Goal: Task Accomplishment & Management: Manage account settings

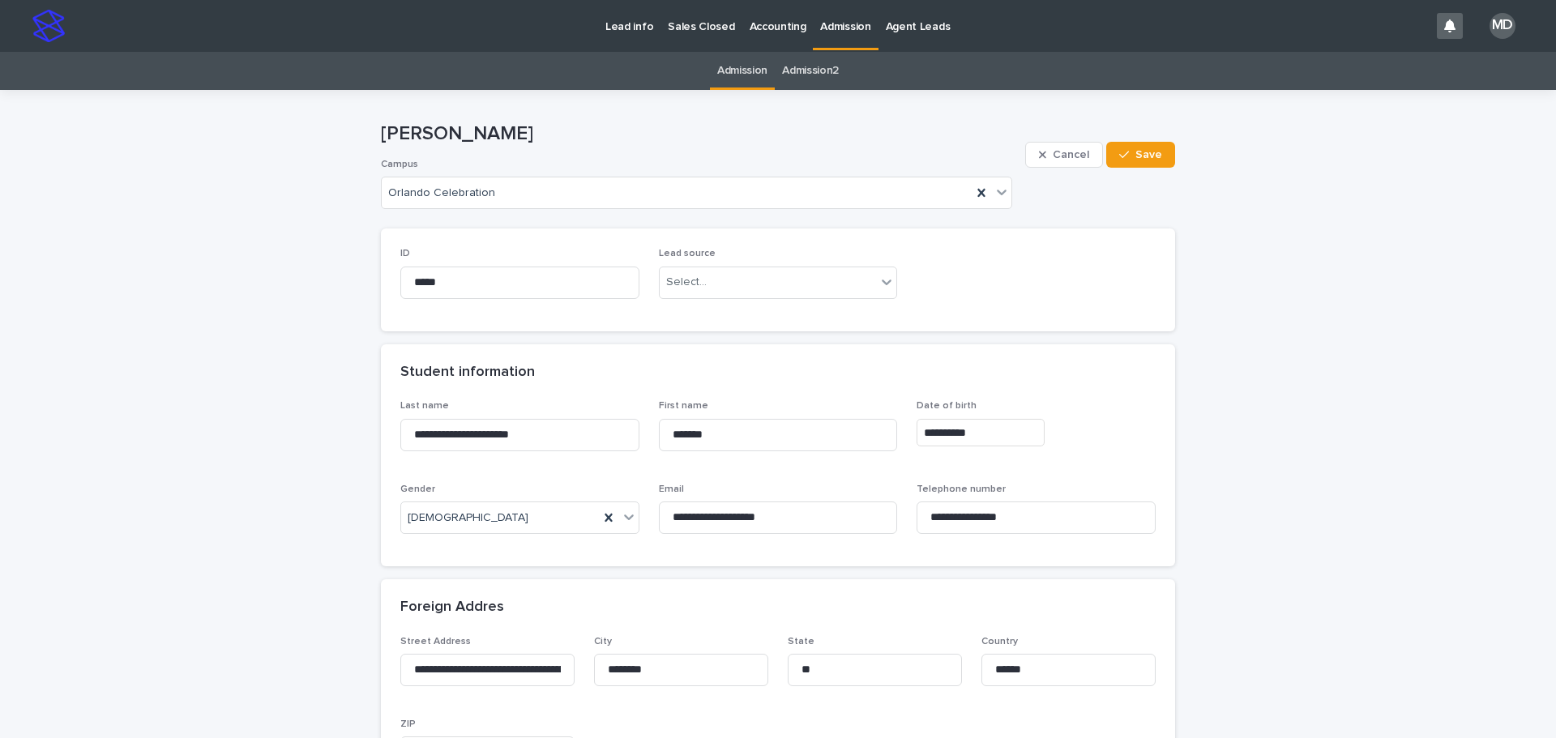
click at [829, 19] on p "Admission" at bounding box center [845, 17] width 50 height 34
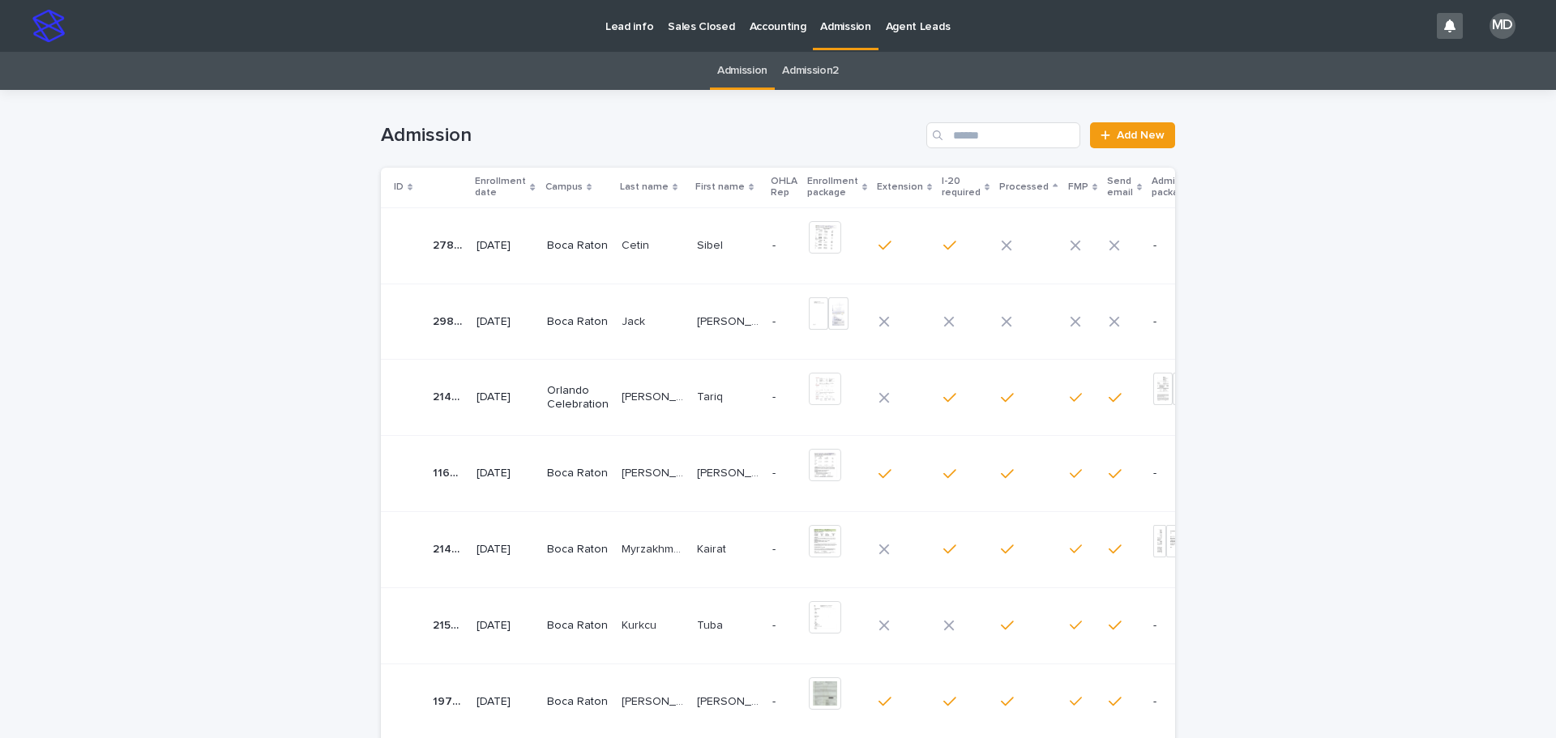
click at [586, 327] on p "Boca Raton" at bounding box center [578, 322] width 62 height 14
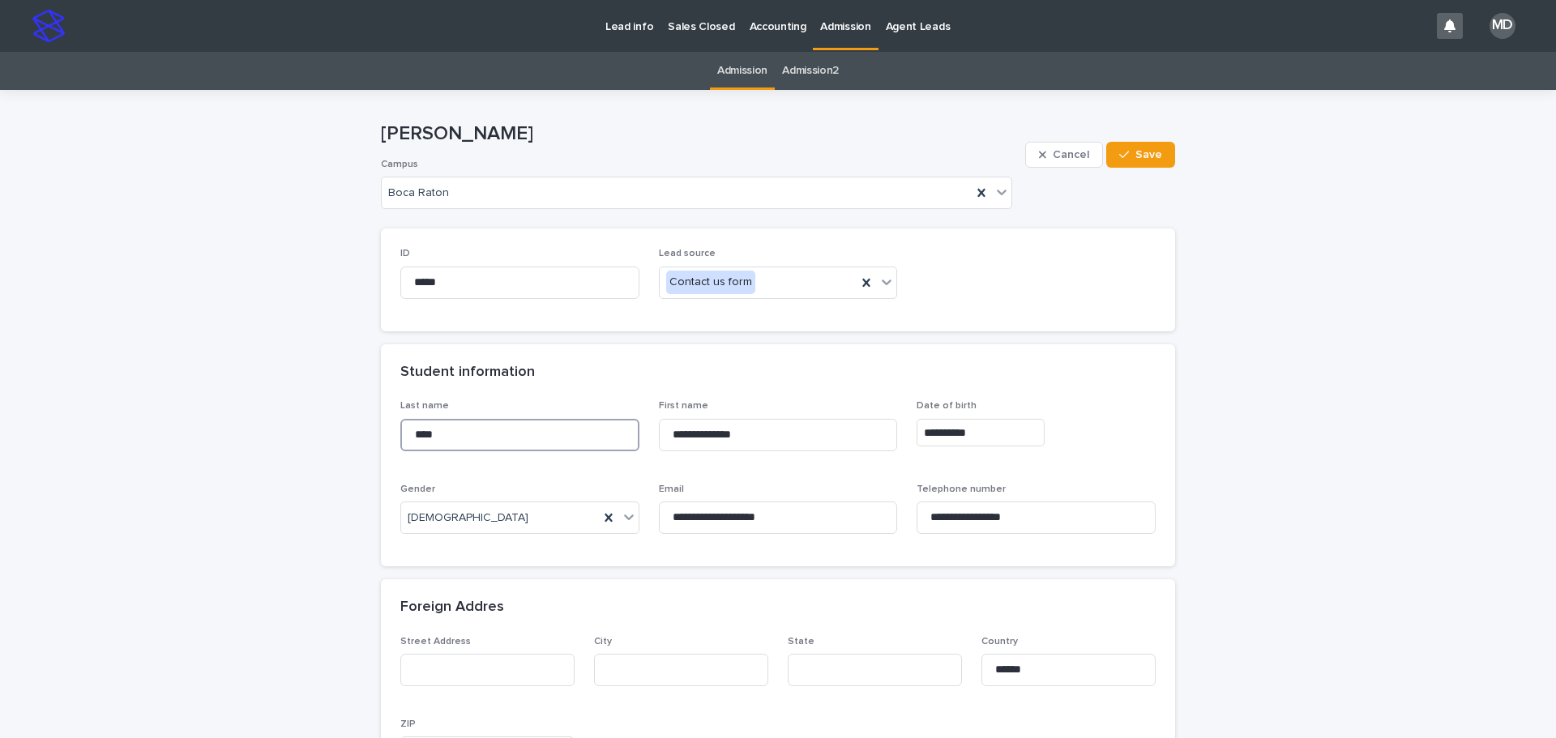
drag, startPoint x: 495, startPoint y: 432, endPoint x: 239, endPoint y: 409, distance: 257.1
click at [823, 370] on div "Student information" at bounding box center [774, 373] width 749 height 18
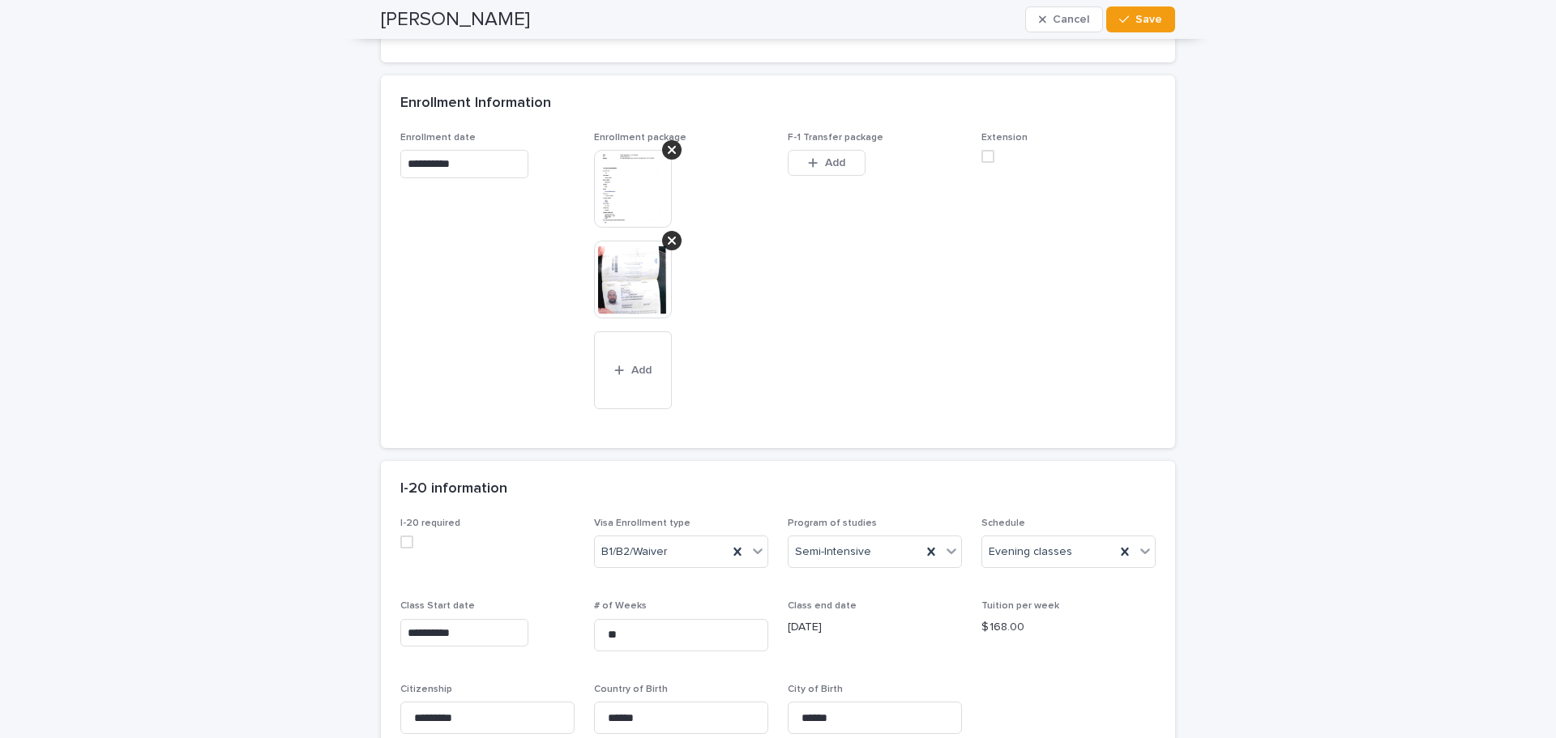
scroll to position [1216, 0]
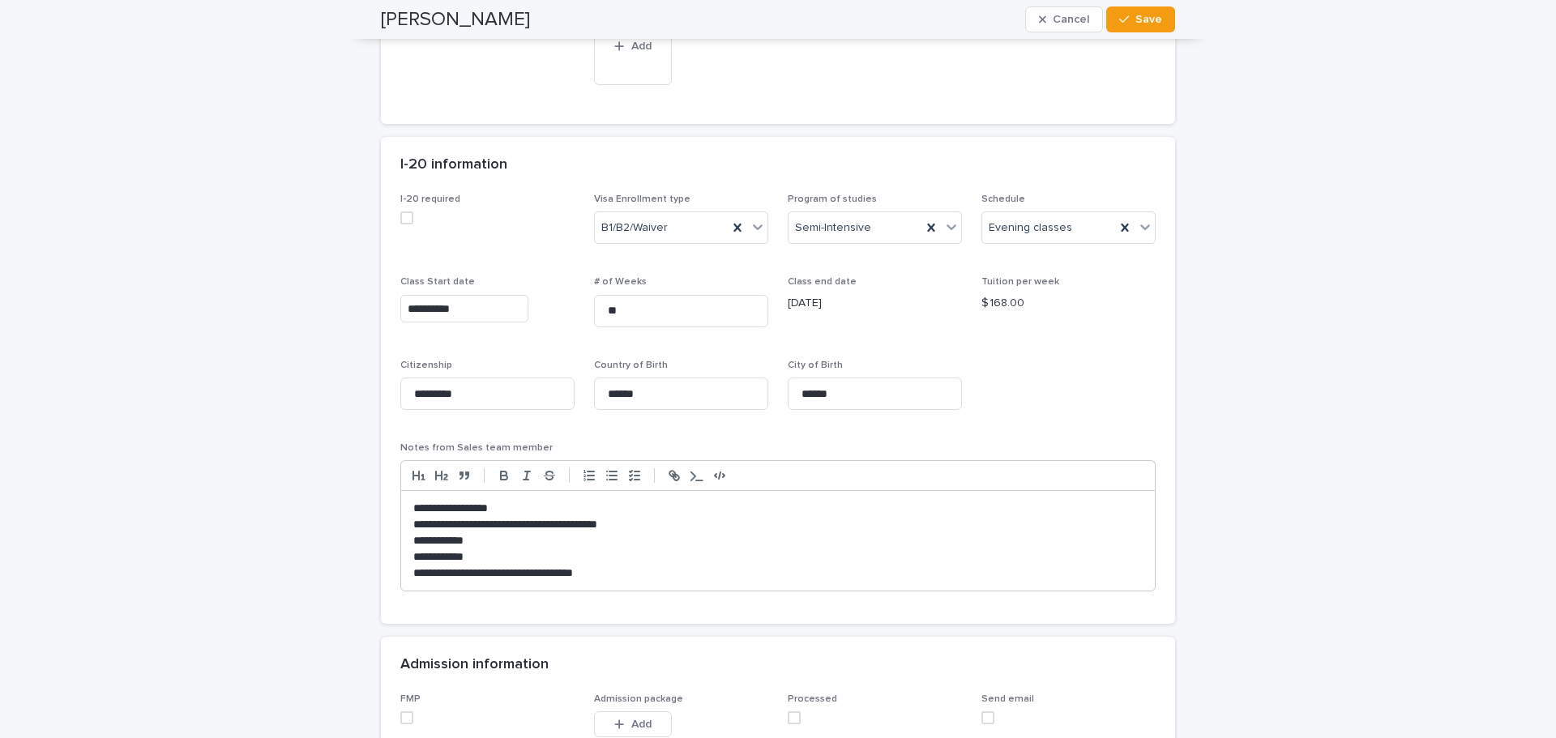
click at [815, 566] on p "**********" at bounding box center [777, 574] width 729 height 16
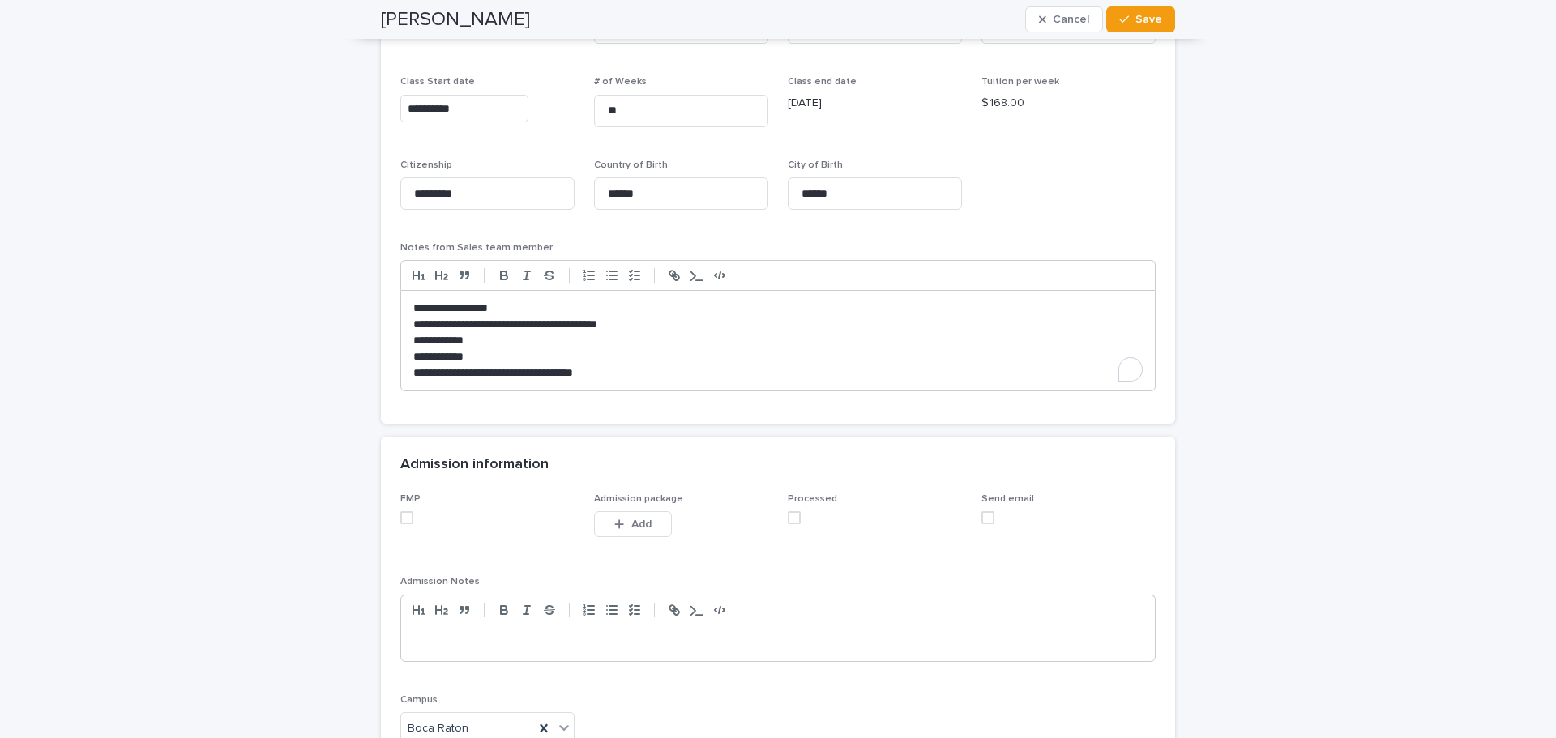
scroll to position [1459, 0]
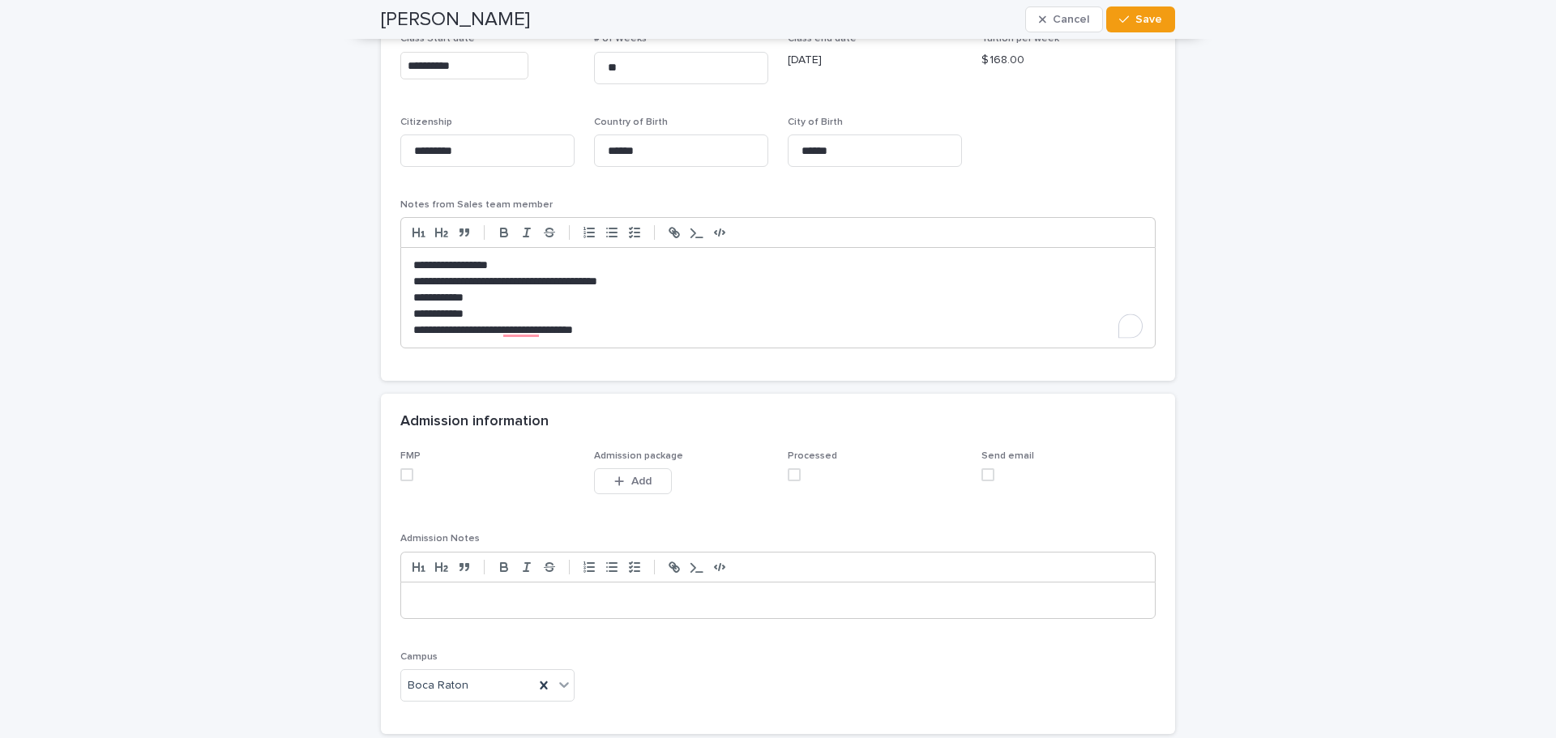
click at [391, 485] on div "FMP Admission package This file cannot be opened Download File Add Processed Se…" at bounding box center [778, 593] width 794 height 284
click at [408, 481] on label at bounding box center [487, 474] width 174 height 13
click at [788, 481] on span at bounding box center [794, 474] width 13 height 13
click at [1127, 19] on div "button" at bounding box center [1127, 19] width 16 height 11
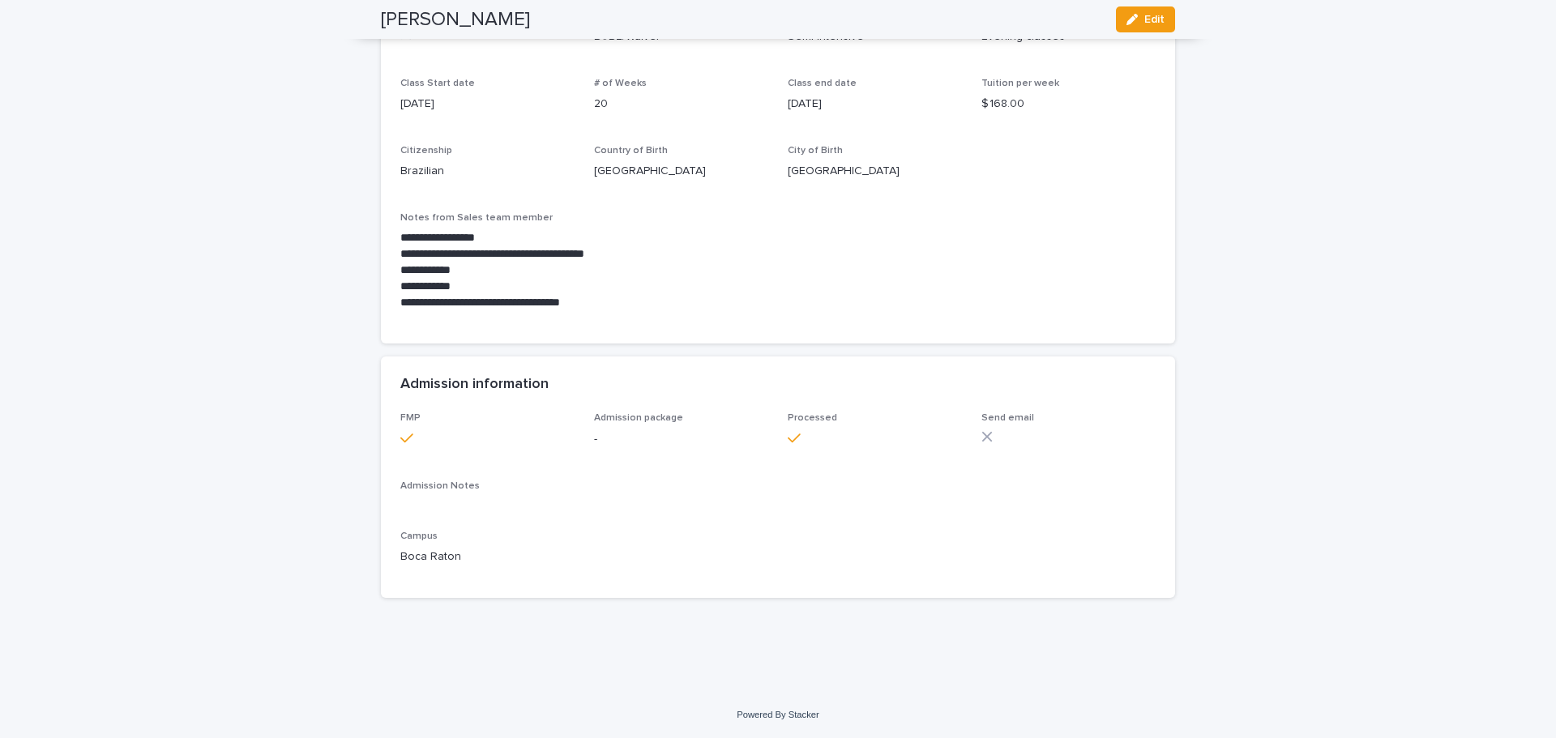
scroll to position [1106, 0]
click at [961, 289] on p "**********" at bounding box center [777, 287] width 755 height 16
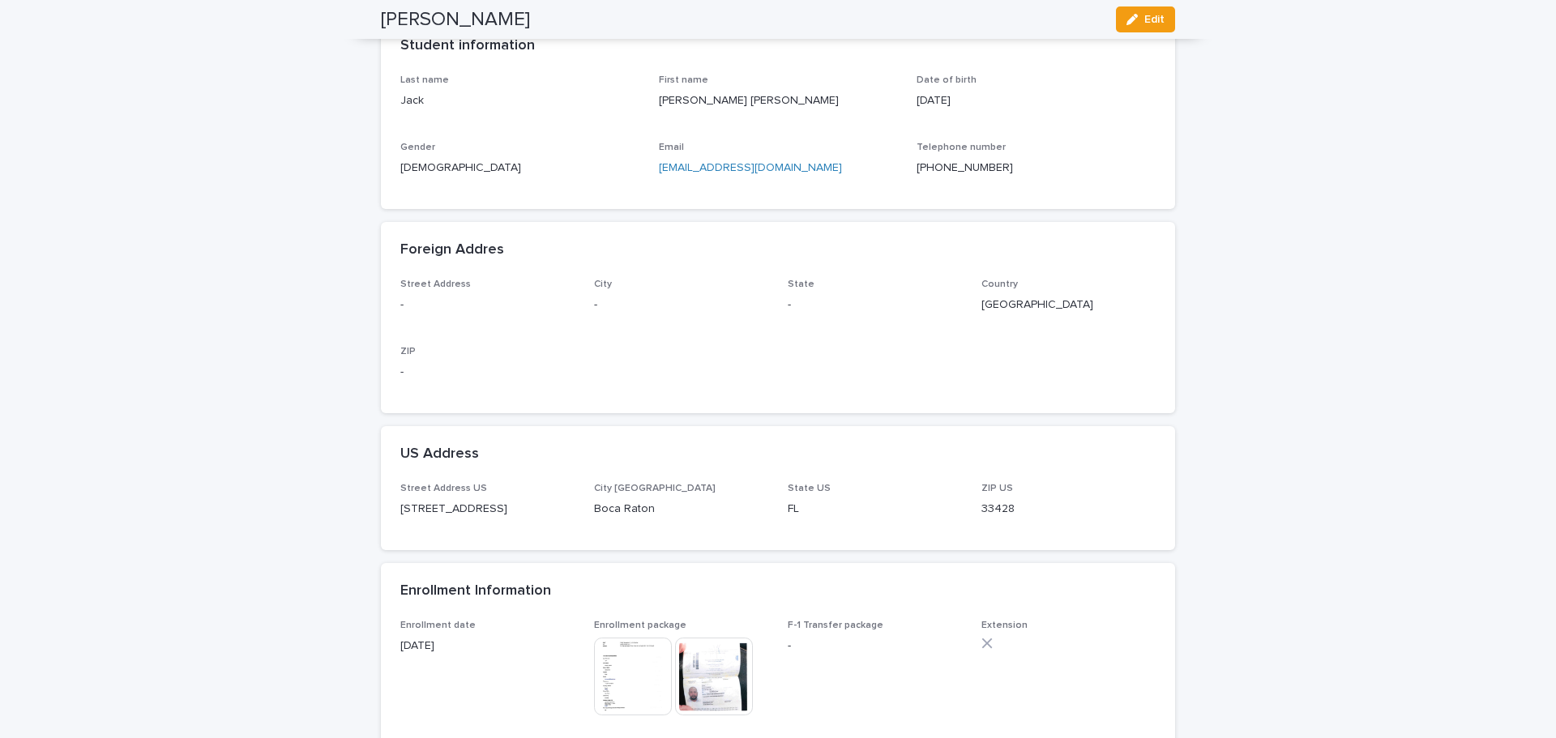
scroll to position [0, 0]
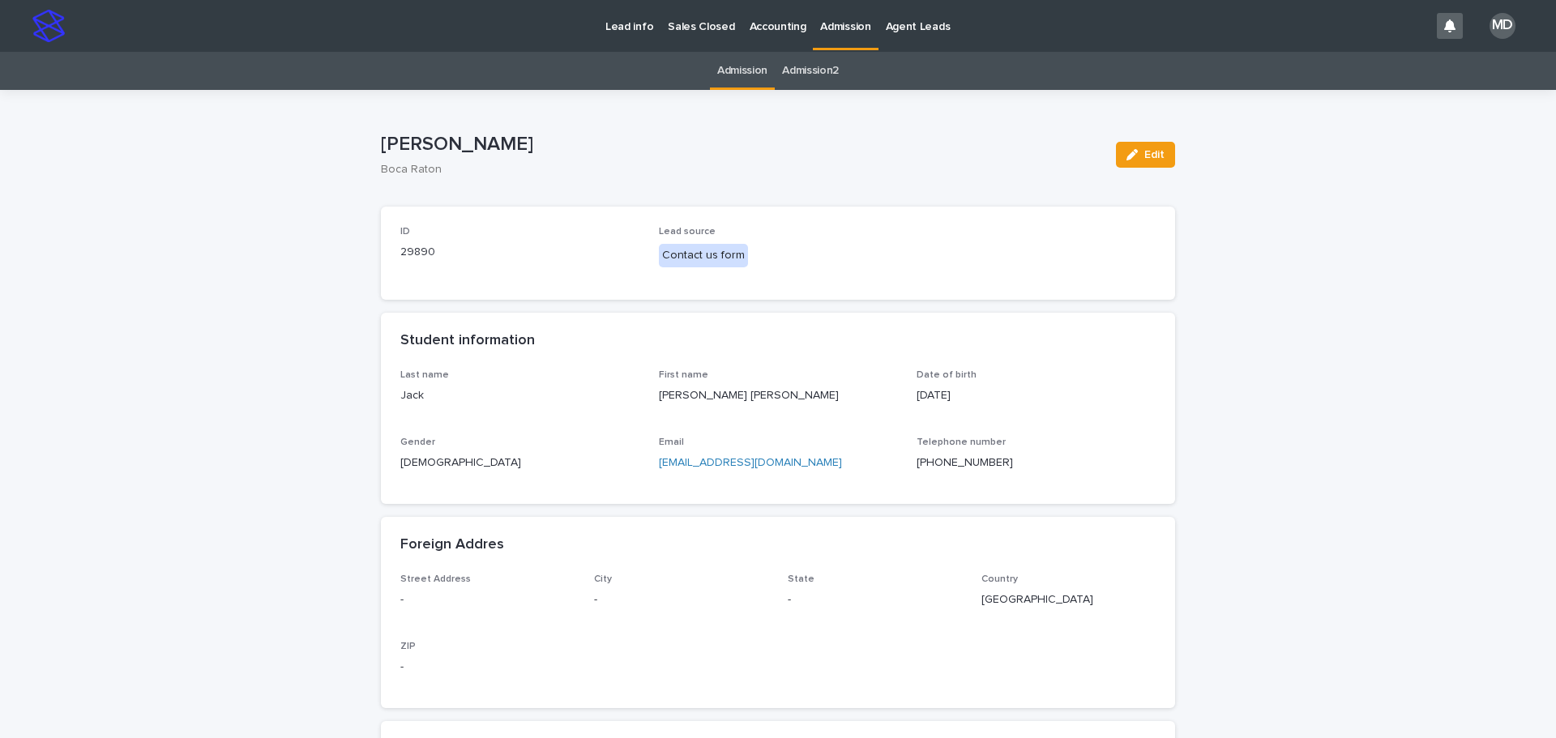
click at [847, 19] on p "Admission" at bounding box center [845, 17] width 50 height 34
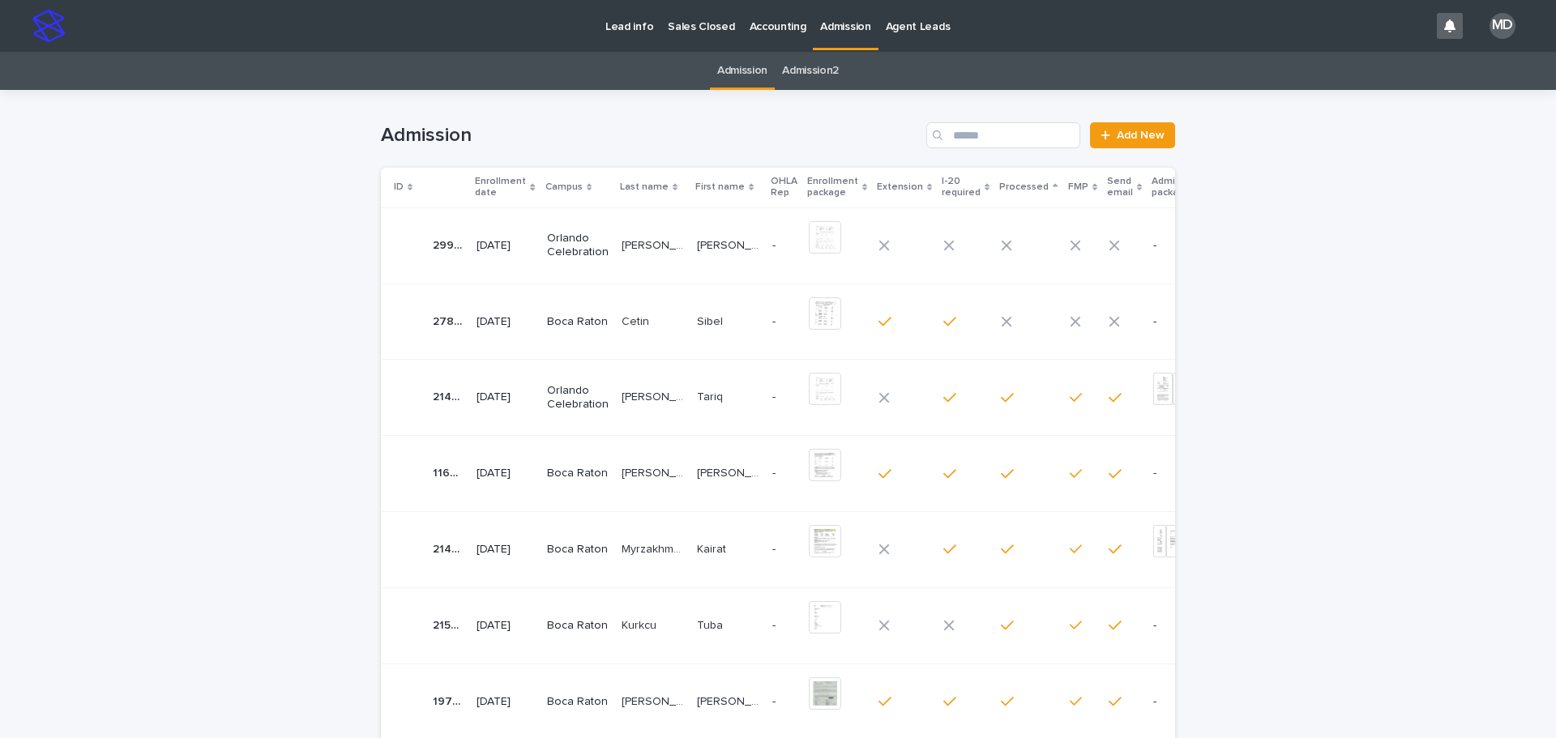
click at [615, 251] on td "[PERSON_NAME] DO [PERSON_NAME] DO [PERSON_NAME]" at bounding box center [652, 245] width 75 height 76
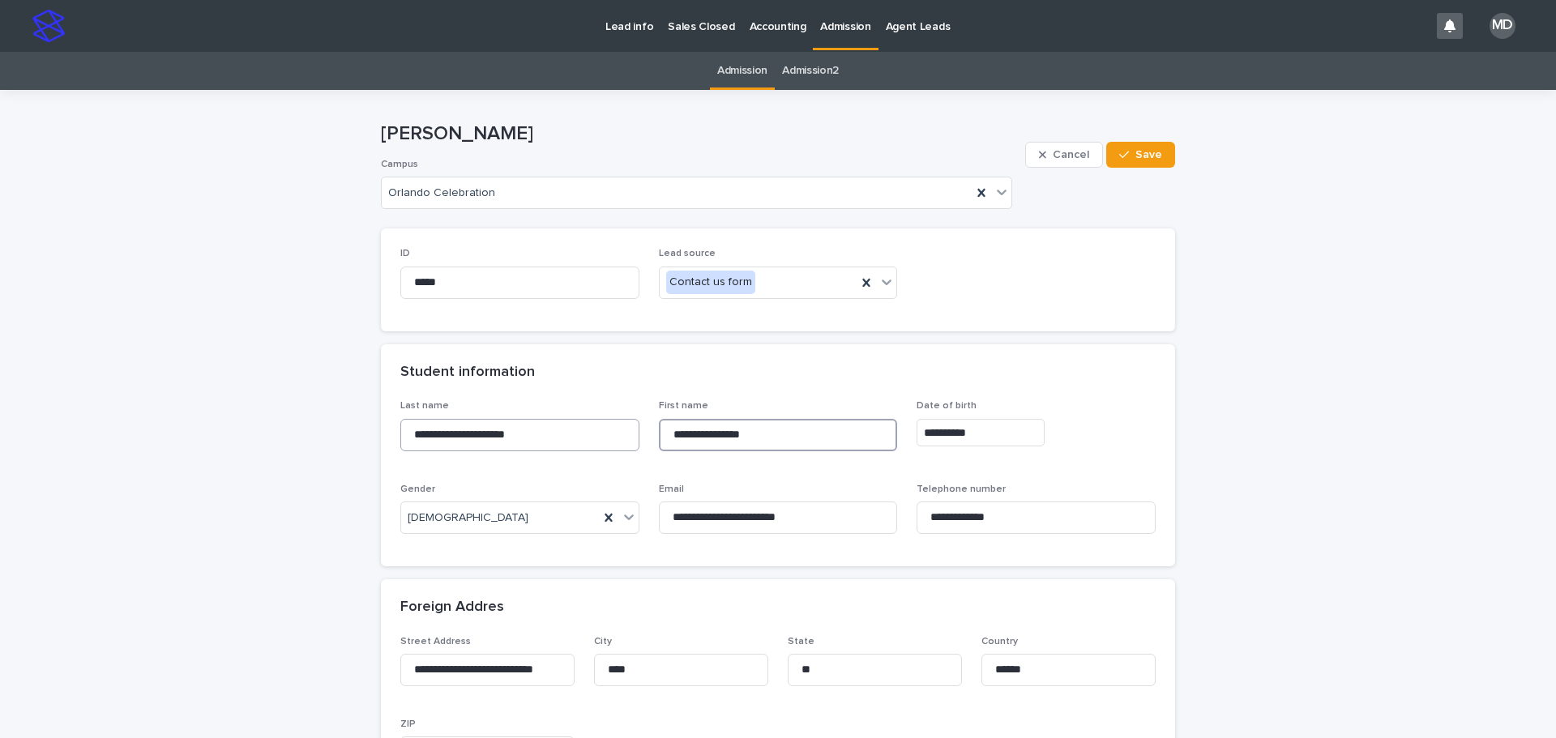
drag, startPoint x: 802, startPoint y: 435, endPoint x: 601, endPoint y: 434, distance: 201.0
click at [601, 434] on div "**********" at bounding box center [777, 473] width 755 height 147
click at [614, 83] on div "Admission Admission2" at bounding box center [778, 71] width 1556 height 38
drag, startPoint x: 520, startPoint y: 130, endPoint x: 377, endPoint y: 129, distance: 143.5
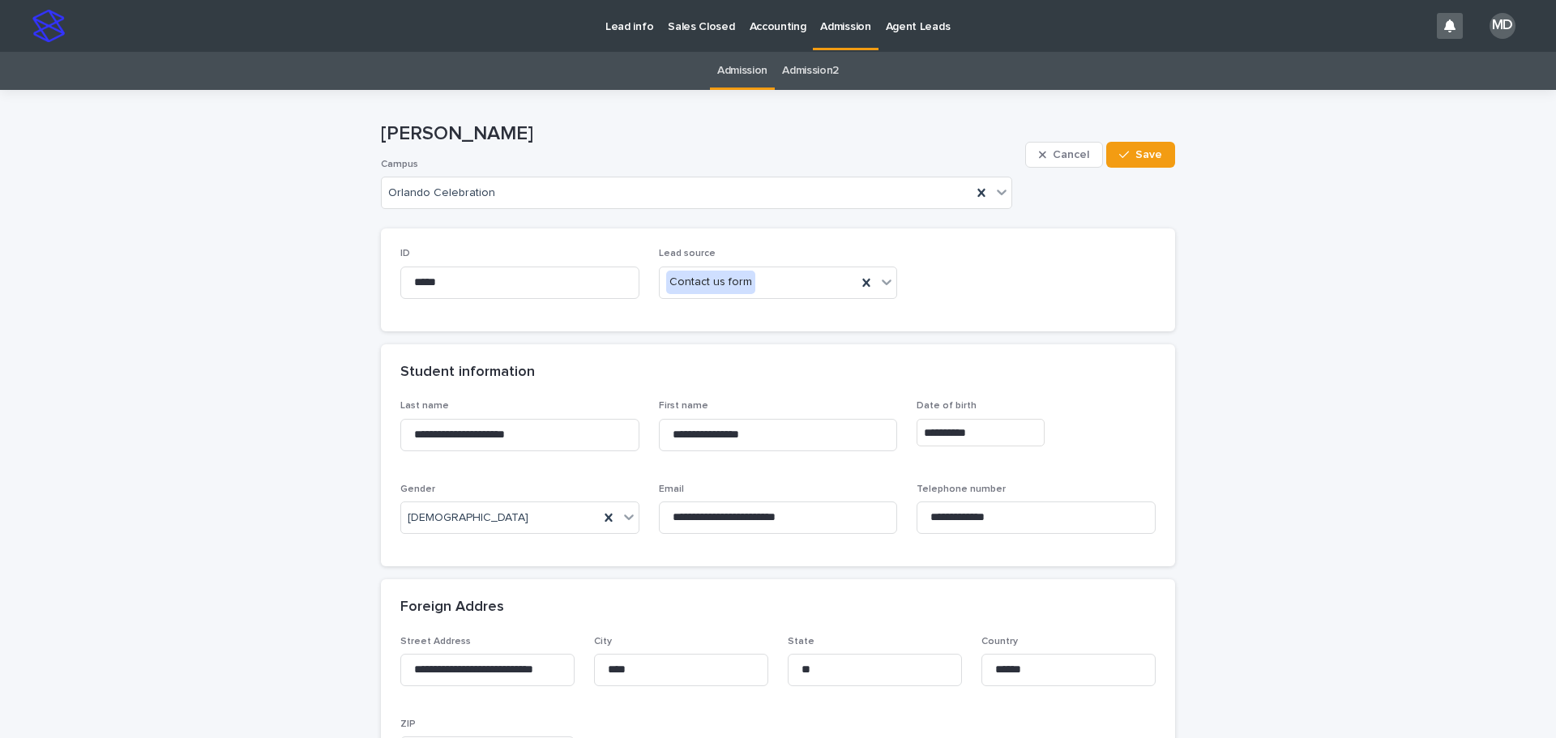
click at [381, 129] on p "[PERSON_NAME]" at bounding box center [700, 134] width 638 height 24
copy p "[PERSON_NAME]"
drag, startPoint x: 854, startPoint y: 133, endPoint x: 909, endPoint y: 111, distance: 59.3
click at [854, 133] on p "[PERSON_NAME]" at bounding box center [700, 134] width 638 height 24
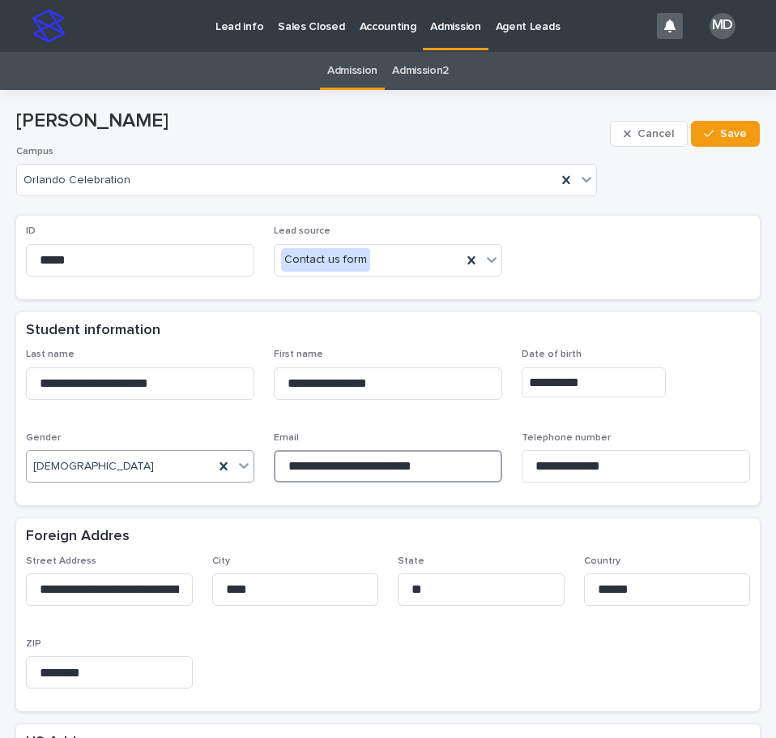
drag, startPoint x: 444, startPoint y: 464, endPoint x: 188, endPoint y: 460, distance: 256.1
click at [188, 460] on div "**********" at bounding box center [388, 422] width 725 height 147
drag, startPoint x: 350, startPoint y: 387, endPoint x: 209, endPoint y: 383, distance: 141.1
click at [209, 383] on div "**********" at bounding box center [388, 422] width 725 height 147
drag, startPoint x: 158, startPoint y: 383, endPoint x: 6, endPoint y: 369, distance: 152.2
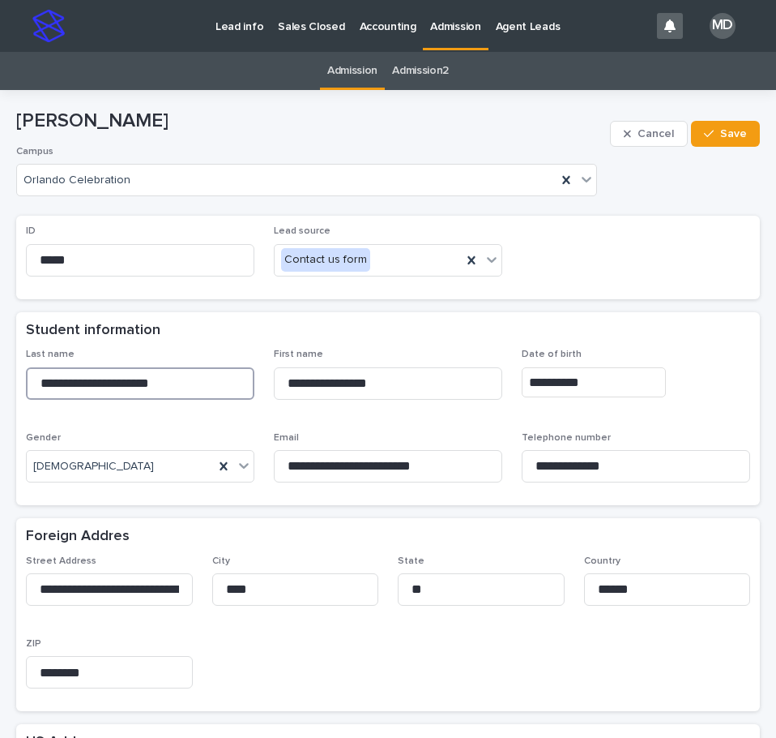
click at [0, 379] on html "**********" at bounding box center [388, 369] width 776 height 738
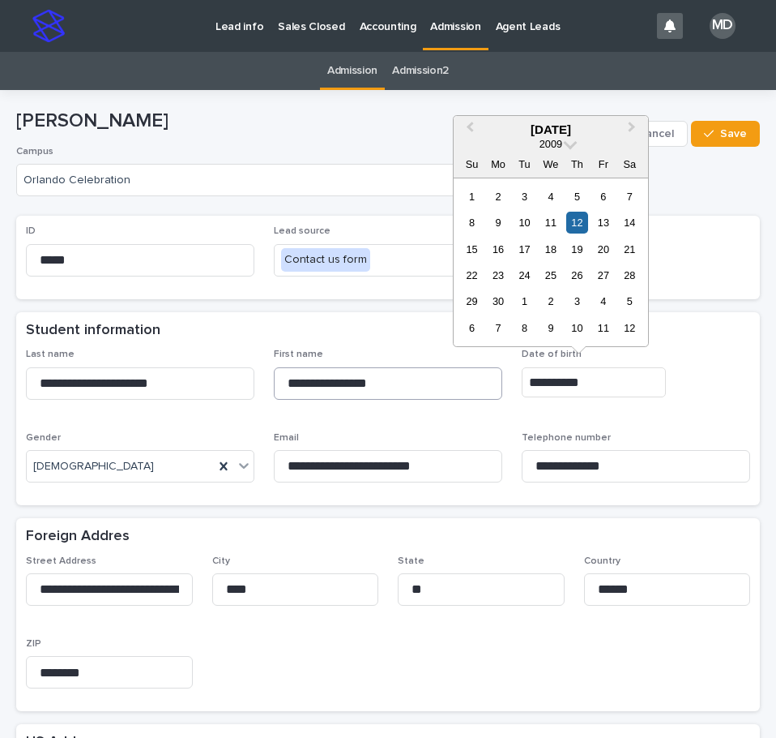
drag, startPoint x: 498, startPoint y: 381, endPoint x: 428, endPoint y: 375, distance: 70.7
click at [426, 379] on div "**********" at bounding box center [388, 422] width 725 height 147
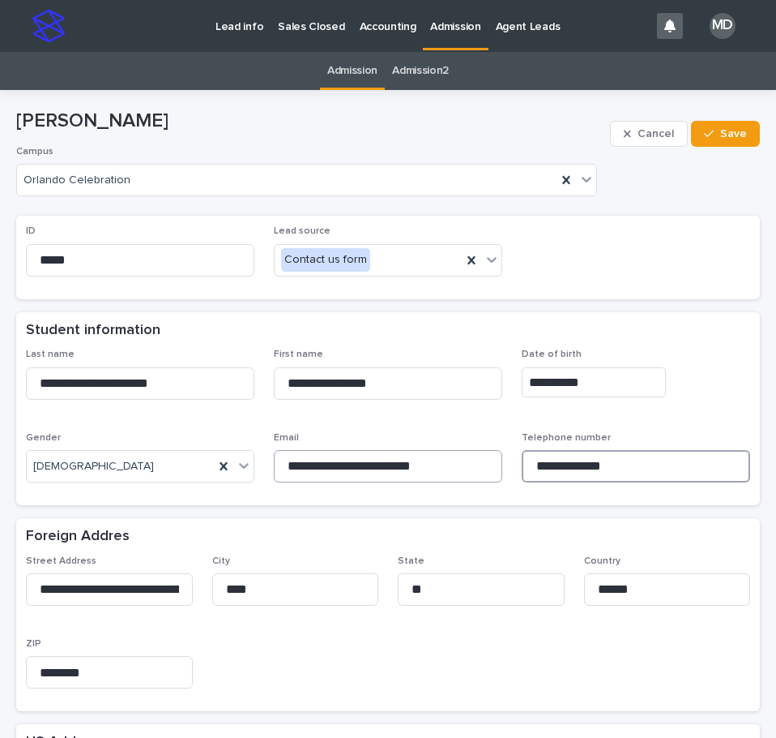
drag, startPoint x: 662, startPoint y: 471, endPoint x: 388, endPoint y: 453, distance: 274.5
click at [386, 456] on div "**********" at bounding box center [388, 422] width 725 height 147
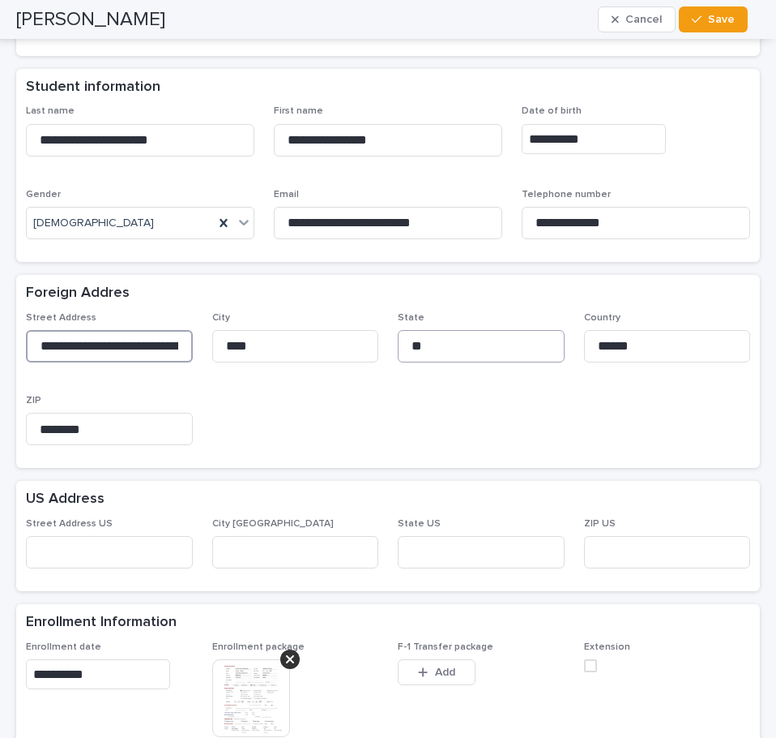
scroll to position [0, 16]
drag, startPoint x: 28, startPoint y: 345, endPoint x: 511, endPoint y: 383, distance: 484.6
click at [504, 379] on div "**********" at bounding box center [388, 385] width 725 height 147
drag, startPoint x: 115, startPoint y: 433, endPoint x: -1, endPoint y: 428, distance: 116.0
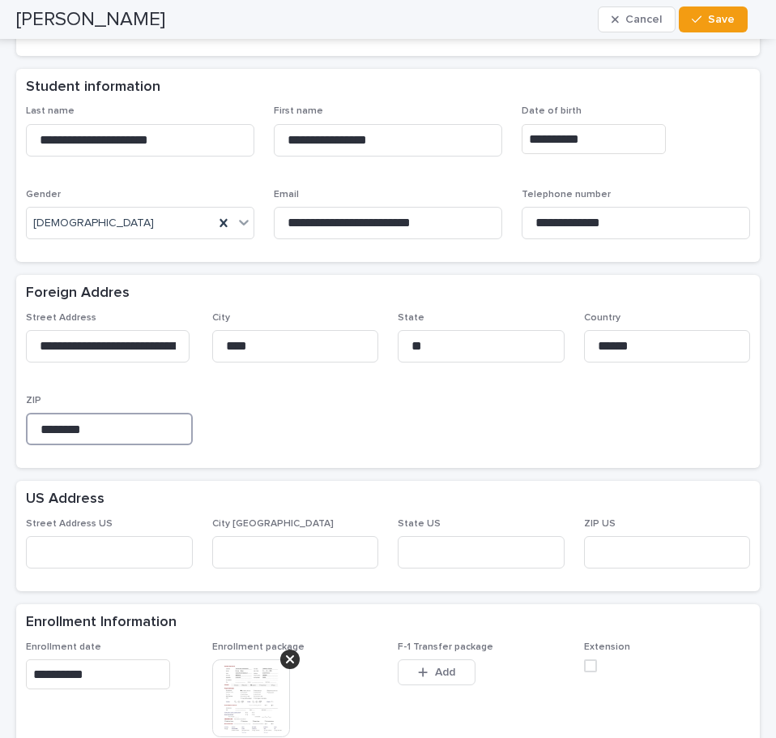
click at [0, 428] on html "**********" at bounding box center [388, 369] width 776 height 738
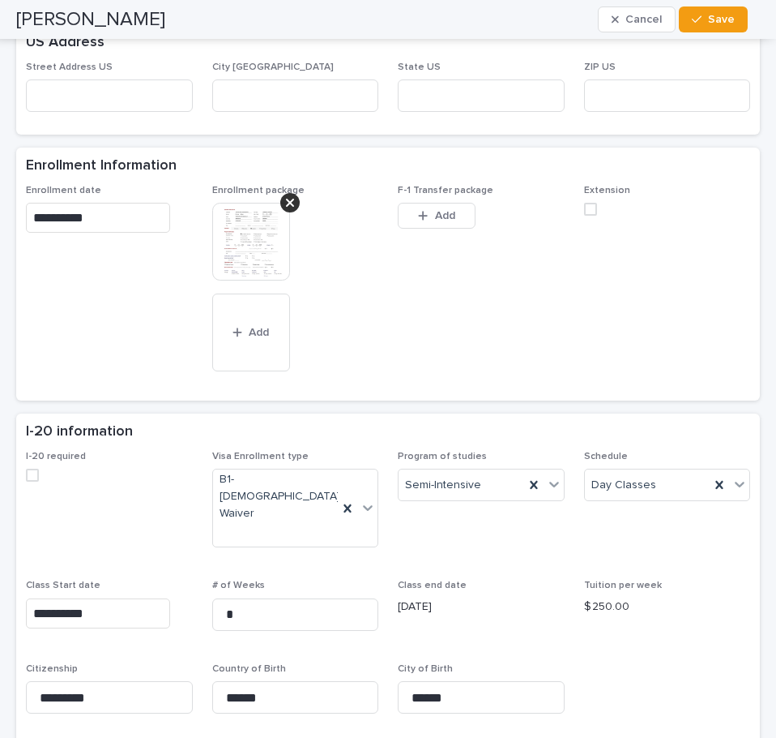
scroll to position [810, 0]
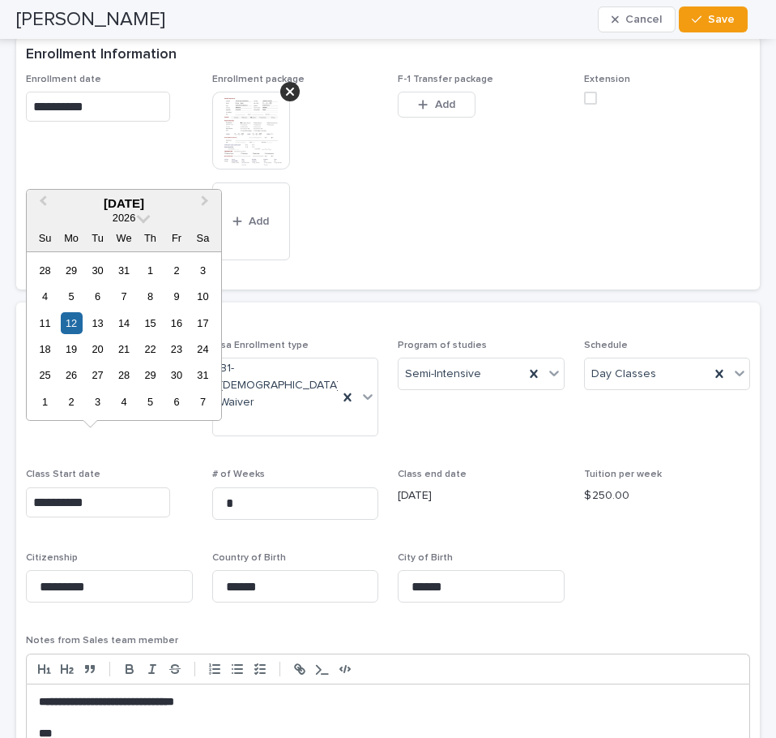
drag, startPoint x: 72, startPoint y: 455, endPoint x: -1, endPoint y: 450, distance: 73.1
click at [0, 450] on html "**********" at bounding box center [388, 369] width 776 height 738
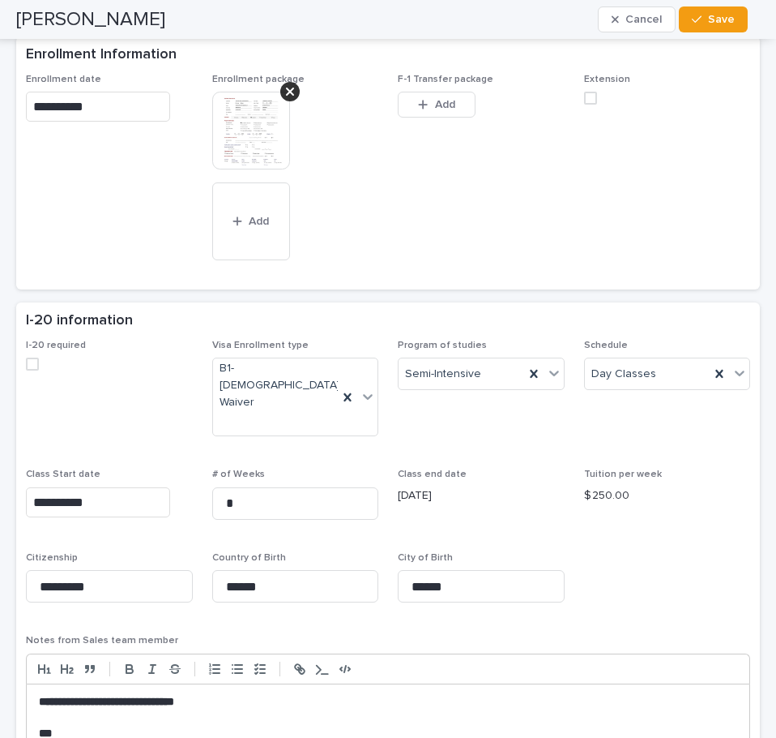
click at [614, 544] on div "**********" at bounding box center [388, 601] width 725 height 522
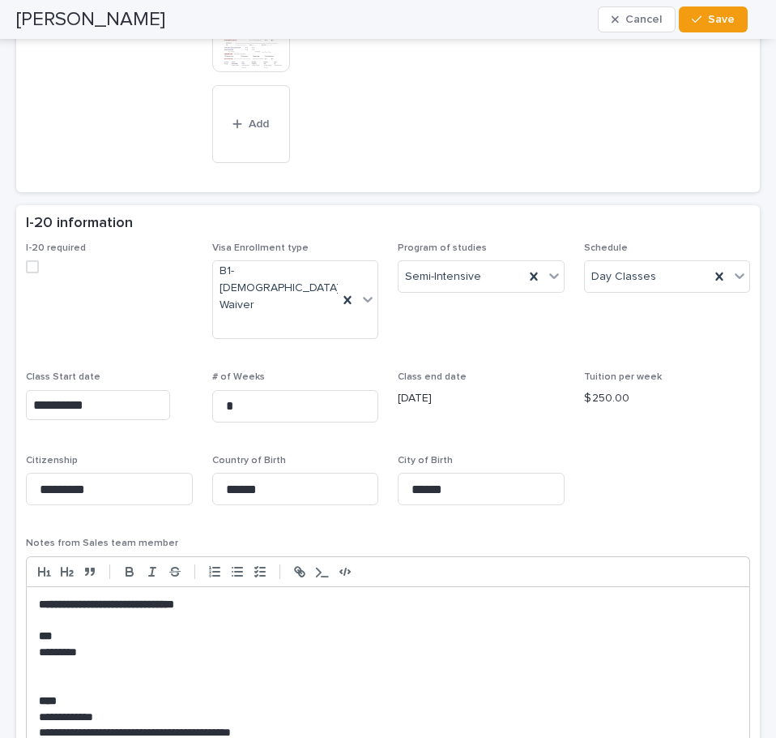
scroll to position [1297, 0]
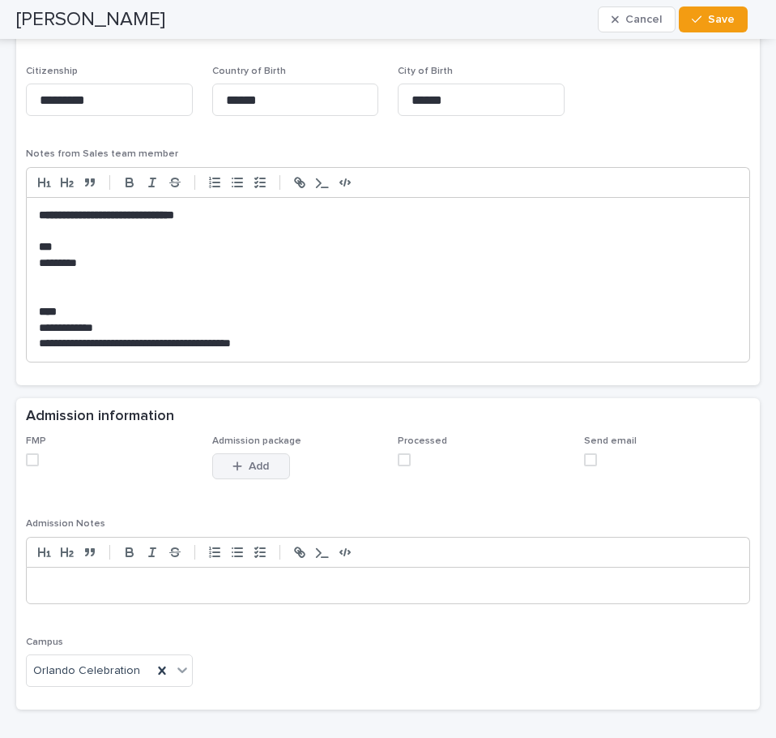
click at [249, 460] on span "Add" at bounding box center [259, 465] width 20 height 11
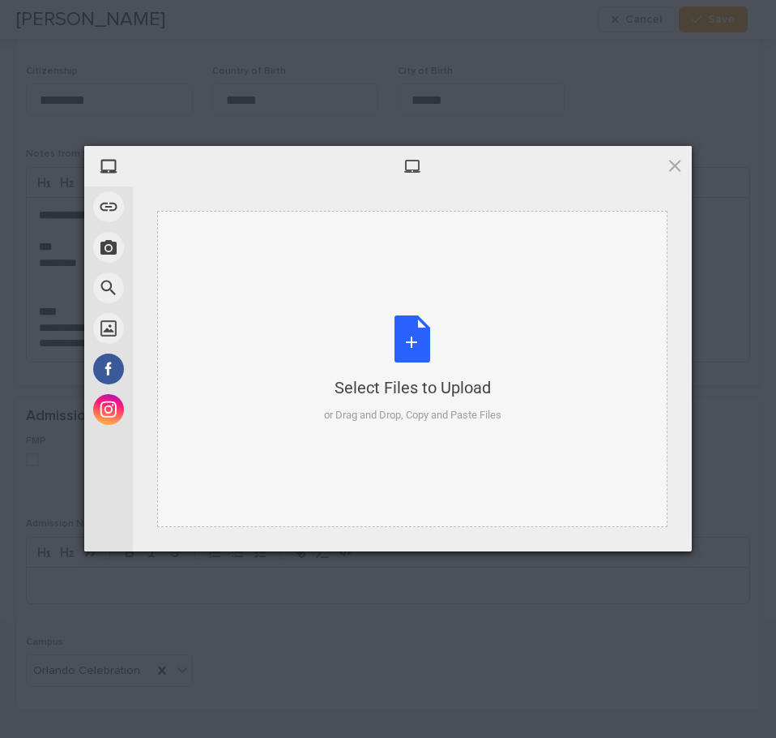
click at [412, 333] on div "Select Files to Upload or Drag and Drop, Copy and Paste Files" at bounding box center [412, 369] width 177 height 108
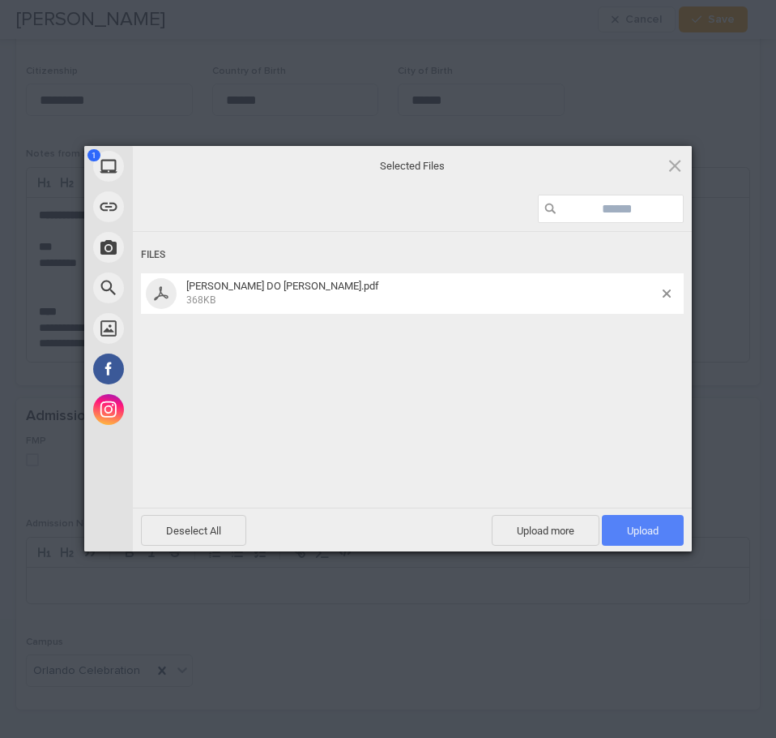
click at [658, 532] on span "Upload 1" at bounding box center [643, 530] width 32 height 12
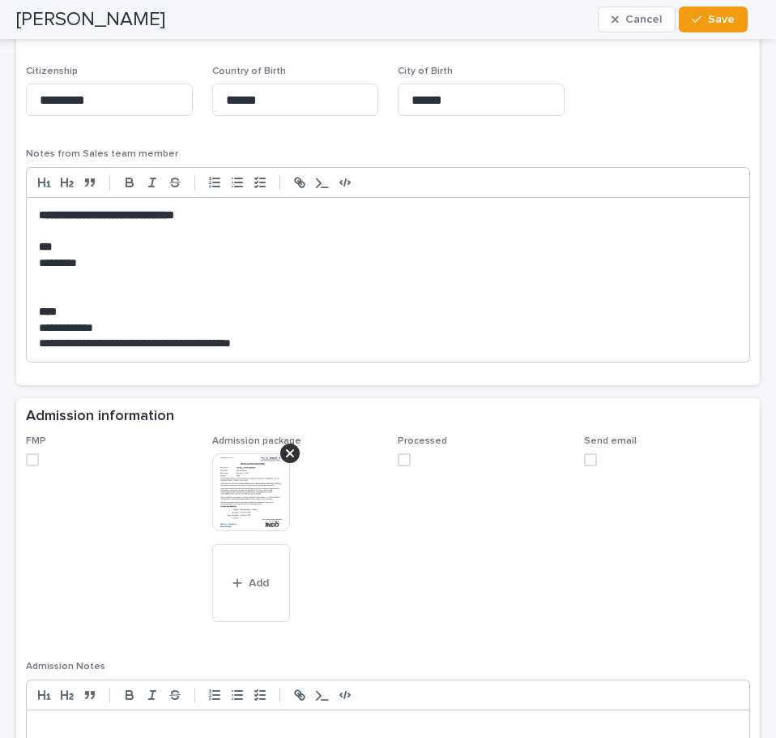
click at [31, 453] on span at bounding box center [32, 459] width 13 height 13
click at [398, 453] on span at bounding box center [404, 459] width 13 height 13
click at [717, 19] on span "Save" at bounding box center [721, 19] width 27 height 11
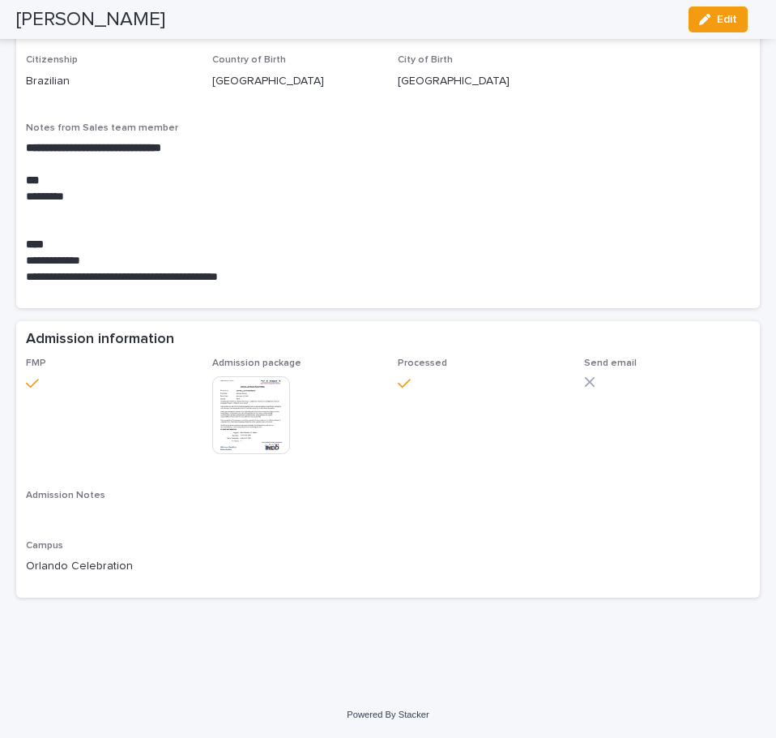
scroll to position [1011, 0]
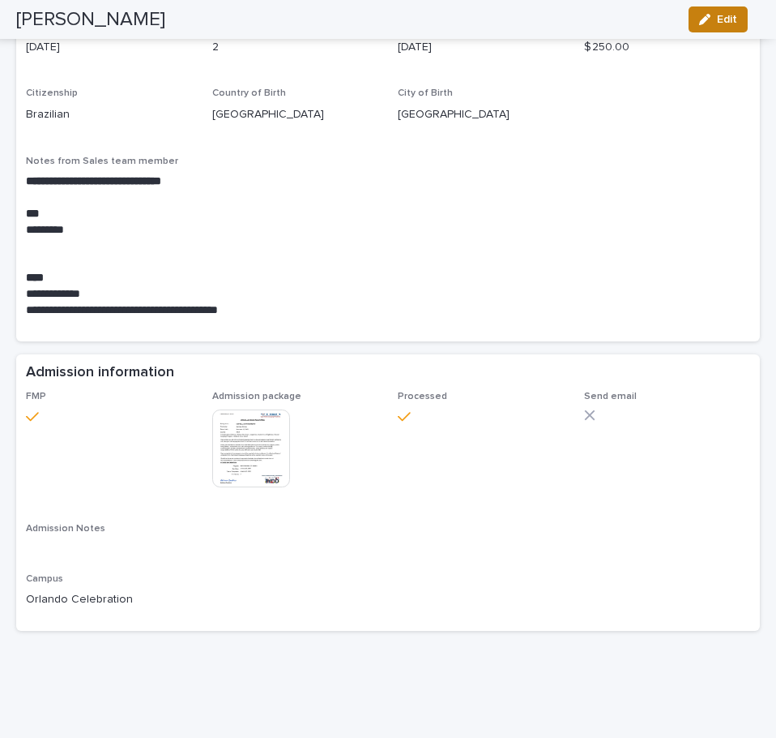
click at [717, 14] on span "Edit" at bounding box center [727, 19] width 20 height 11
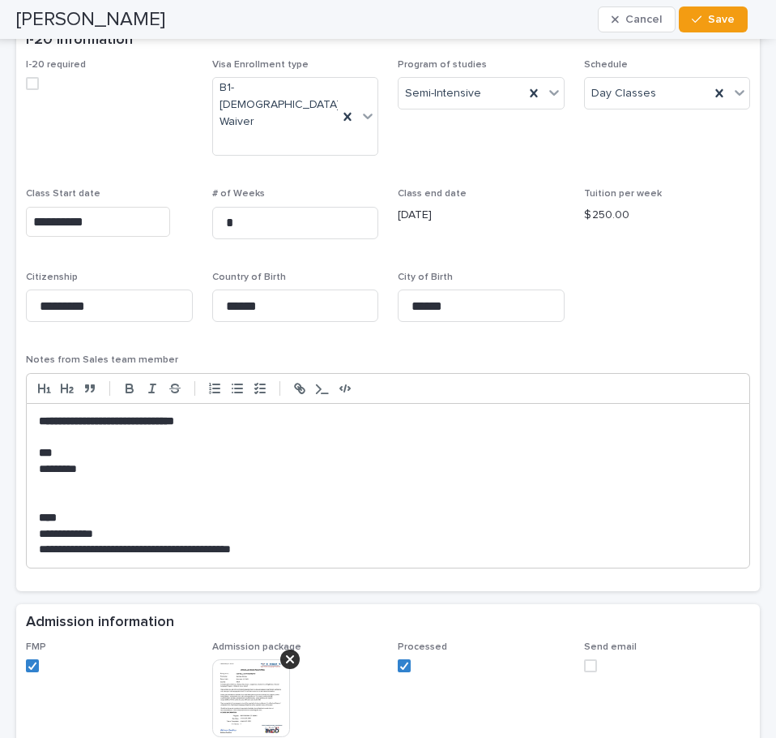
scroll to position [1255, 0]
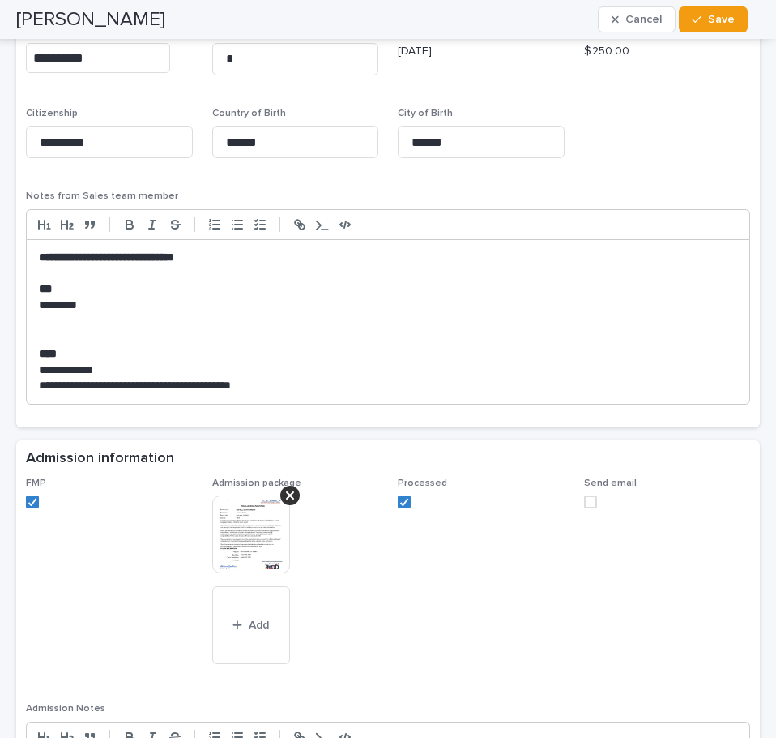
click at [584, 495] on span at bounding box center [590, 501] width 13 height 13
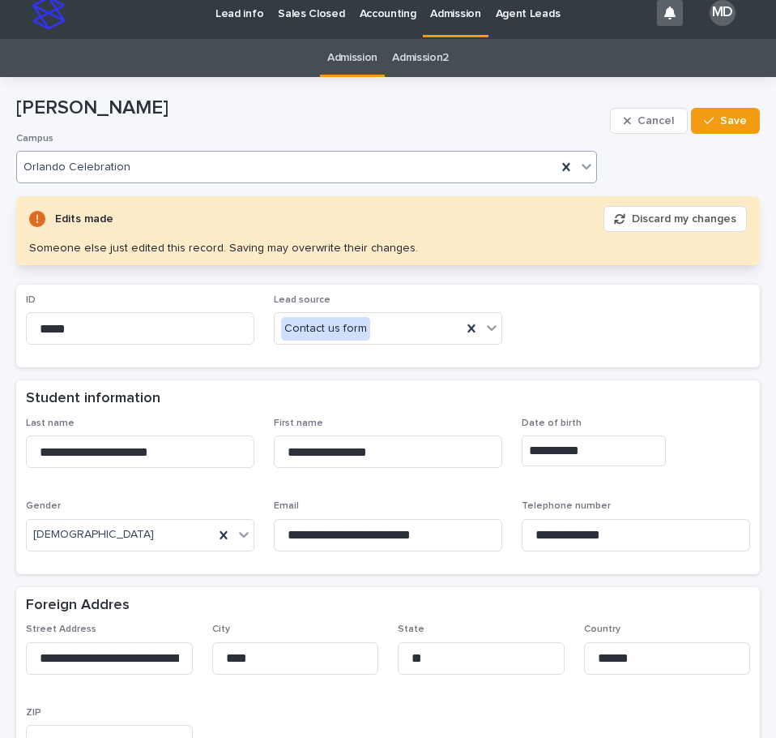
scroll to position [0, 0]
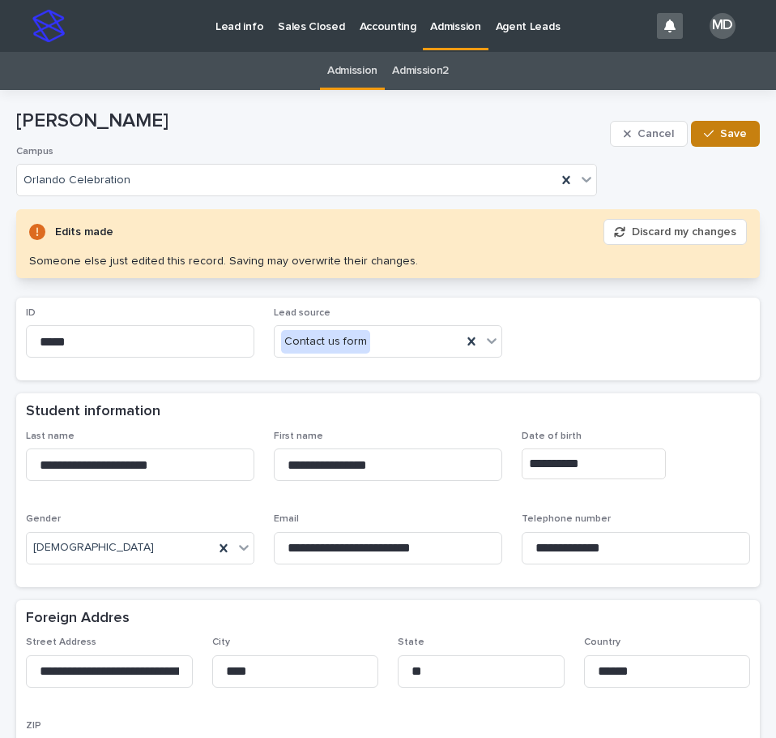
click at [721, 135] on span "Save" at bounding box center [734, 133] width 27 height 11
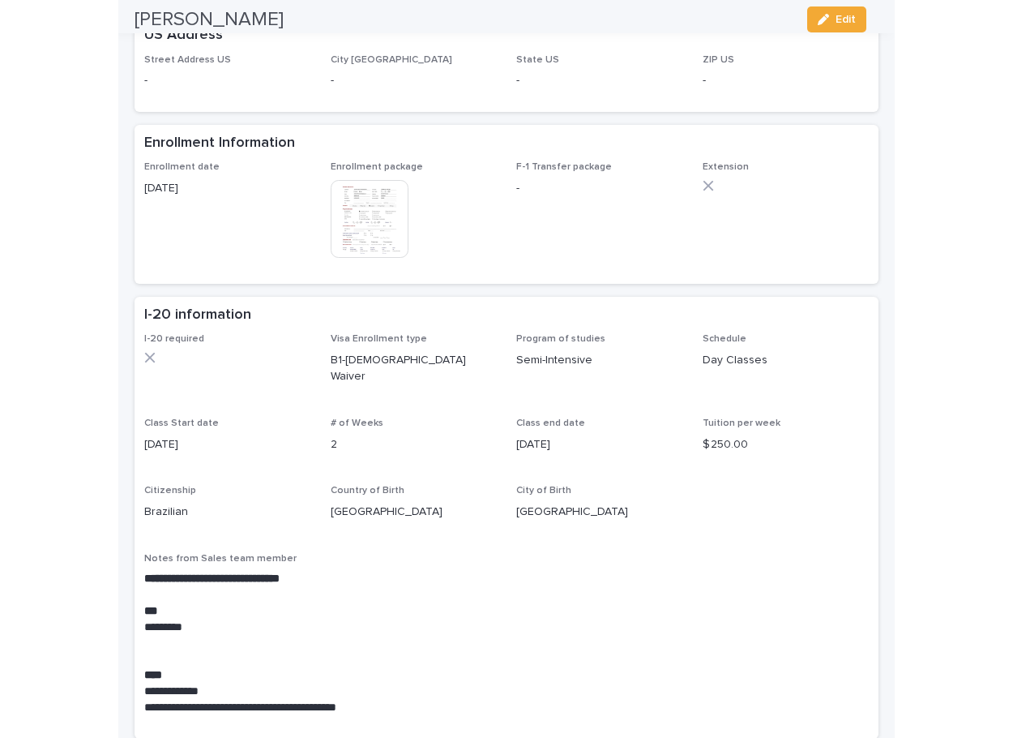
scroll to position [648, 0]
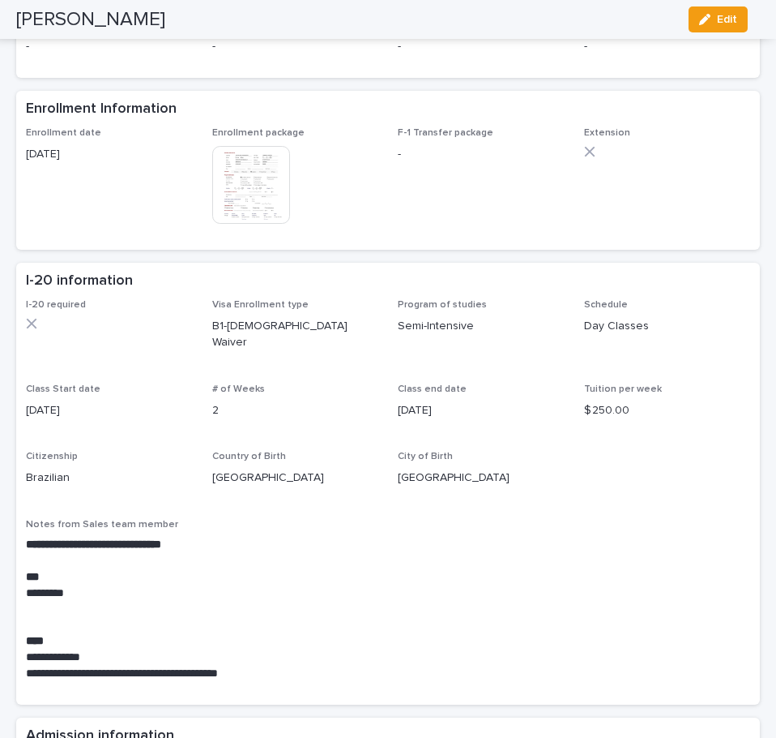
click at [260, 176] on img at bounding box center [251, 185] width 78 height 78
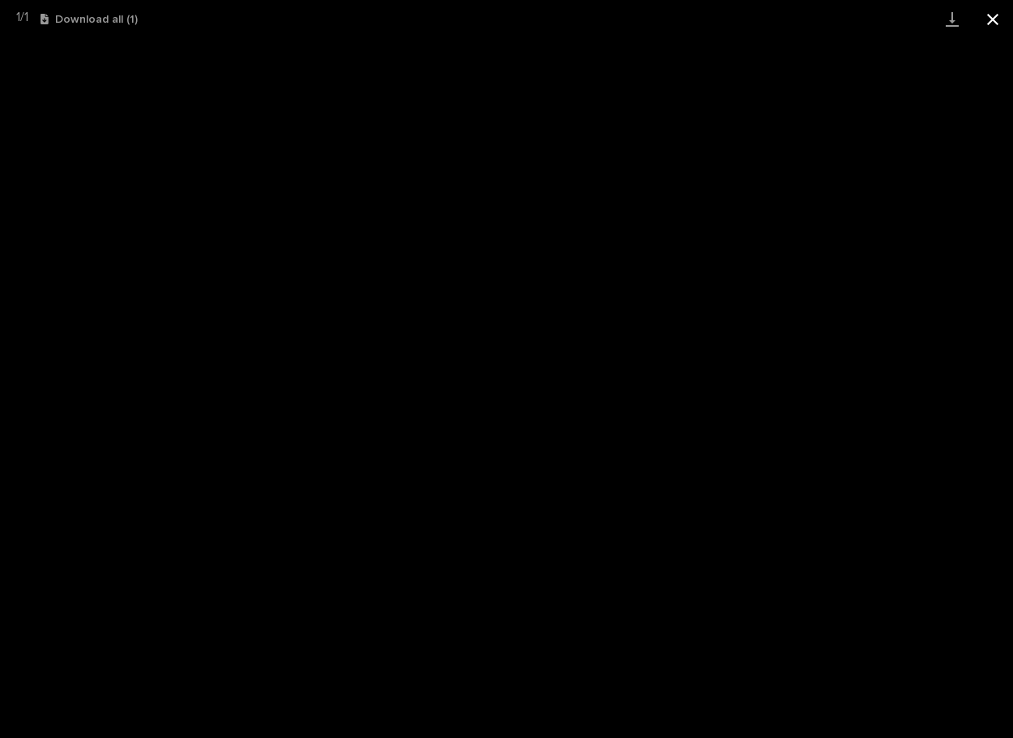
click at [995, 12] on button "Close gallery" at bounding box center [993, 19] width 41 height 38
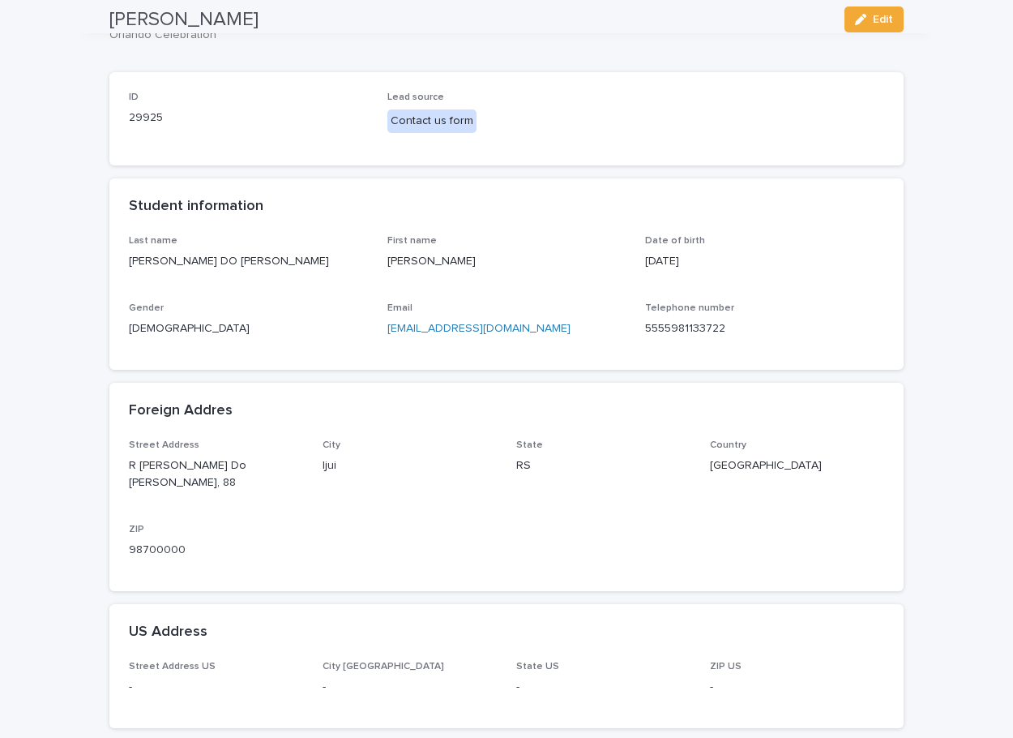
scroll to position [0, 0]
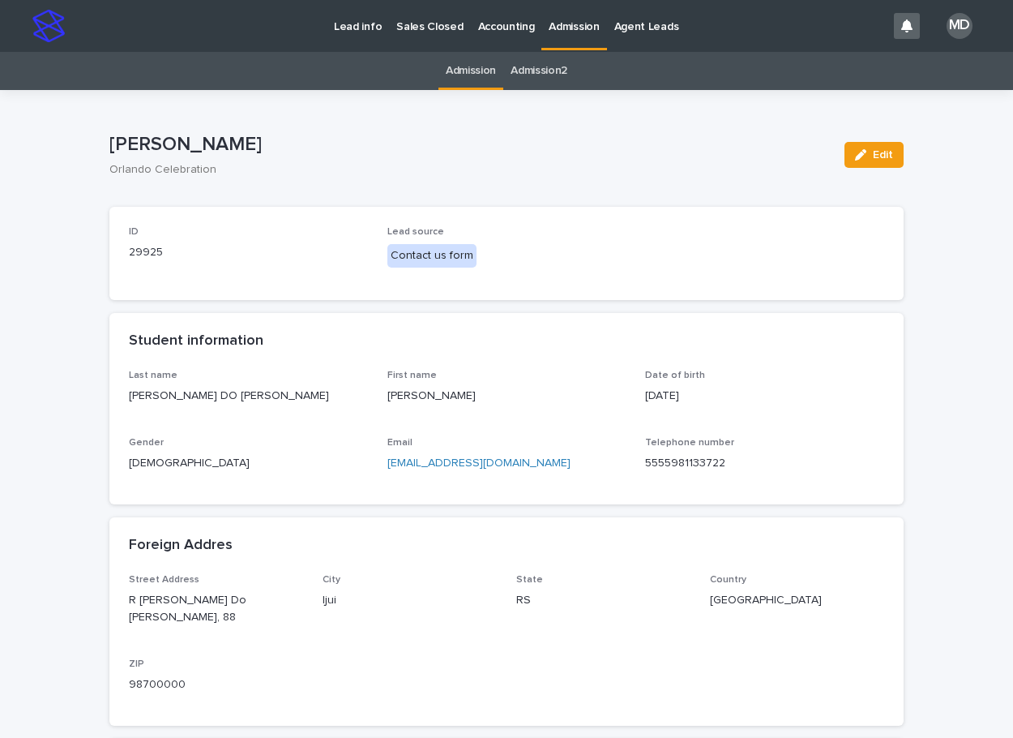
click at [549, 28] on p "Admission" at bounding box center [574, 17] width 50 height 34
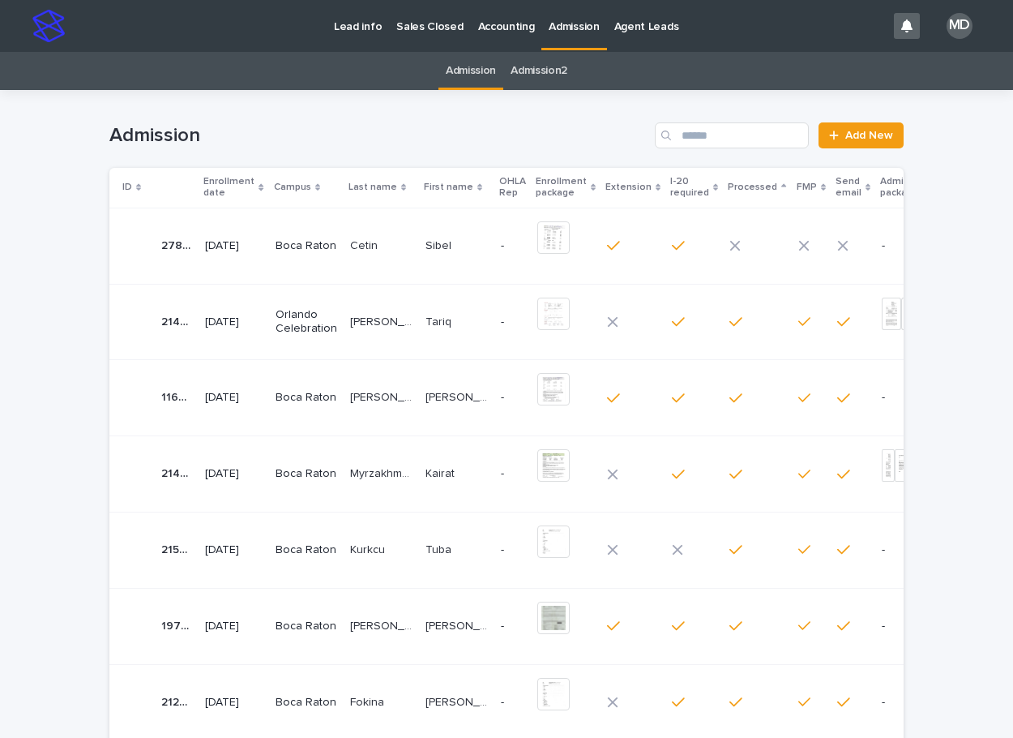
click at [289, 249] on p "Boca Raton" at bounding box center [307, 246] width 62 height 14
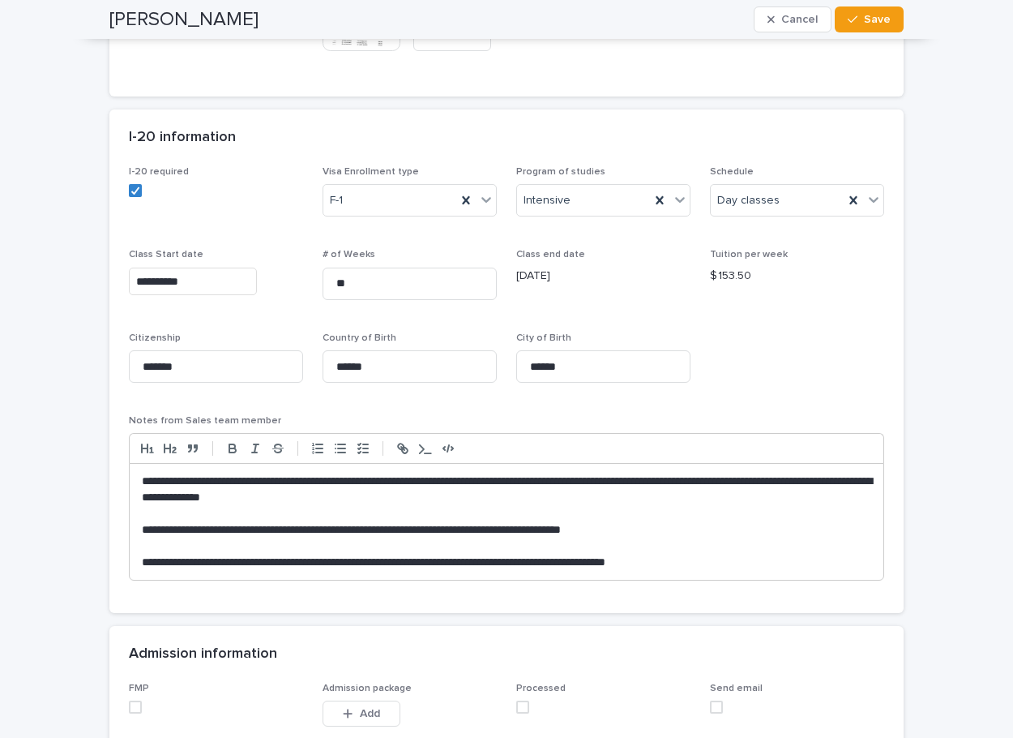
scroll to position [1297, 0]
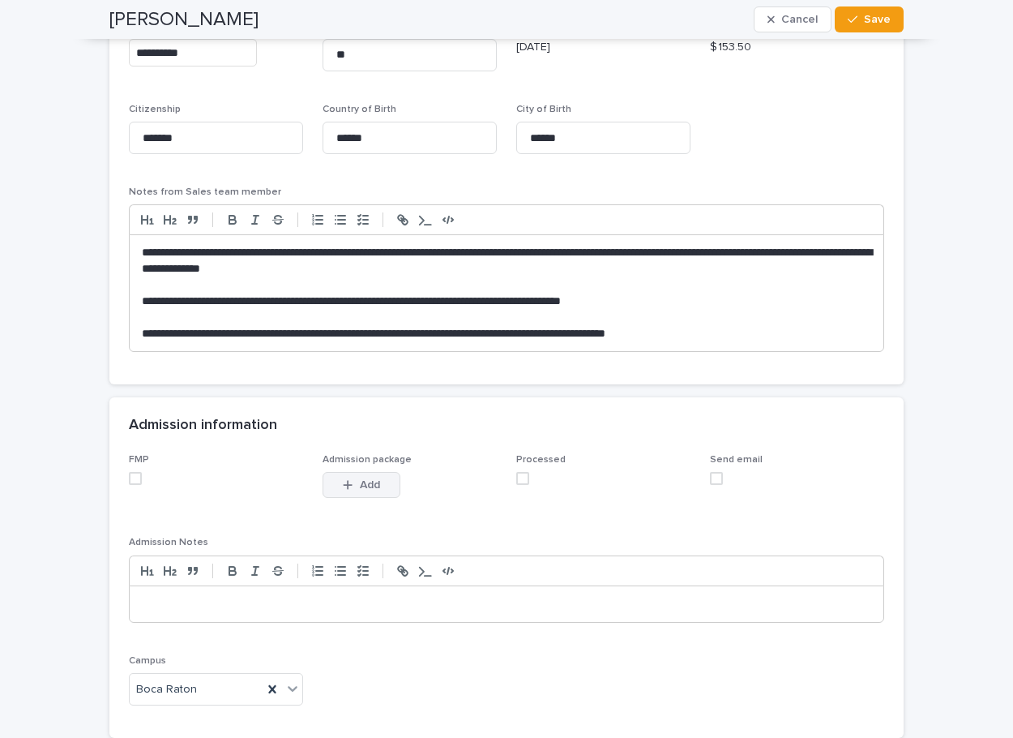
click at [361, 493] on button "Add" at bounding box center [362, 485] width 78 height 26
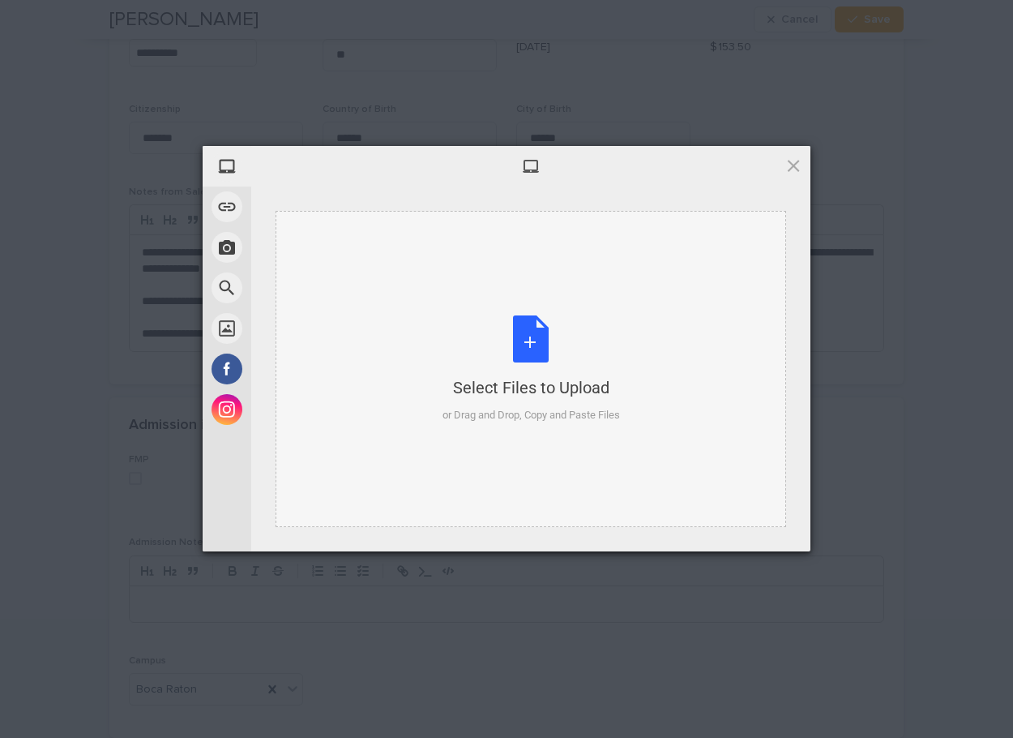
click at [523, 331] on div "Select Files to Upload or Drag and Drop, Copy and Paste Files" at bounding box center [531, 369] width 177 height 108
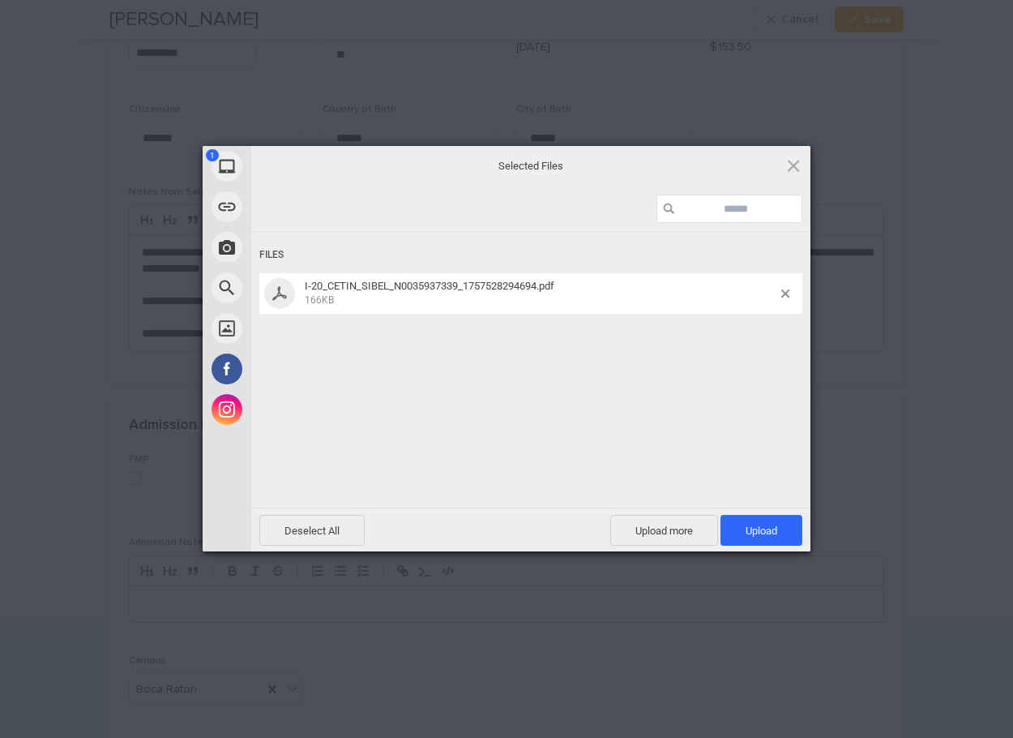
click at [750, 545] on div "Deselect All Upload more Upload 1" at bounding box center [530, 529] width 559 height 44
click at [754, 531] on span "Upload 1" at bounding box center [762, 530] width 32 height 12
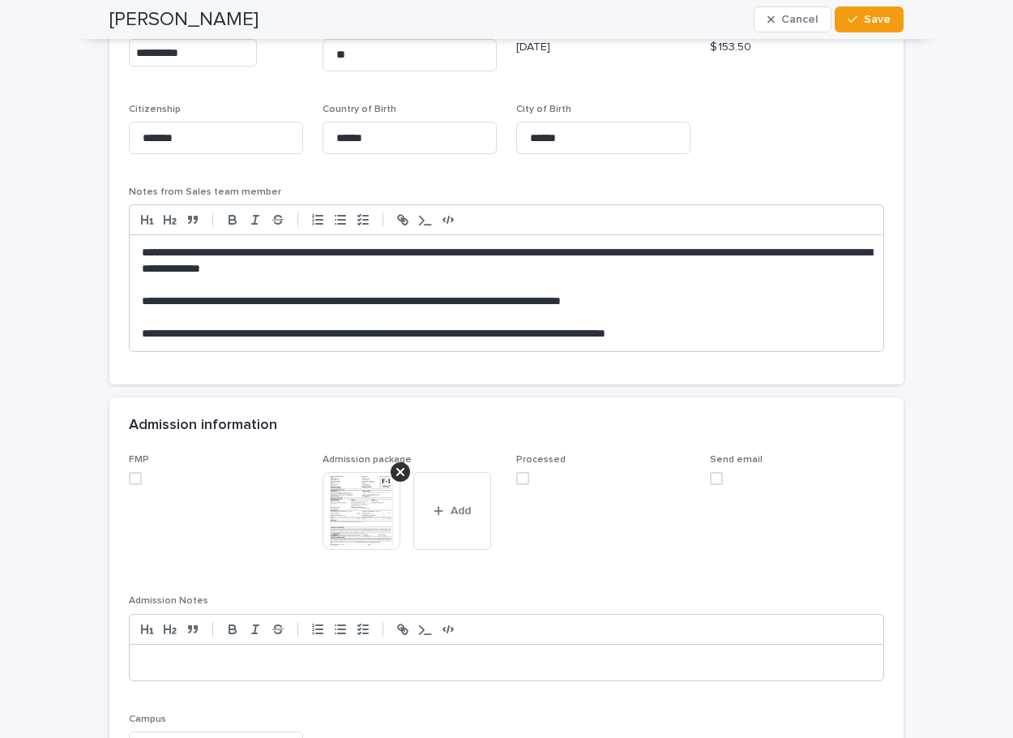
click at [341, 523] on img at bounding box center [362, 511] width 78 height 78
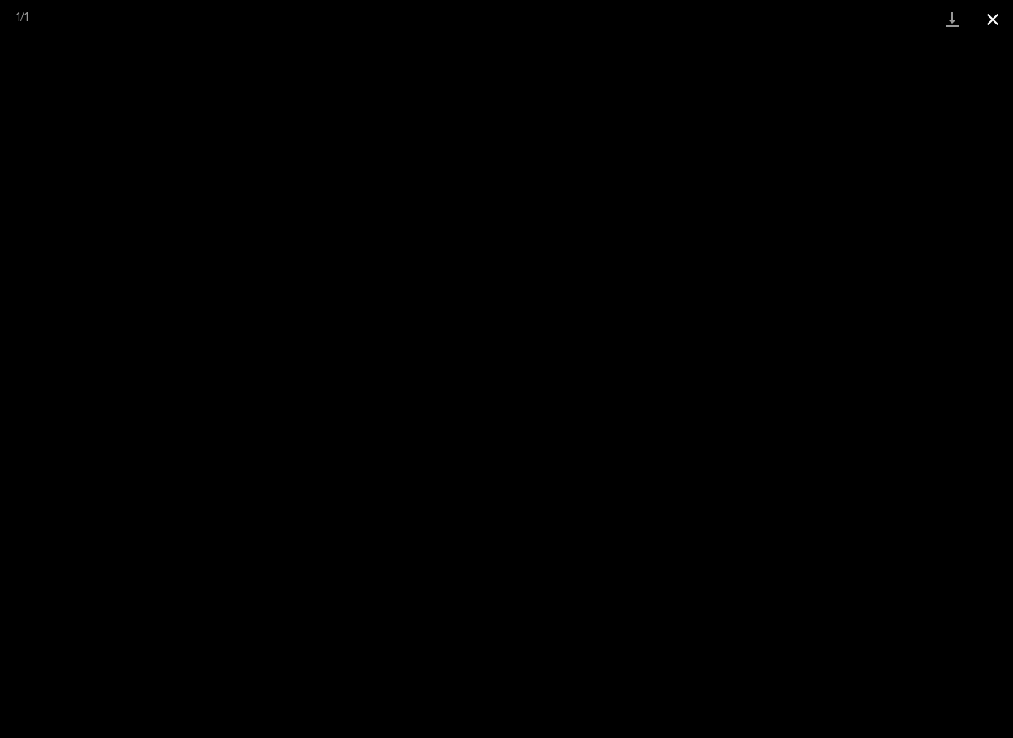
drag, startPoint x: 989, startPoint y: 22, endPoint x: 964, endPoint y: 34, distance: 27.2
click at [988, 23] on button "Close gallery" at bounding box center [993, 19] width 41 height 38
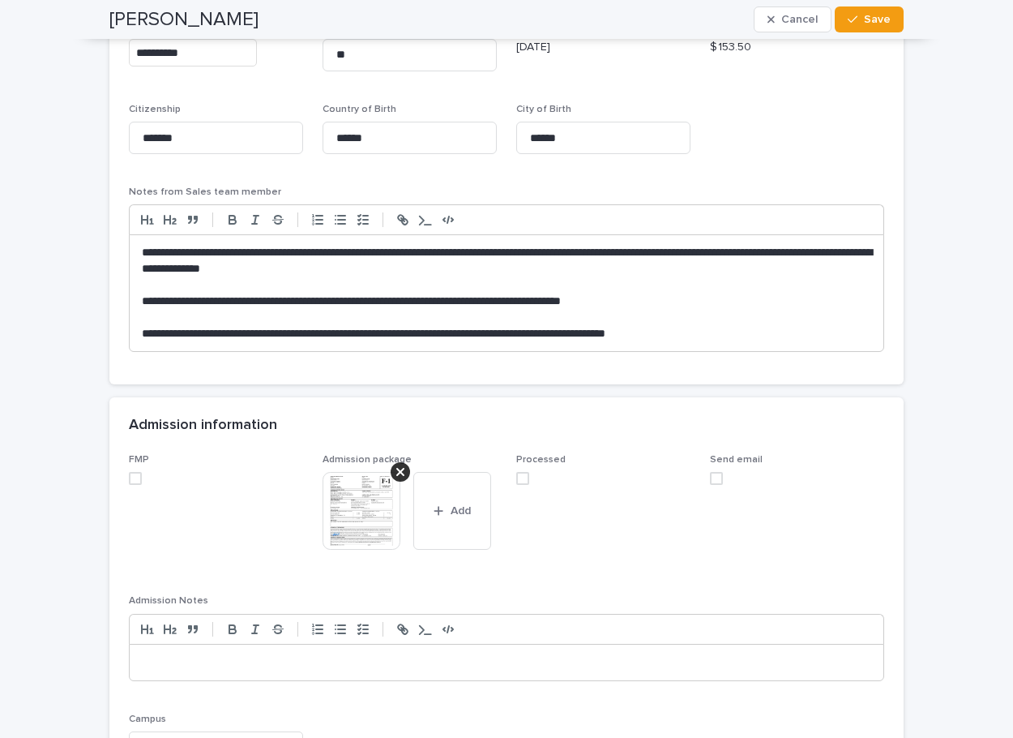
click at [397, 473] on icon at bounding box center [400, 471] width 8 height 13
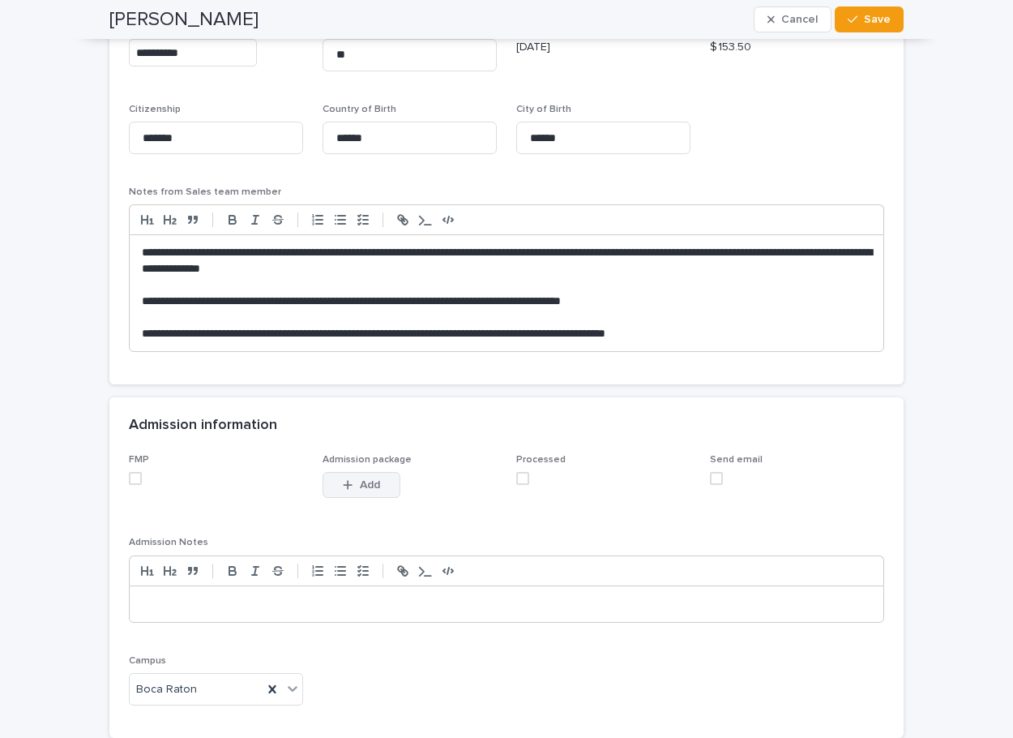
click at [371, 490] on span "Add" at bounding box center [370, 484] width 20 height 11
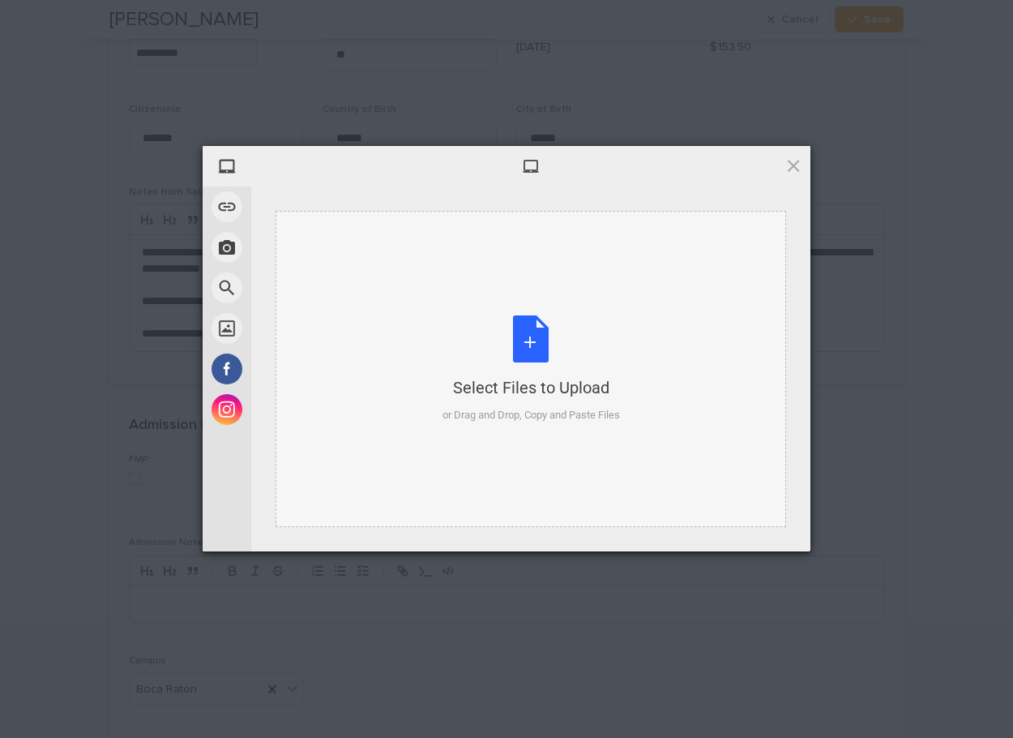
click at [536, 336] on div "Select Files to Upload or Drag and Drop, Copy and Paste Files" at bounding box center [531, 369] width 177 height 108
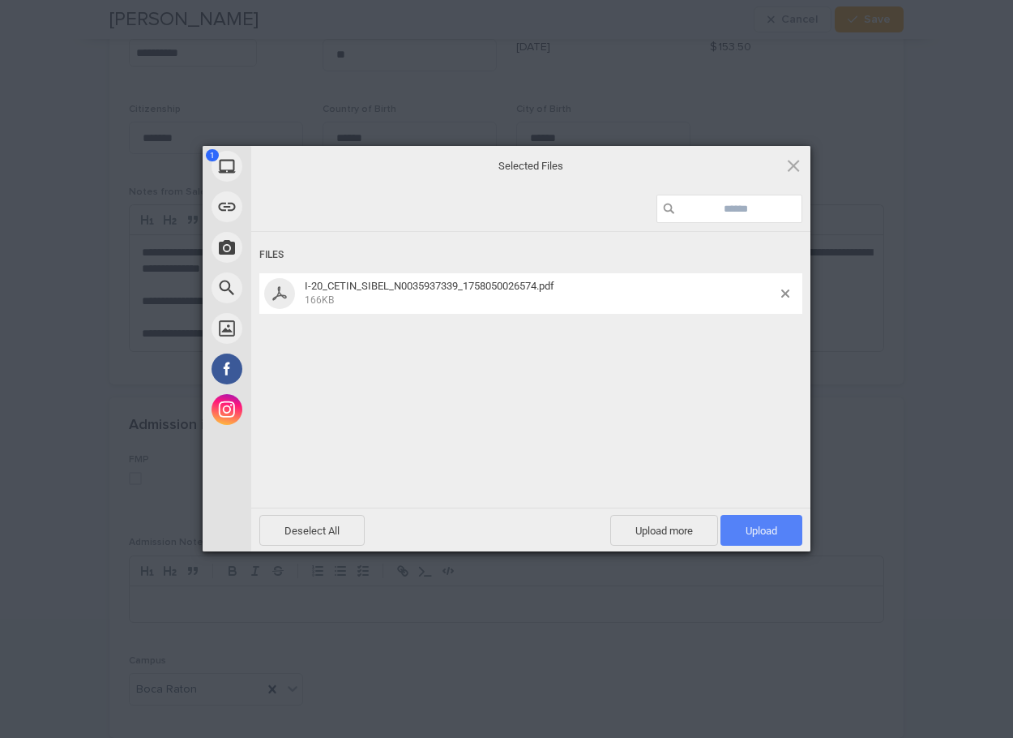
click at [770, 528] on span "Upload 1" at bounding box center [762, 530] width 32 height 12
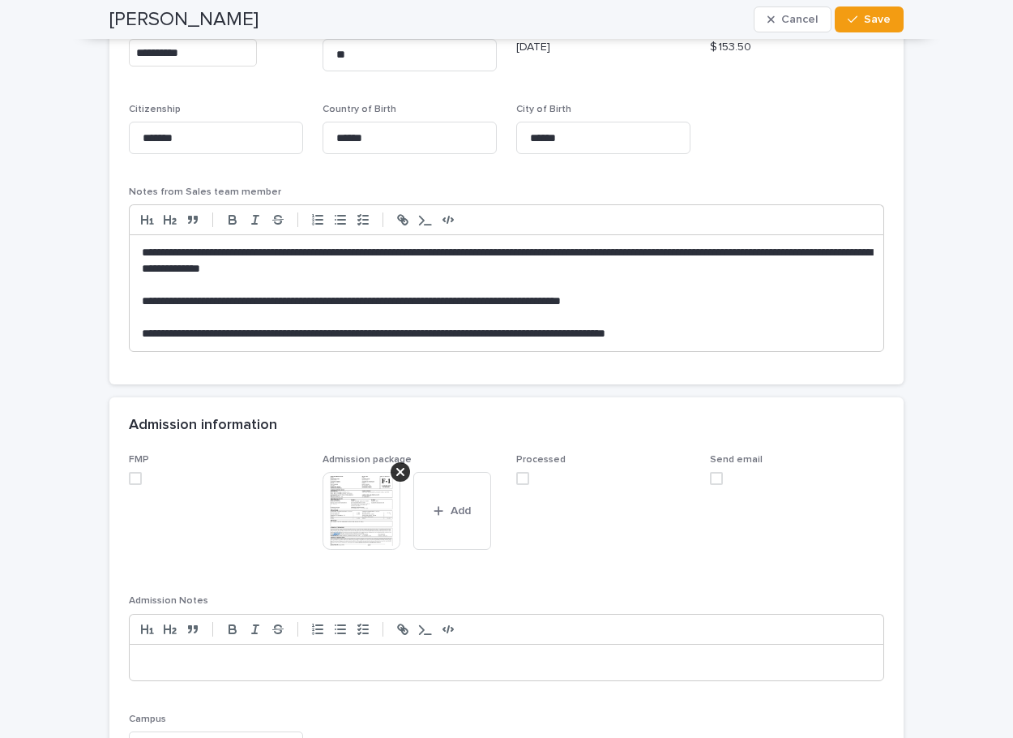
click at [334, 514] on img at bounding box center [362, 511] width 78 height 78
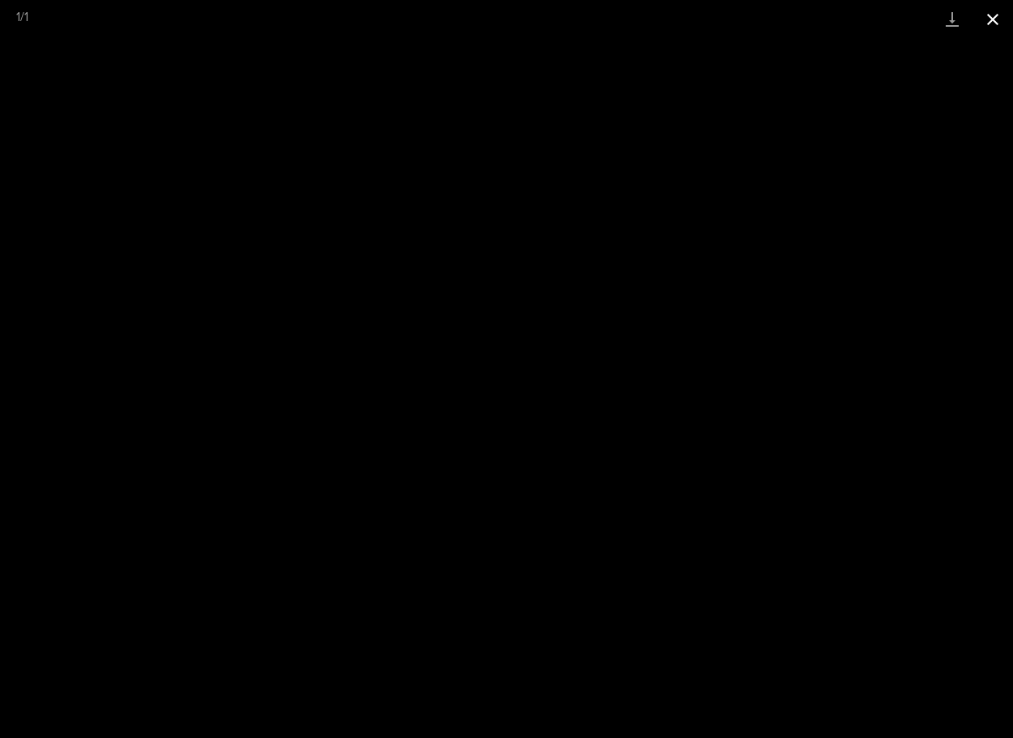
click at [989, 17] on button "Close gallery" at bounding box center [993, 19] width 41 height 38
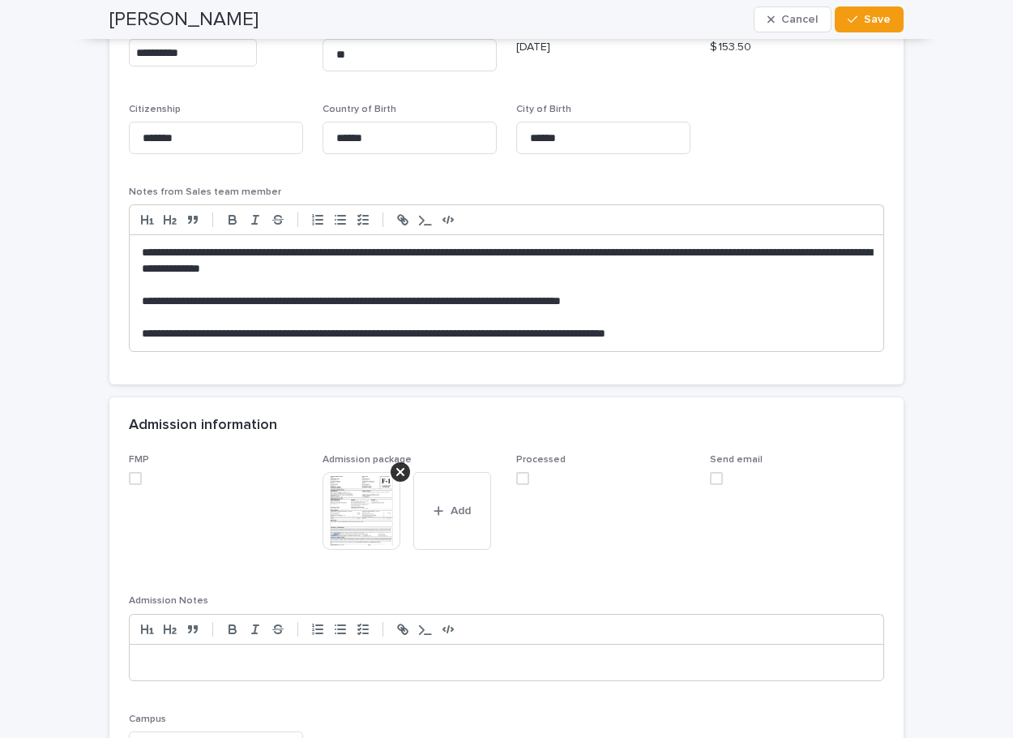
click at [129, 477] on span at bounding box center [135, 478] width 13 height 13
click at [519, 479] on span at bounding box center [522, 478] width 13 height 13
click at [872, 27] on button "Save" at bounding box center [869, 19] width 69 height 26
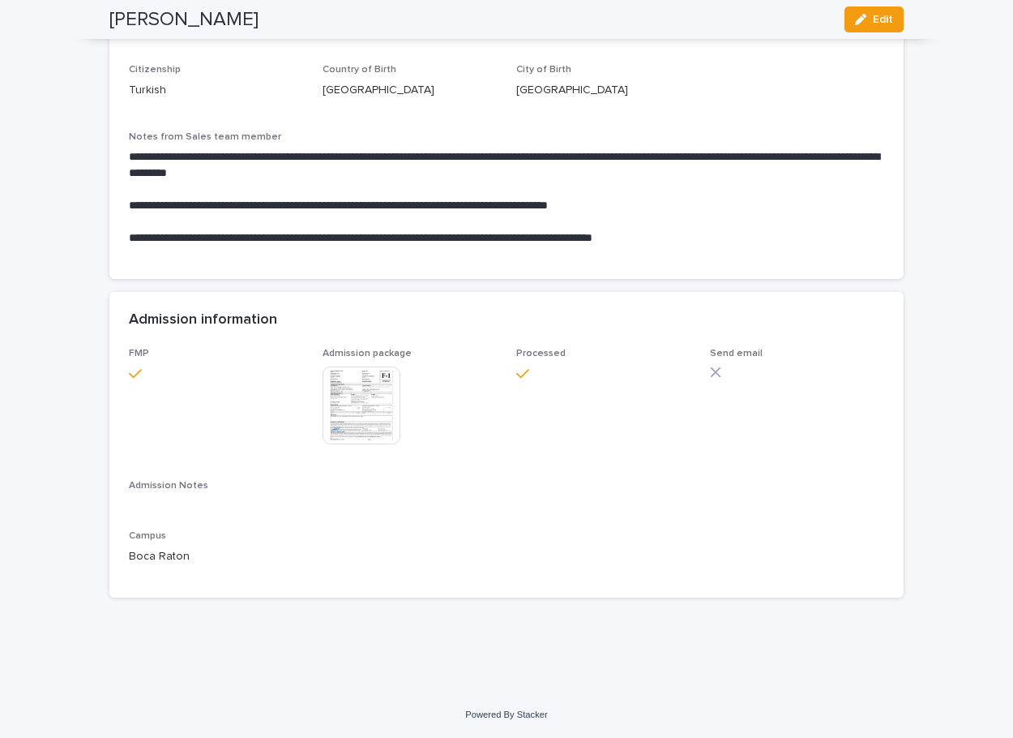
scroll to position [1187, 0]
click at [873, 19] on span "Edit" at bounding box center [883, 19] width 20 height 11
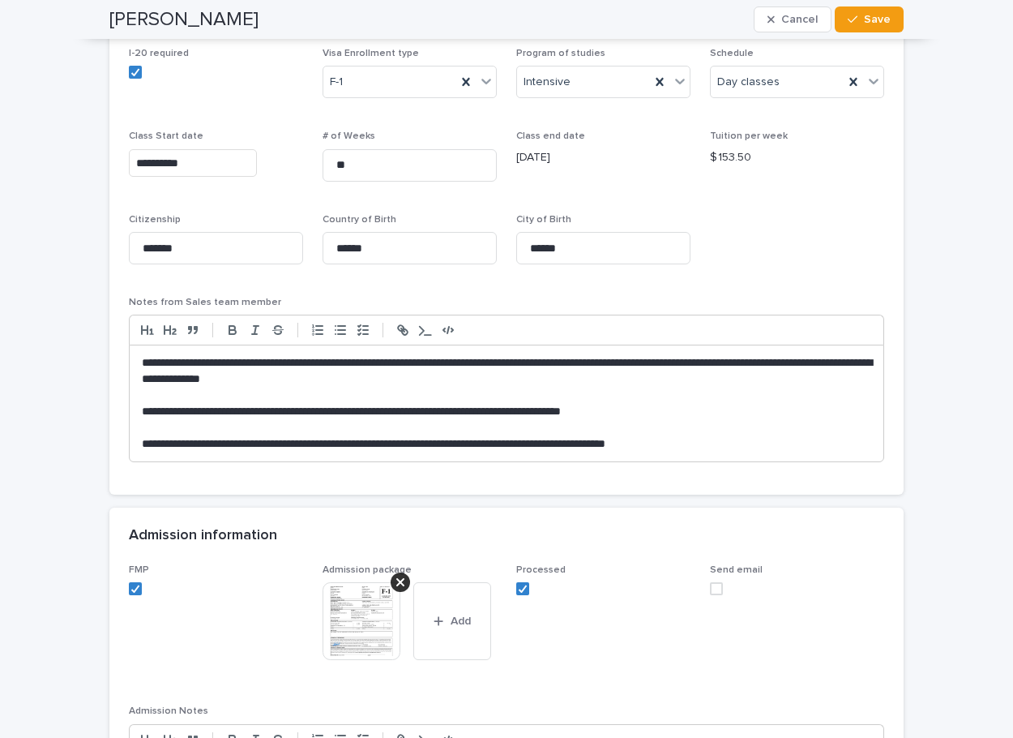
click at [710, 590] on span at bounding box center [716, 588] width 13 height 13
drag, startPoint x: 862, startPoint y: 19, endPoint x: 855, endPoint y: 27, distance: 9.8
click at [864, 19] on span "Save" at bounding box center [877, 19] width 27 height 11
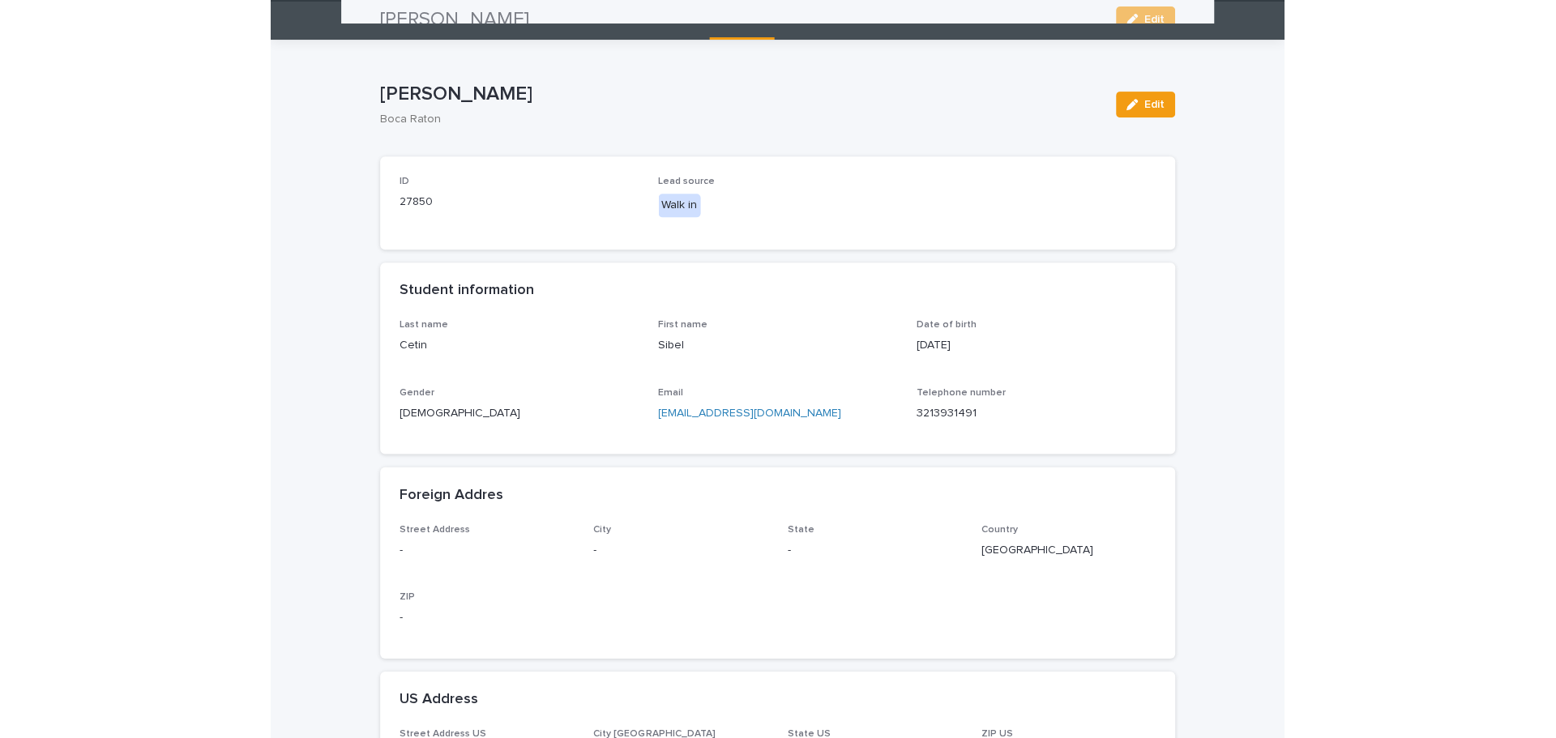
scroll to position [0, 0]
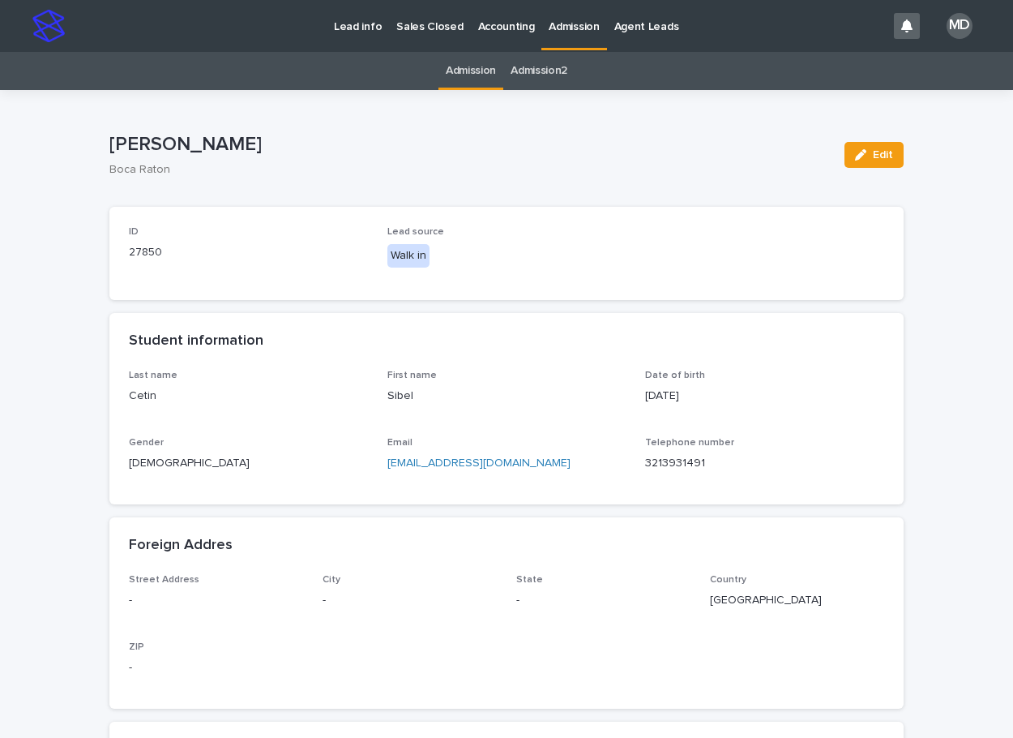
click at [567, 28] on p "Admission" at bounding box center [574, 17] width 50 height 34
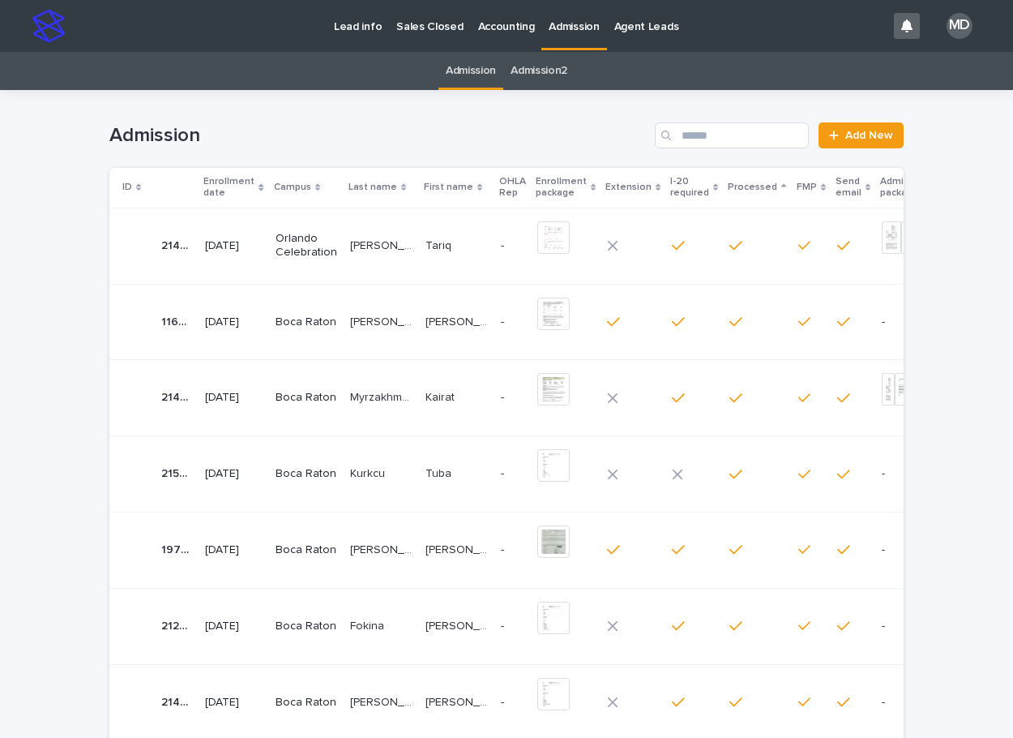
click at [549, 27] on p "Admission" at bounding box center [574, 17] width 50 height 34
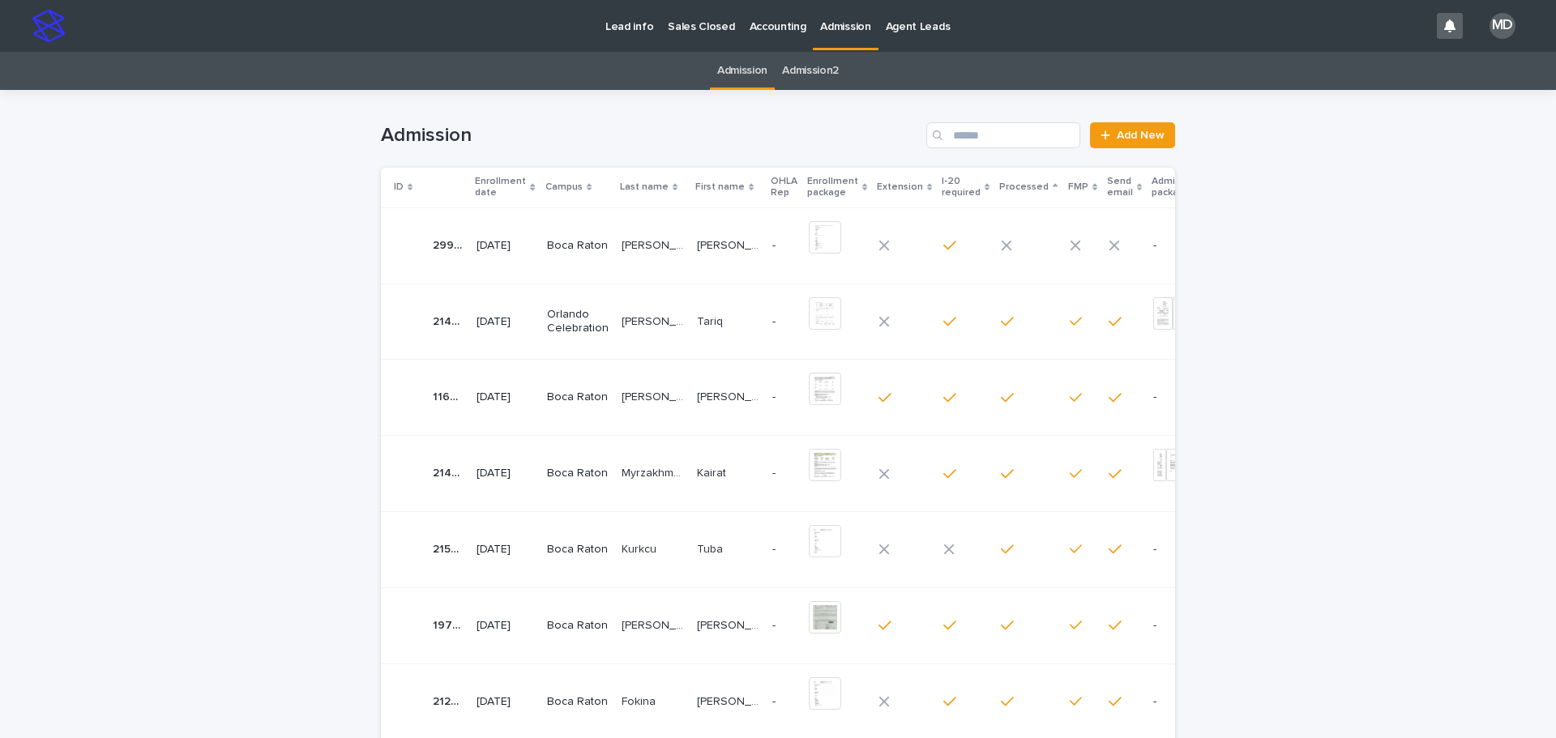
click at [626, 245] on p "[PERSON_NAME]" at bounding box center [655, 244] width 66 height 17
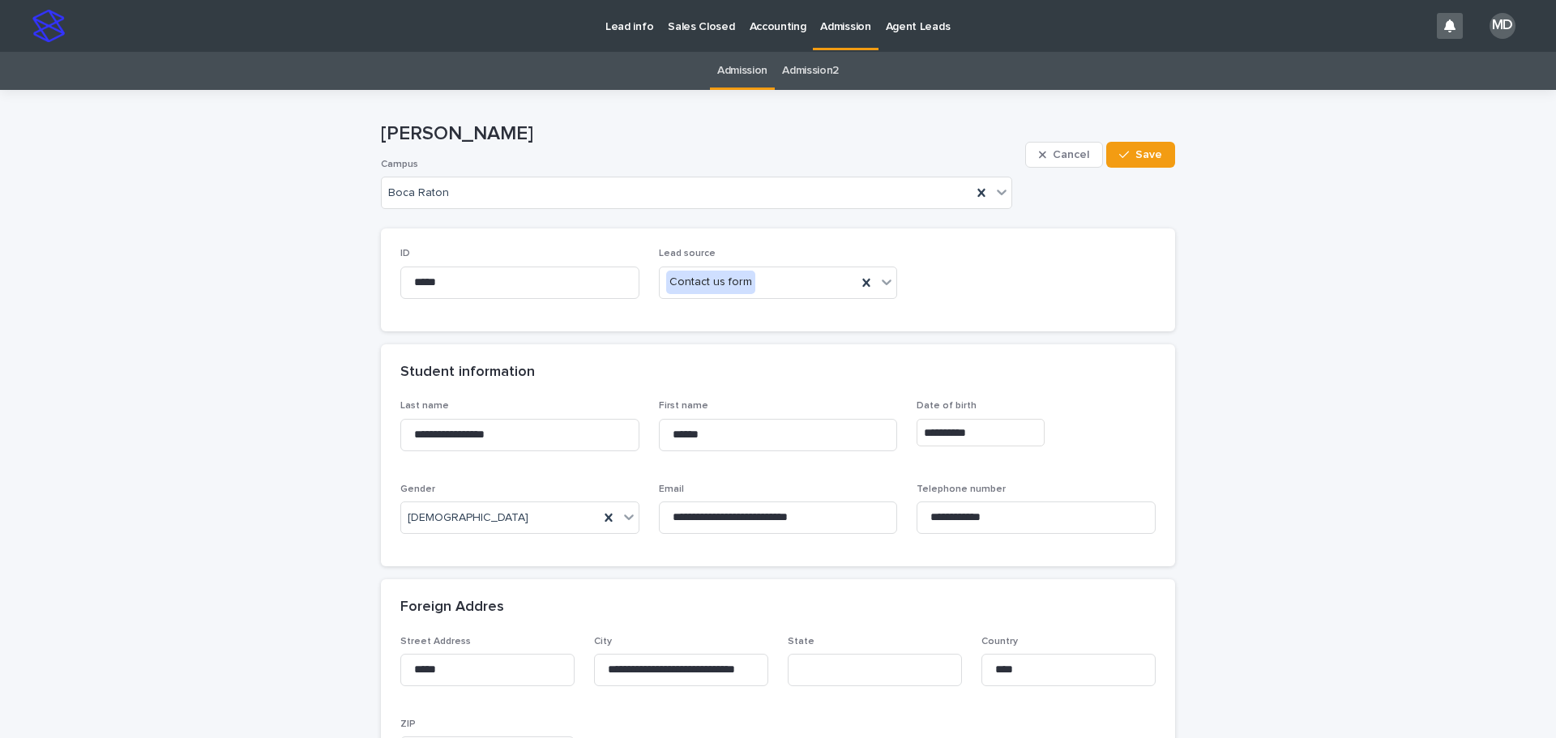
drag, startPoint x: 242, startPoint y: 383, endPoint x: 286, endPoint y: 408, distance: 51.2
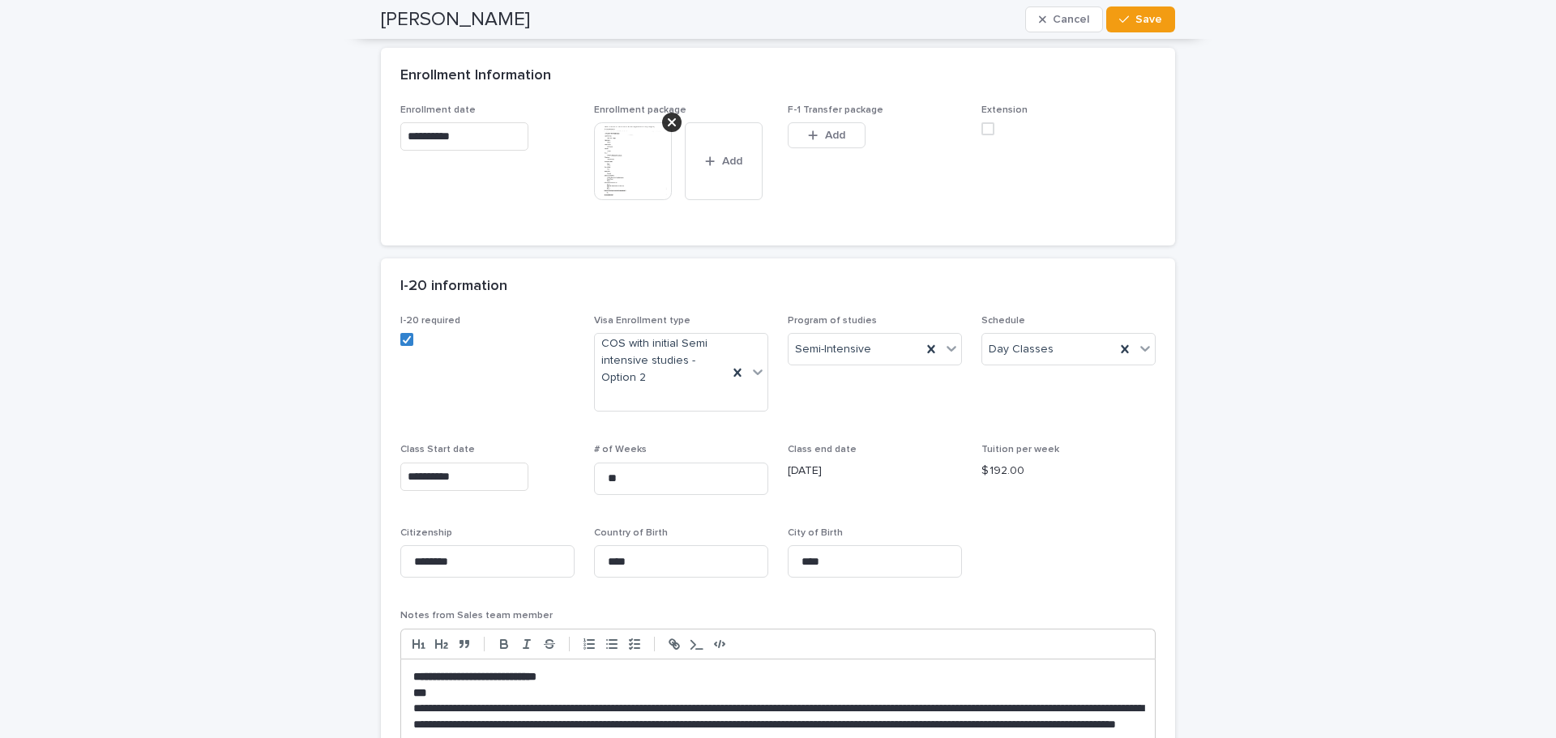
scroll to position [892, 0]
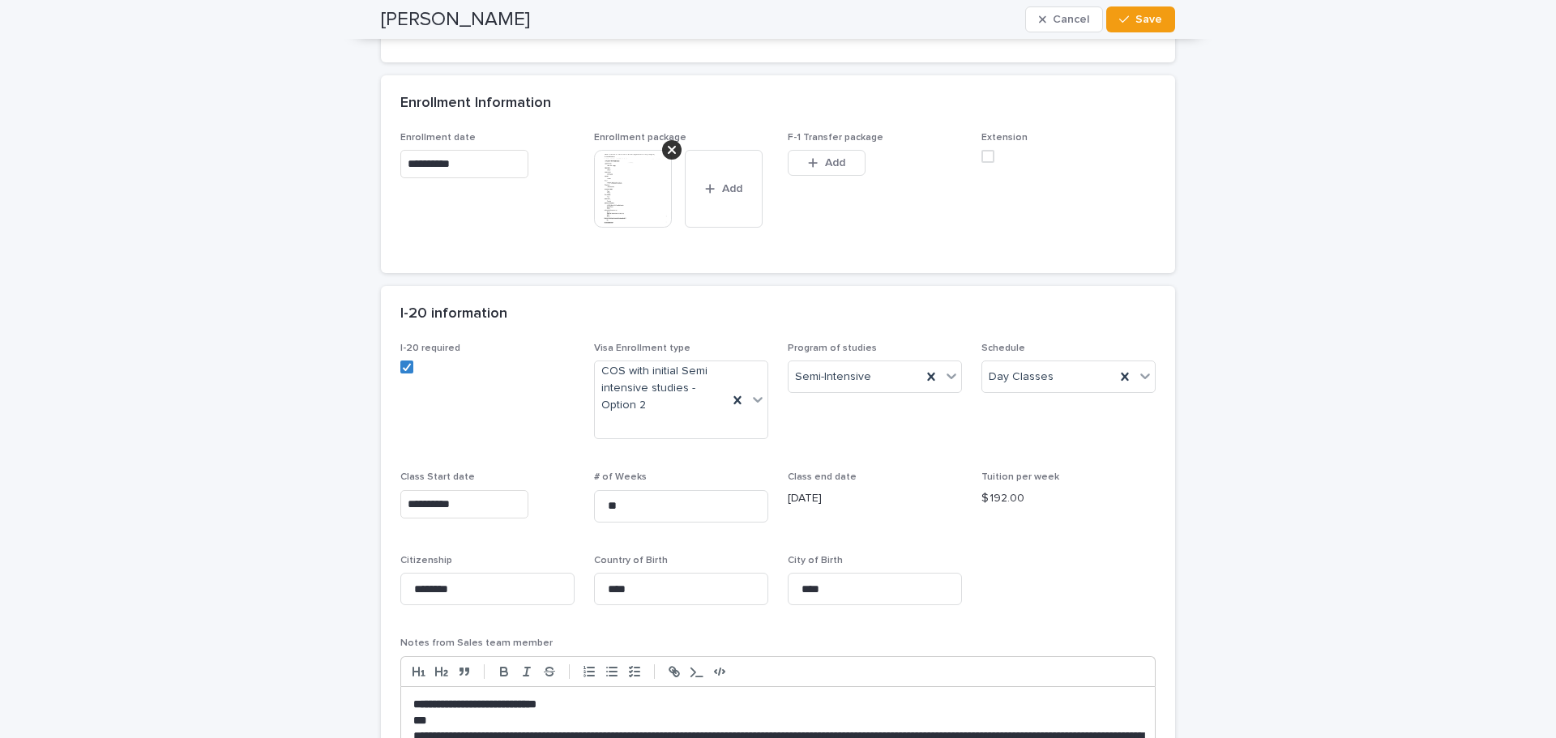
click at [622, 193] on img at bounding box center [633, 189] width 78 height 78
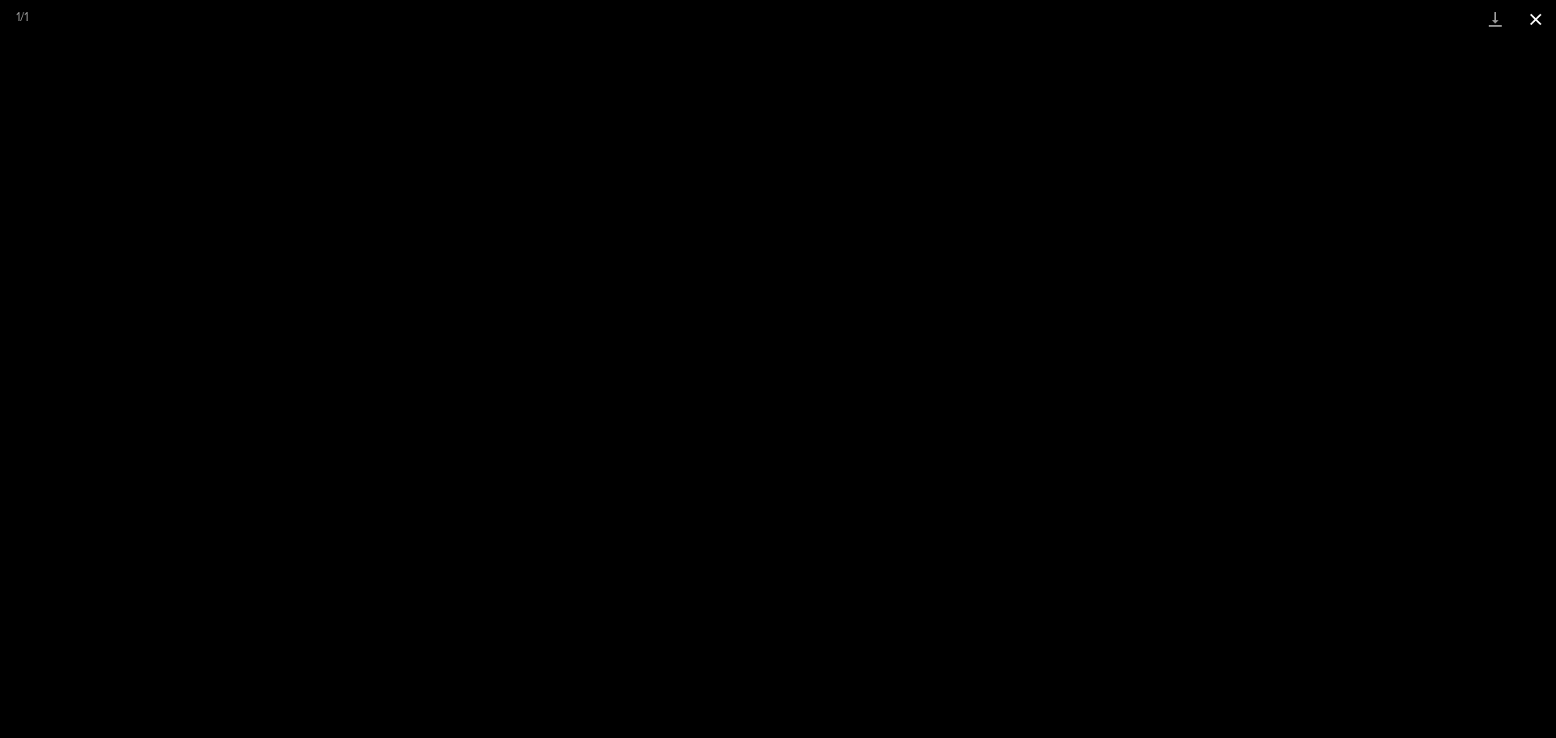
click at [1538, 19] on button "Close gallery" at bounding box center [1536, 19] width 41 height 38
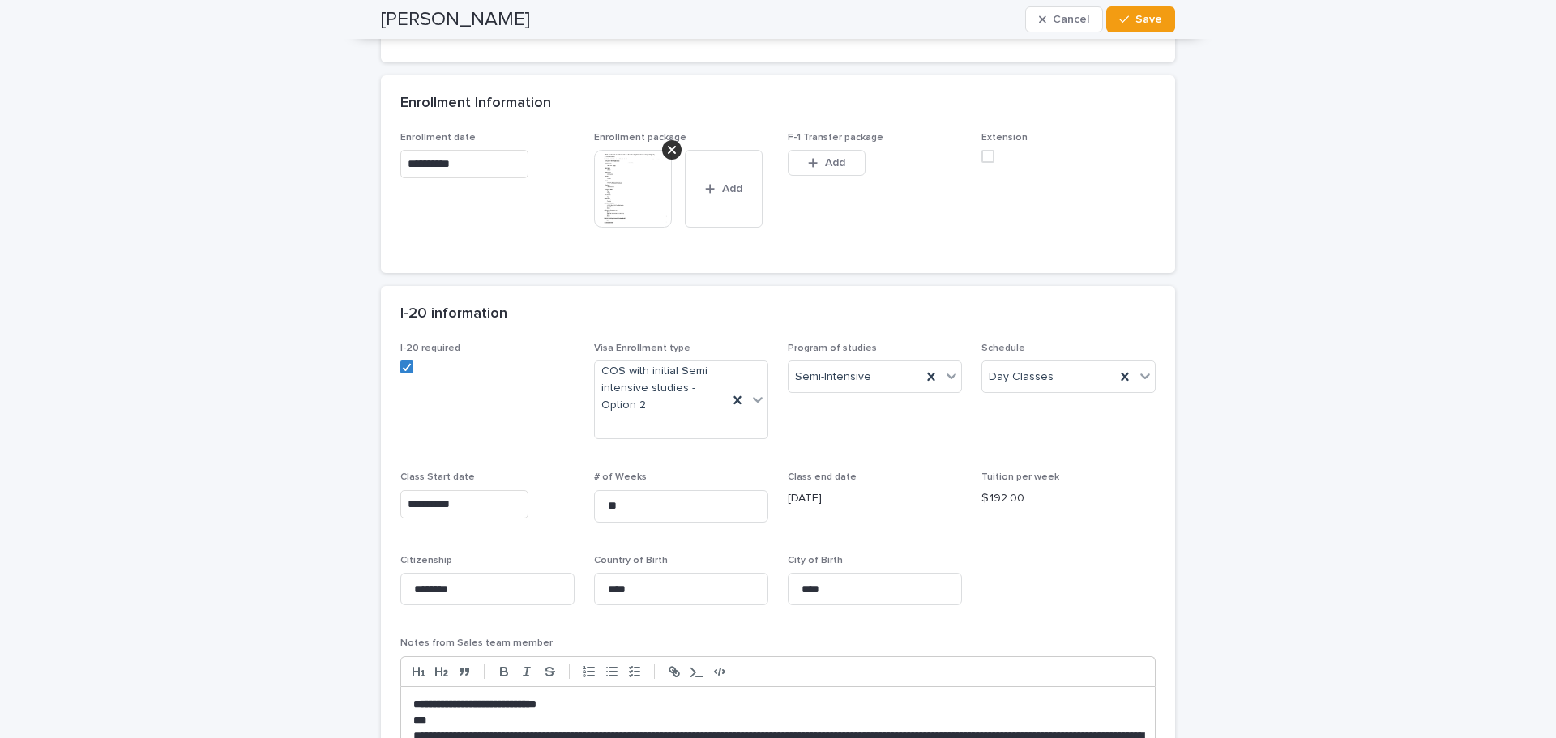
click at [637, 178] on img at bounding box center [633, 189] width 78 height 78
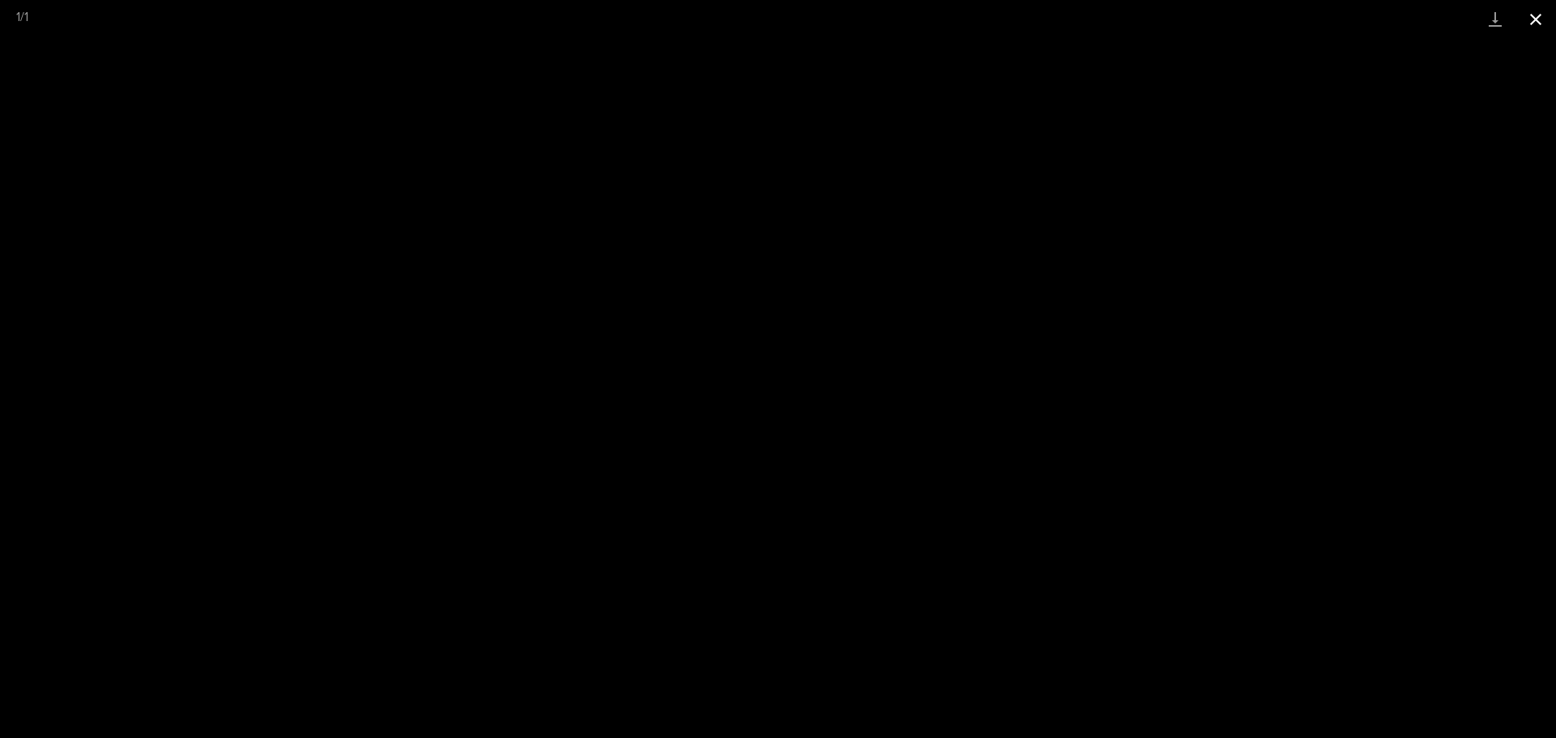
click at [1528, 15] on button "Close gallery" at bounding box center [1536, 19] width 41 height 38
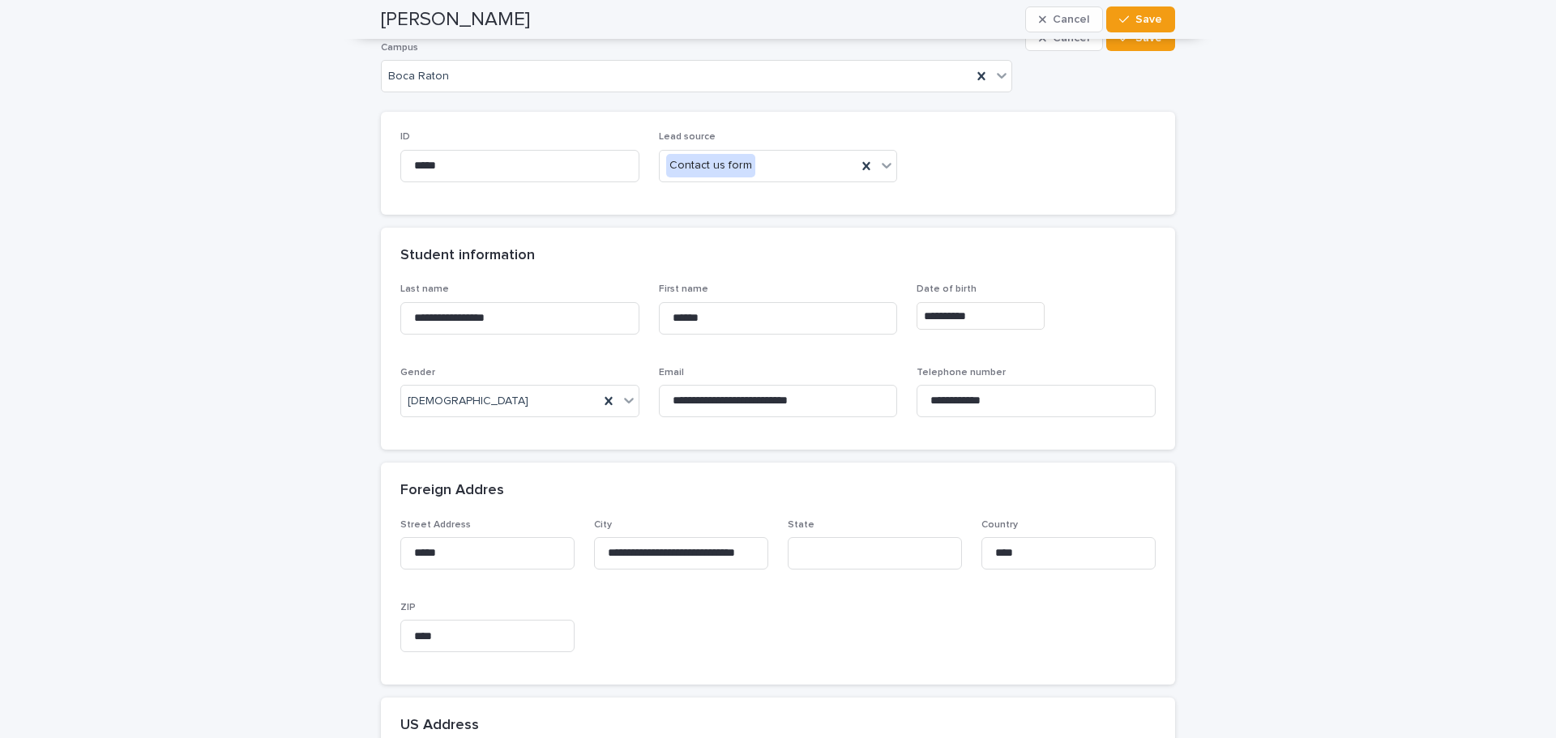
scroll to position [0, 0]
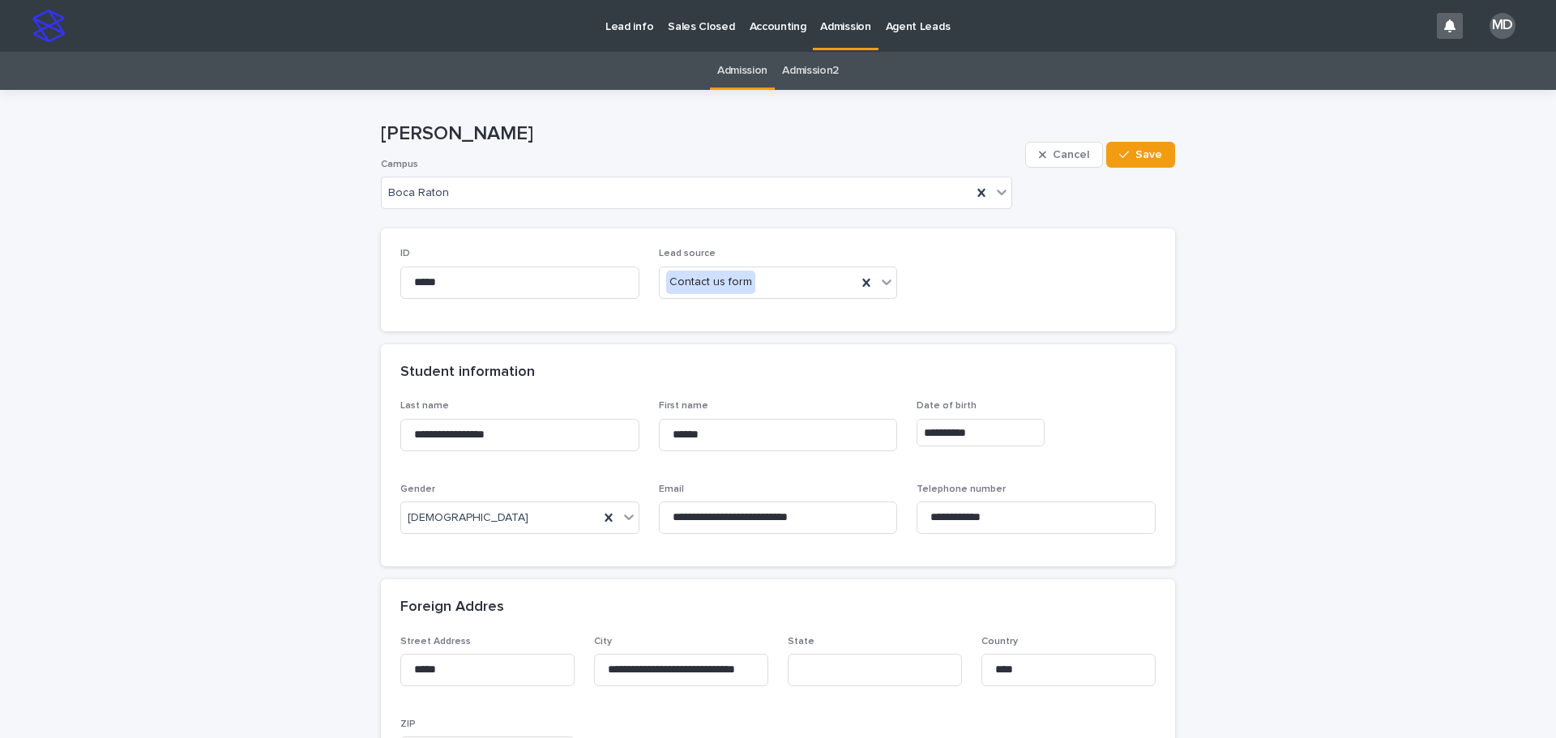
click at [828, 26] on p "Admission" at bounding box center [845, 17] width 50 height 34
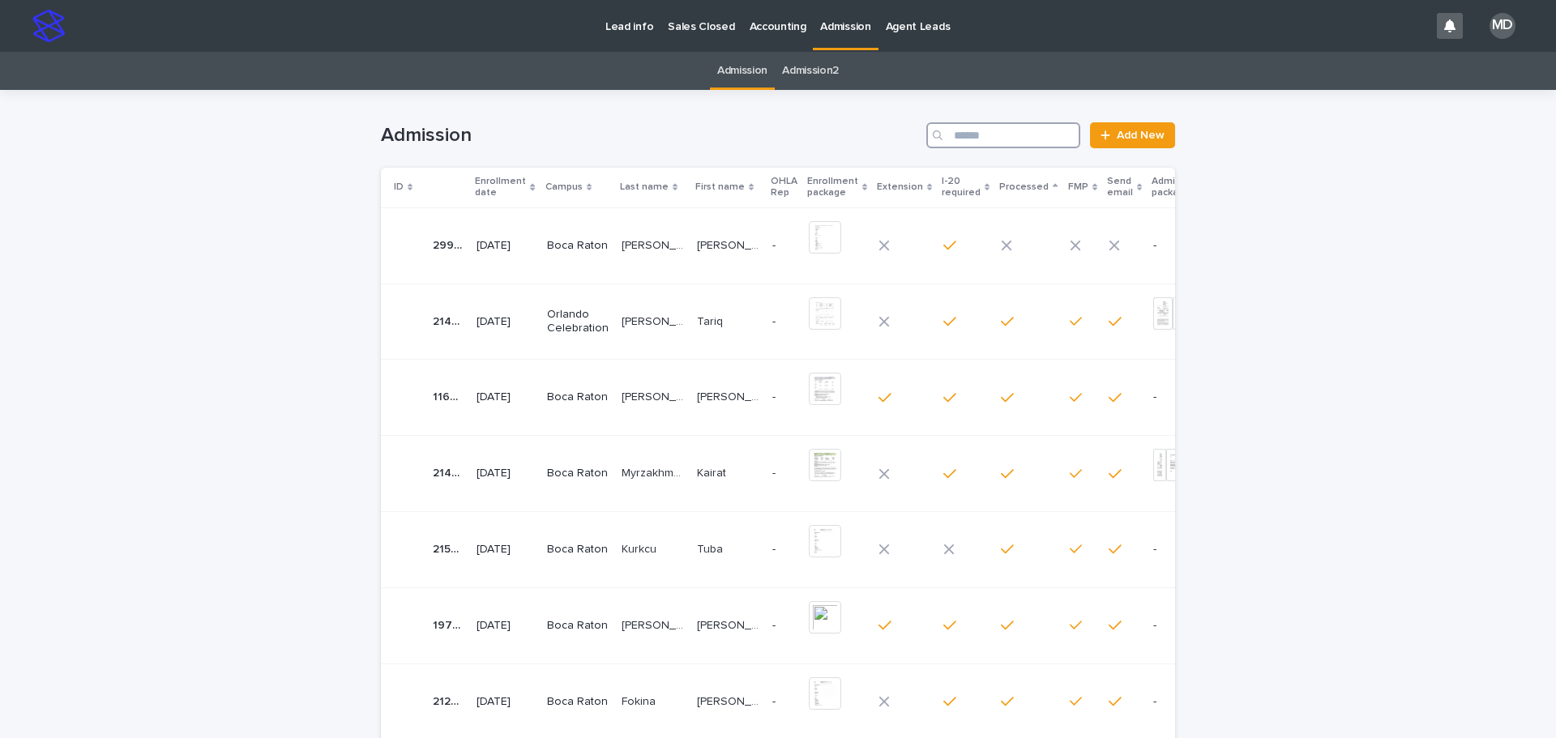
click at [1003, 130] on input "Search" at bounding box center [1003, 135] width 154 height 26
type input "*****"
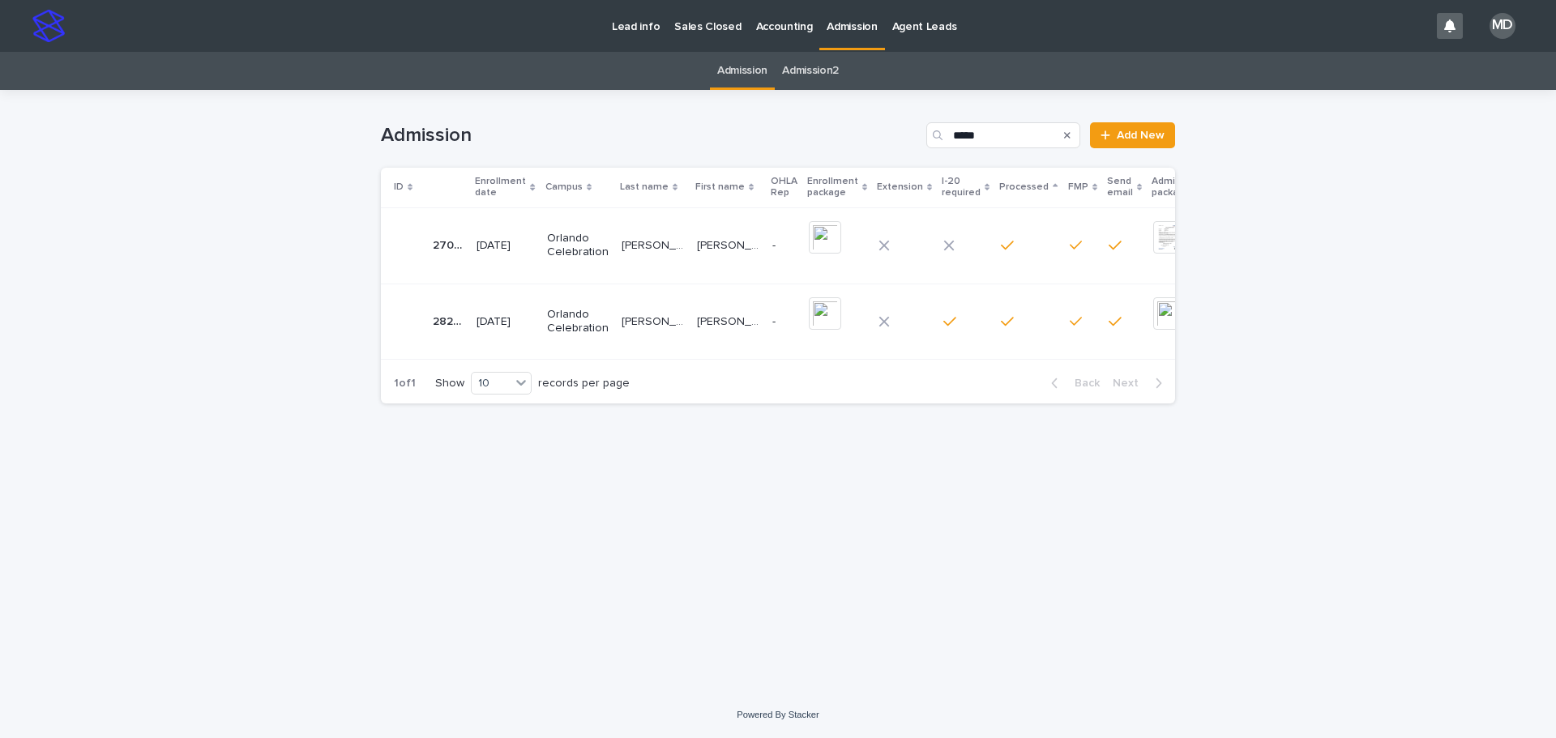
click at [628, 323] on p "[PERSON_NAME]" at bounding box center [655, 320] width 66 height 17
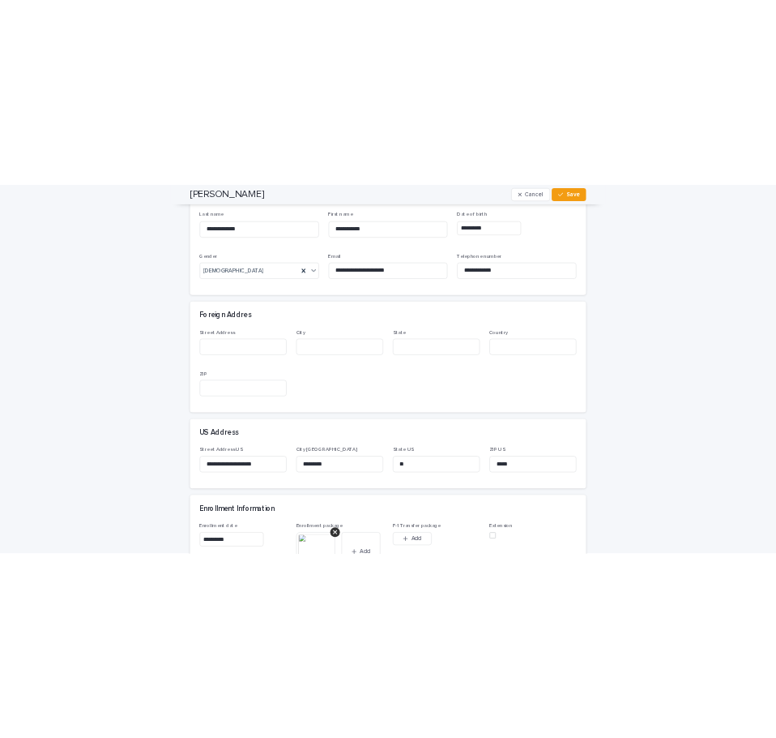
scroll to position [567, 0]
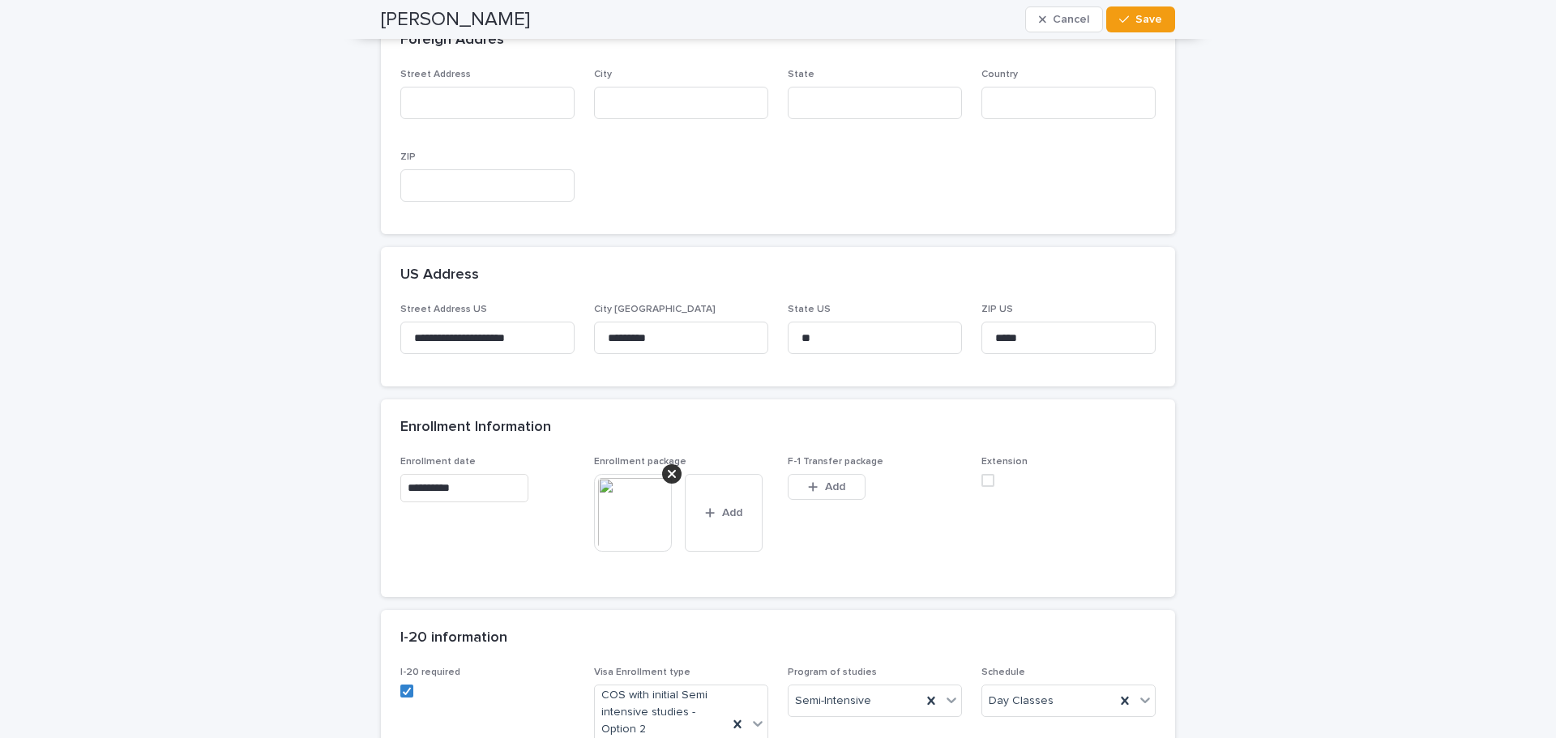
click at [617, 495] on img at bounding box center [633, 513] width 78 height 78
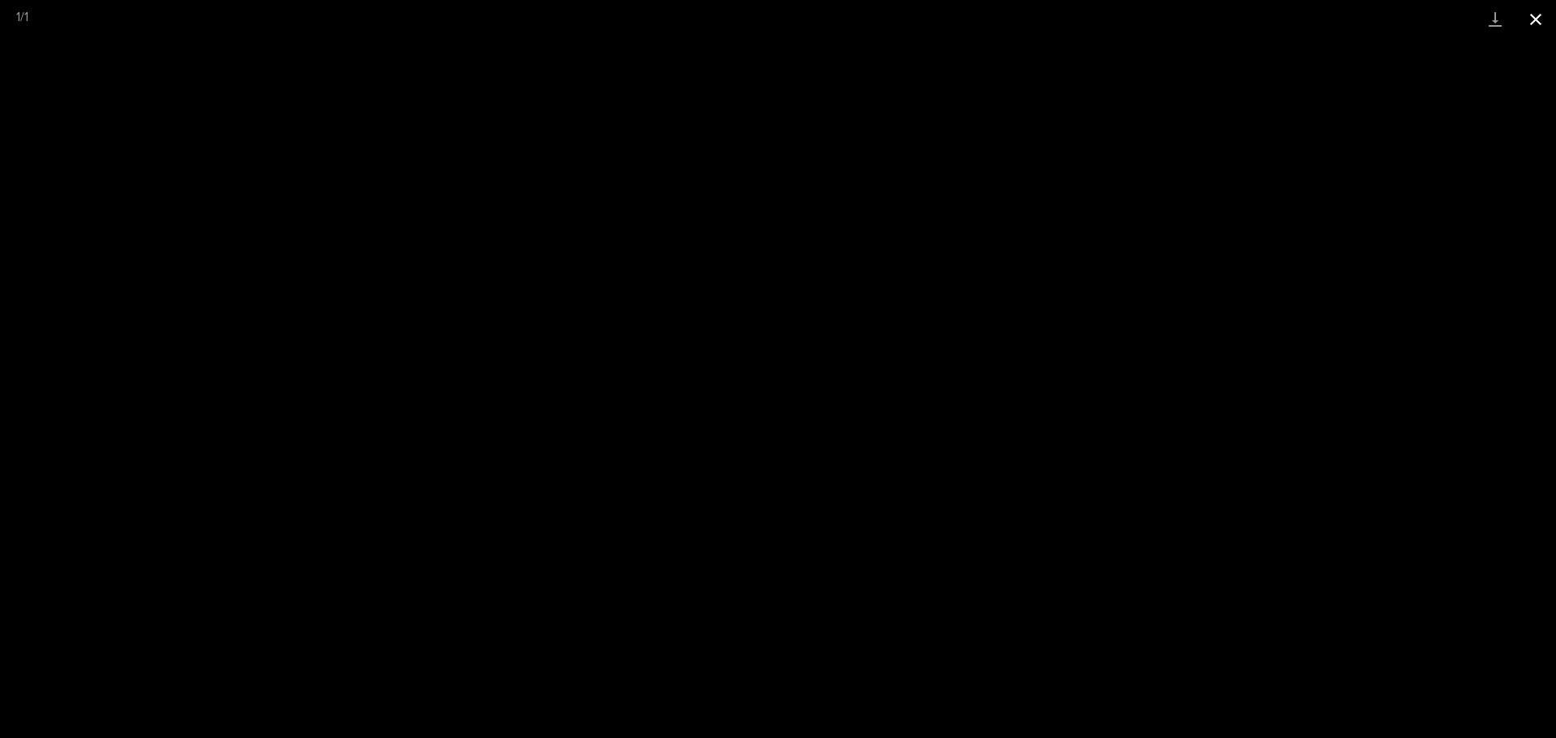
click at [1536, 18] on button "Close gallery" at bounding box center [1536, 19] width 41 height 38
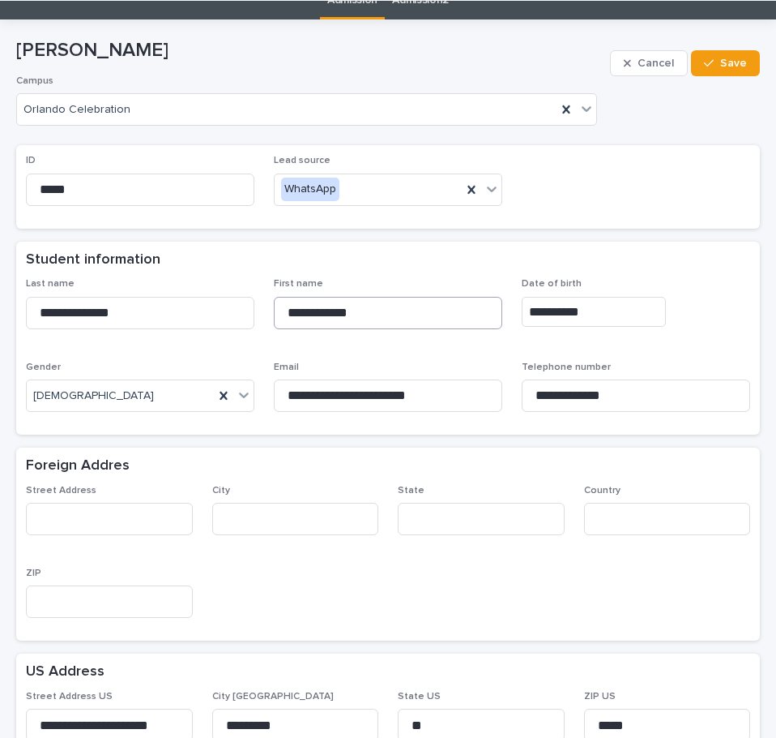
scroll to position [0, 0]
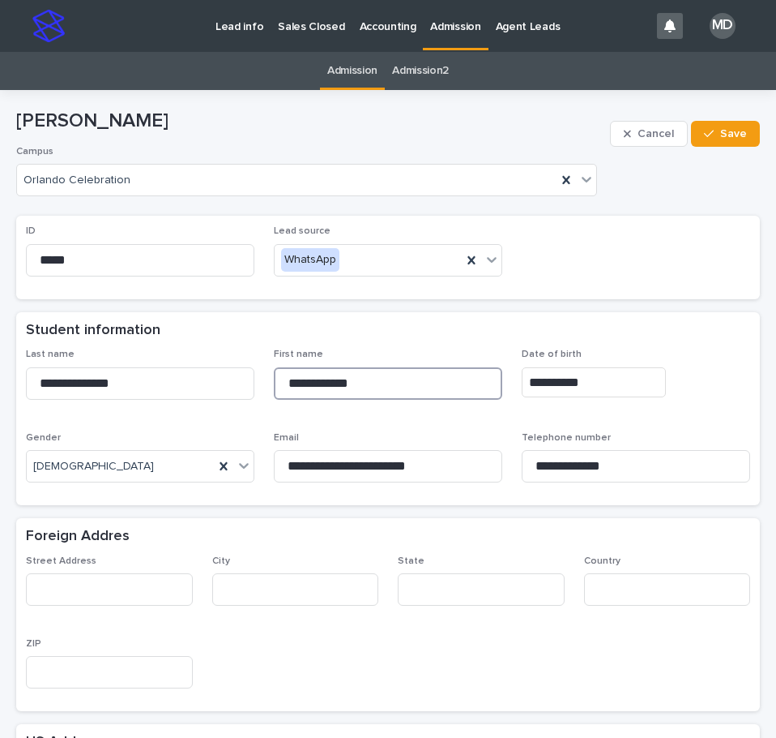
drag, startPoint x: 402, startPoint y: 372, endPoint x: 135, endPoint y: 362, distance: 267.6
click at [135, 362] on div "**********" at bounding box center [388, 422] width 725 height 147
click at [644, 294] on div "ID ***** Lead source WhatsApp" at bounding box center [388, 257] width 744 height 83
click at [434, 28] on p "Admission" at bounding box center [455, 17] width 50 height 34
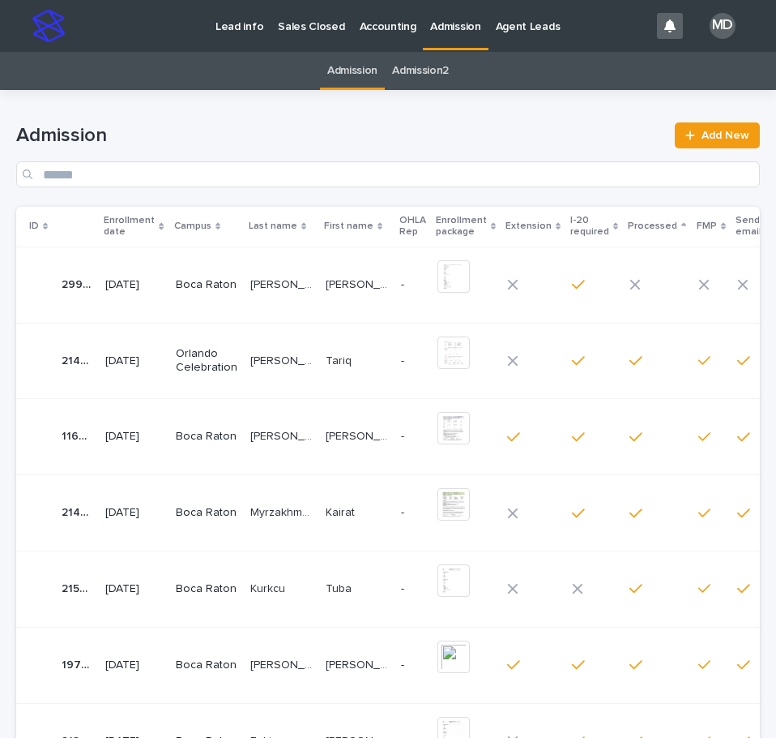
click at [199, 283] on p "Boca Raton" at bounding box center [207, 285] width 62 height 14
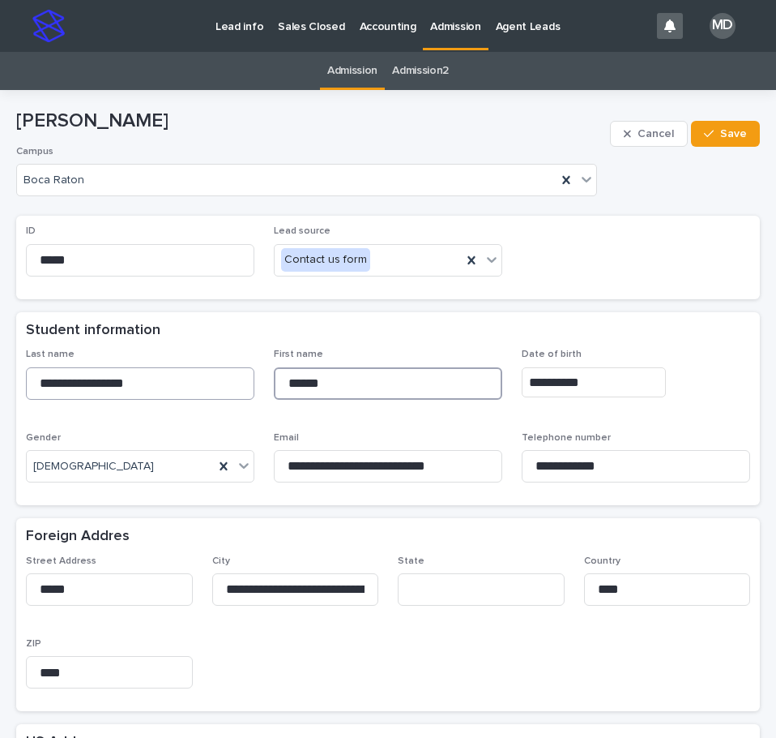
drag, startPoint x: 353, startPoint y: 379, endPoint x: 244, endPoint y: 378, distance: 108.6
click at [244, 378] on div "**********" at bounding box center [388, 422] width 725 height 147
drag, startPoint x: 140, startPoint y: 383, endPoint x: -1, endPoint y: 373, distance: 141.4
click at [0, 373] on html "**********" at bounding box center [388, 369] width 776 height 738
drag, startPoint x: 209, startPoint y: 122, endPoint x: 177, endPoint y: 122, distance: 31.6
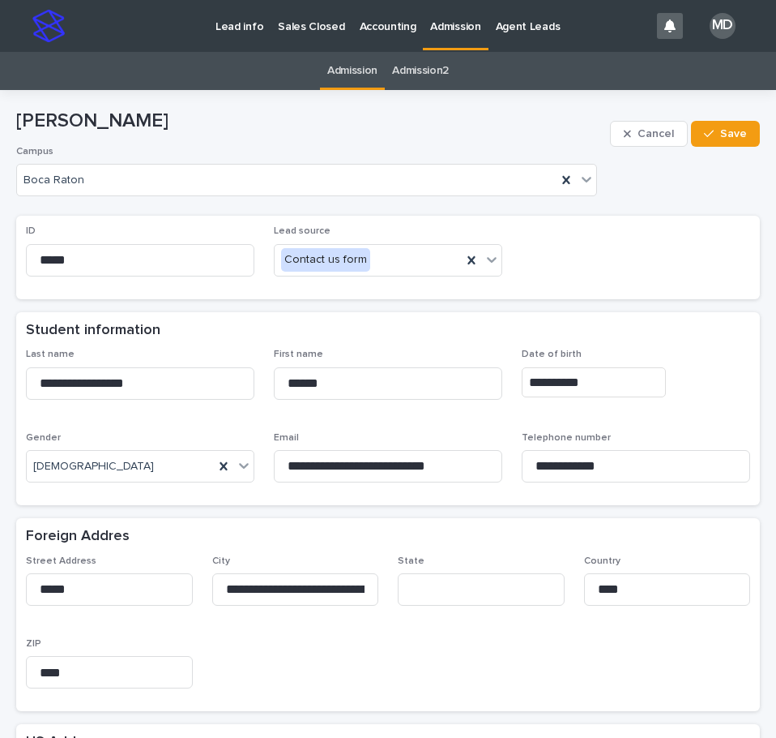
click at [209, 122] on p "[PERSON_NAME]" at bounding box center [310, 121] width 588 height 24
drag, startPoint x: 145, startPoint y: 118, endPoint x: 17, endPoint y: 120, distance: 128.1
click at [17, 120] on p "[PERSON_NAME]" at bounding box center [310, 121] width 588 height 24
copy p "[PERSON_NAME]"
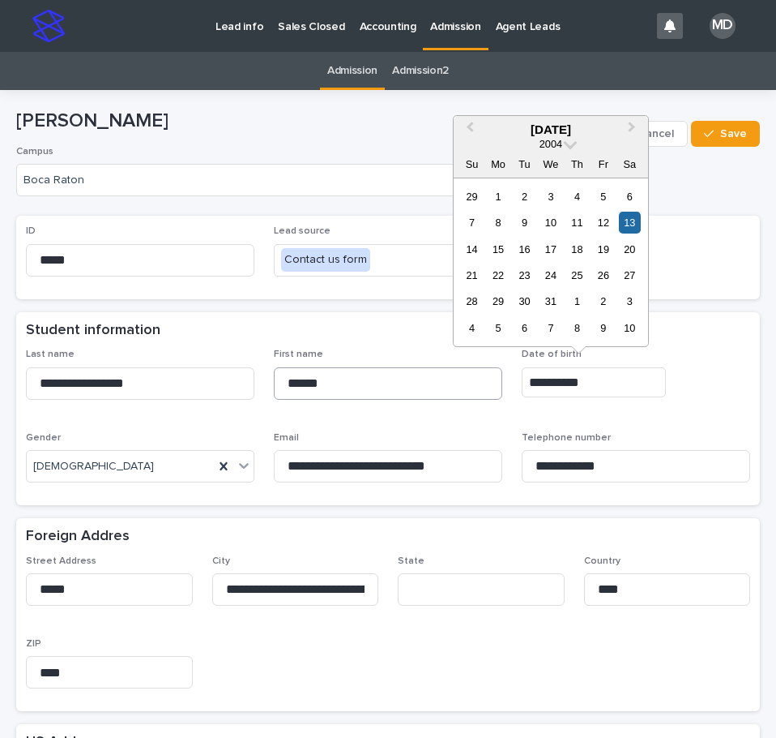
drag, startPoint x: 557, startPoint y: 378, endPoint x: 434, endPoint y: 368, distance: 123.6
click at [435, 375] on div "**********" at bounding box center [388, 422] width 725 height 147
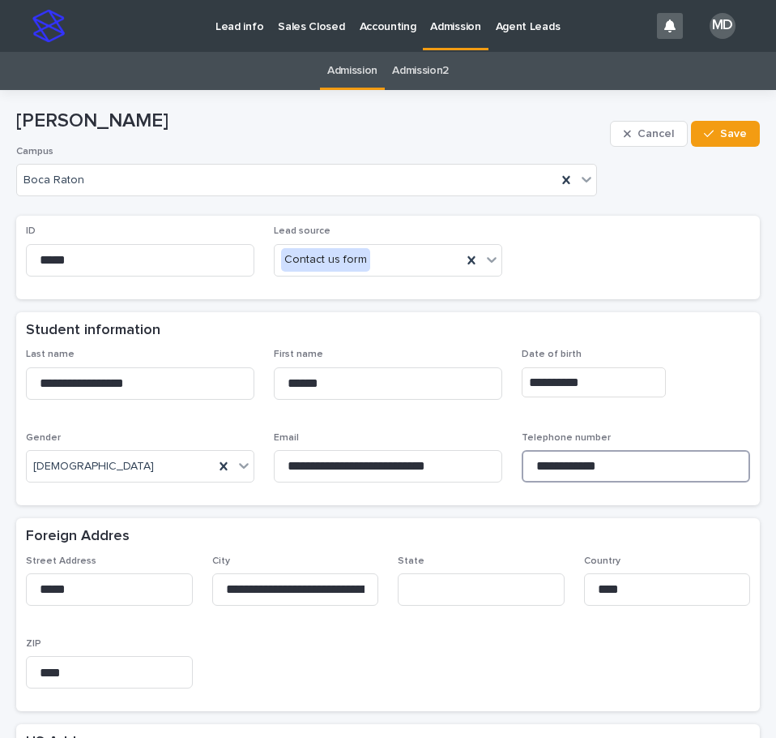
drag, startPoint x: 620, startPoint y: 466, endPoint x: 537, endPoint y: 464, distance: 82.7
click at [537, 464] on input "**********" at bounding box center [636, 466] width 229 height 32
drag, startPoint x: 455, startPoint y: 466, endPoint x: 171, endPoint y: 466, distance: 284.5
click at [171, 466] on div "**********" at bounding box center [388, 422] width 725 height 147
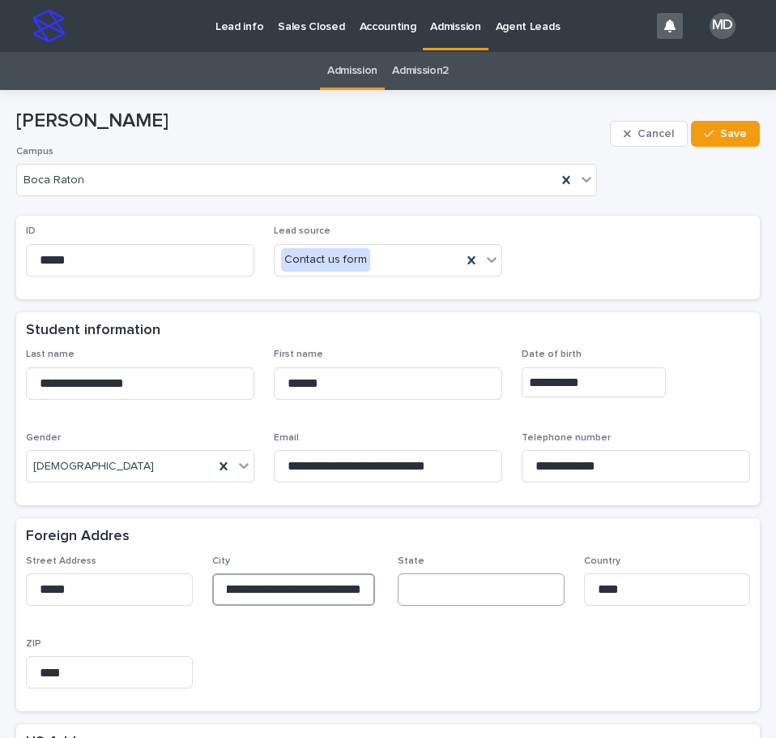
drag, startPoint x: 214, startPoint y: 584, endPoint x: 529, endPoint y: 590, distance: 315.3
click at [529, 590] on div "**********" at bounding box center [388, 628] width 725 height 147
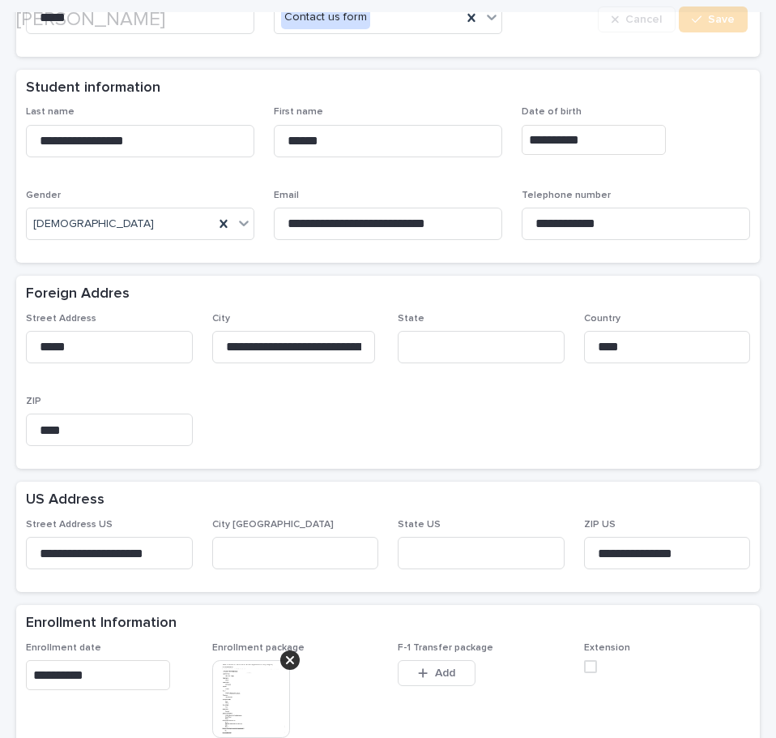
scroll to position [243, 0]
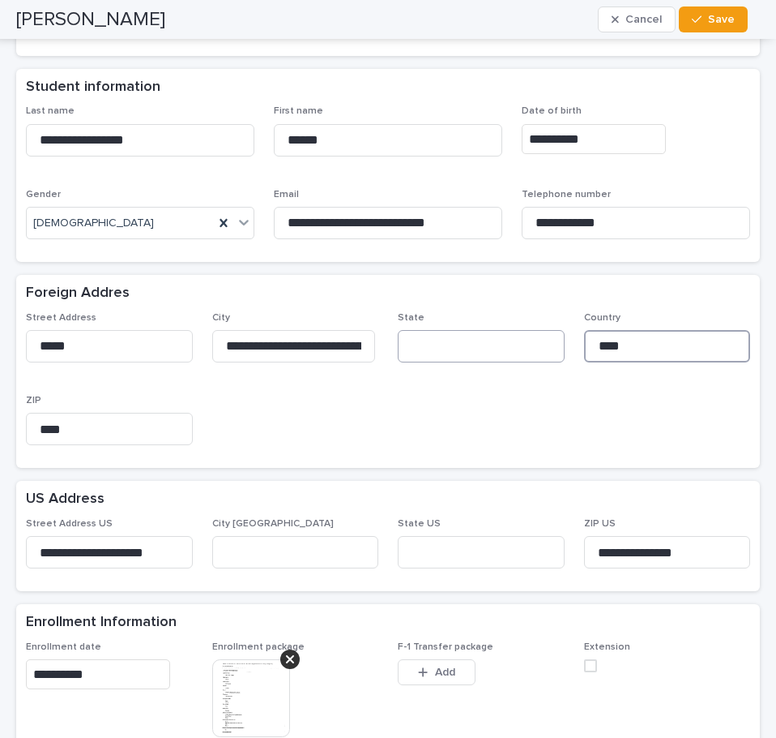
drag, startPoint x: 657, startPoint y: 343, endPoint x: 544, endPoint y: 344, distance: 112.7
click at [544, 344] on div "**********" at bounding box center [388, 385] width 725 height 147
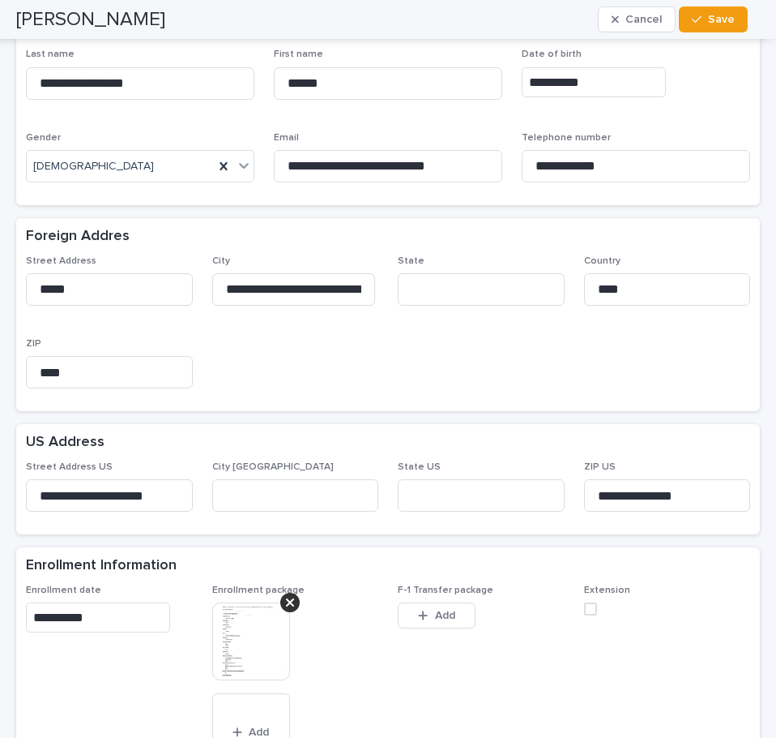
scroll to position [324, 0]
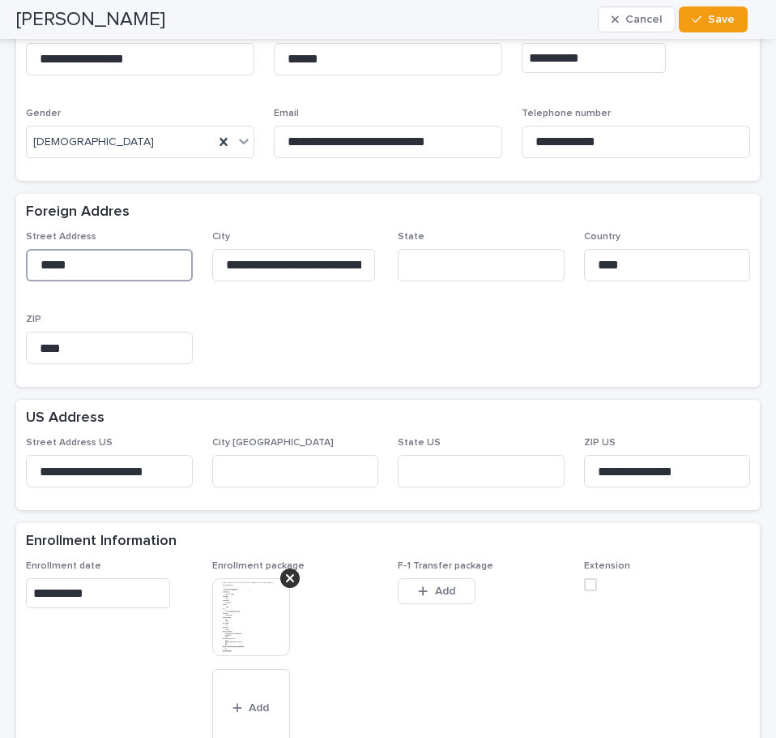
drag, startPoint x: 135, startPoint y: 269, endPoint x: -1, endPoint y: 263, distance: 135.5
click at [0, 263] on html "**********" at bounding box center [388, 369] width 776 height 738
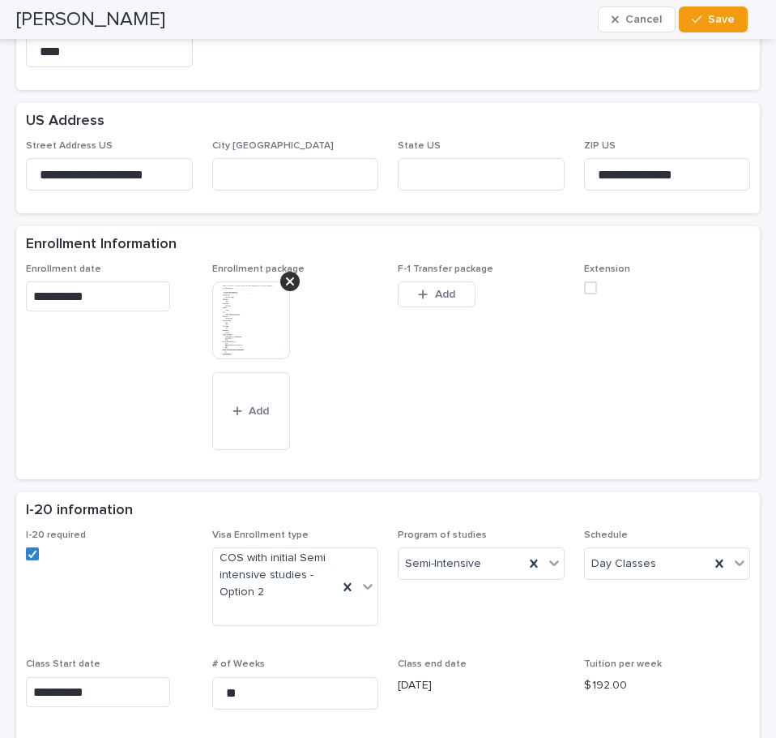
scroll to position [648, 0]
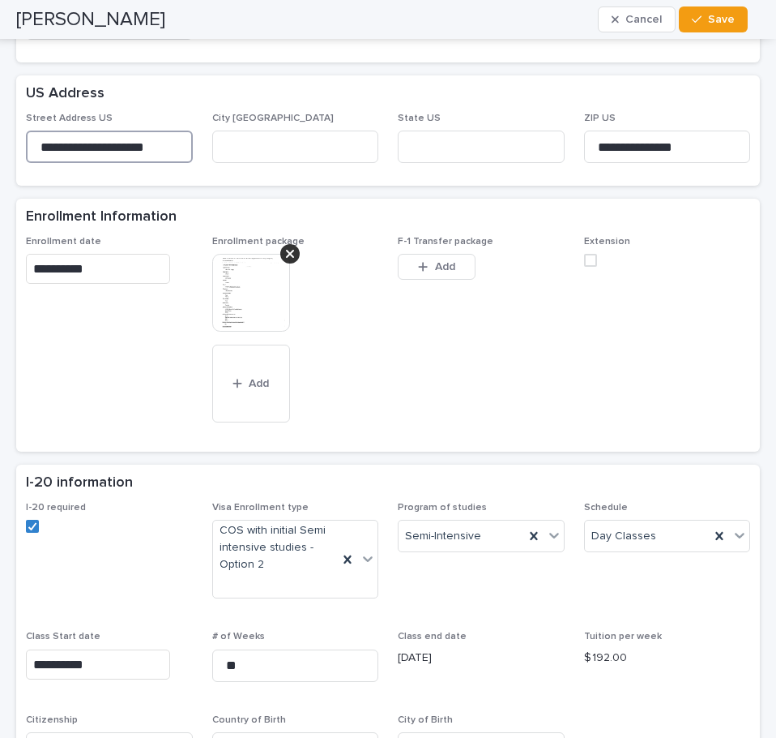
drag, startPoint x: 172, startPoint y: 146, endPoint x: -1, endPoint y: 147, distance: 172.6
click at [0, 147] on html "**********" at bounding box center [388, 369] width 776 height 738
drag, startPoint x: 673, startPoint y: 143, endPoint x: 483, endPoint y: 143, distance: 189.7
click at [483, 143] on div "**********" at bounding box center [388, 144] width 725 height 63
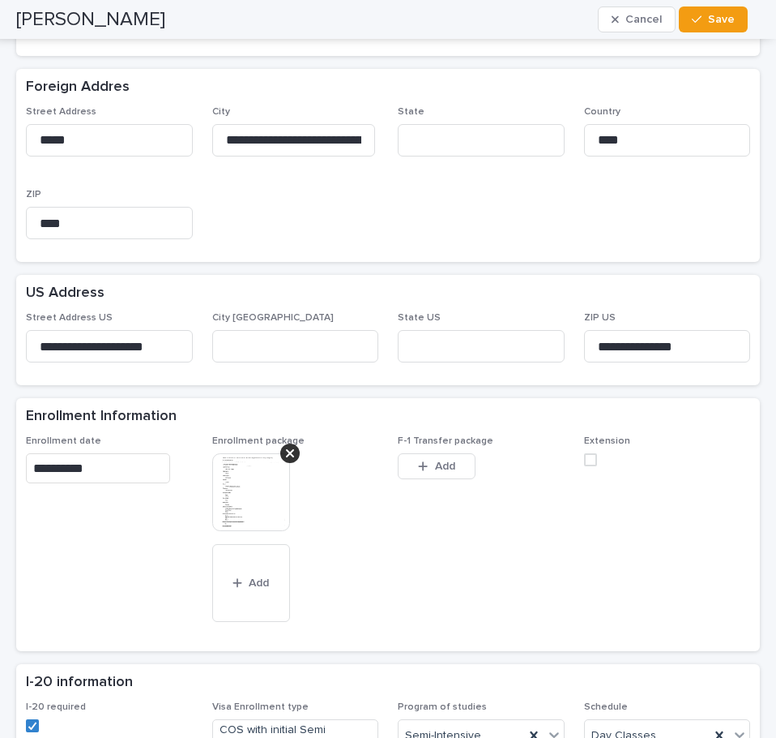
scroll to position [243, 0]
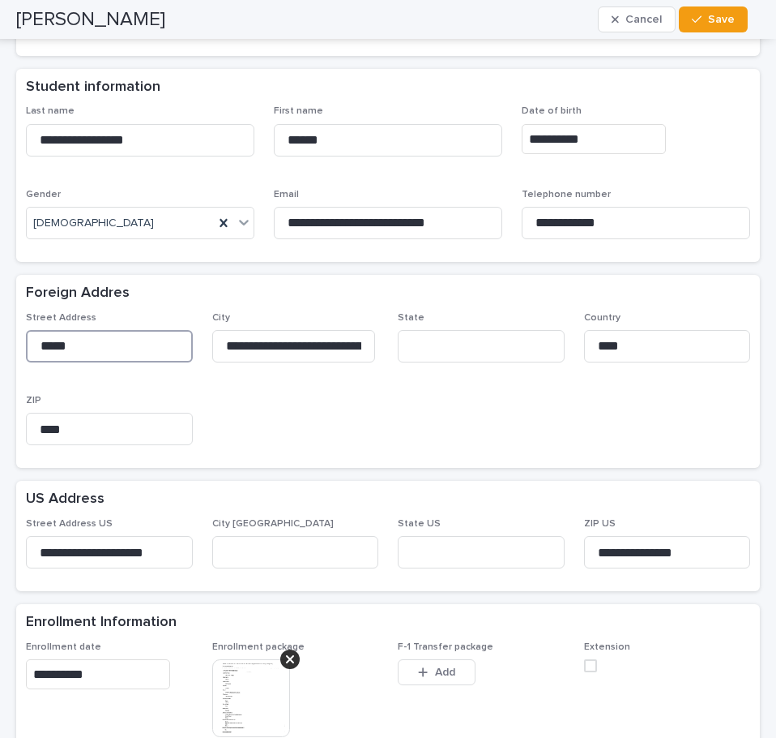
drag, startPoint x: 102, startPoint y: 344, endPoint x: -1, endPoint y: 344, distance: 102.9
click at [0, 344] on html "**********" at bounding box center [388, 369] width 776 height 738
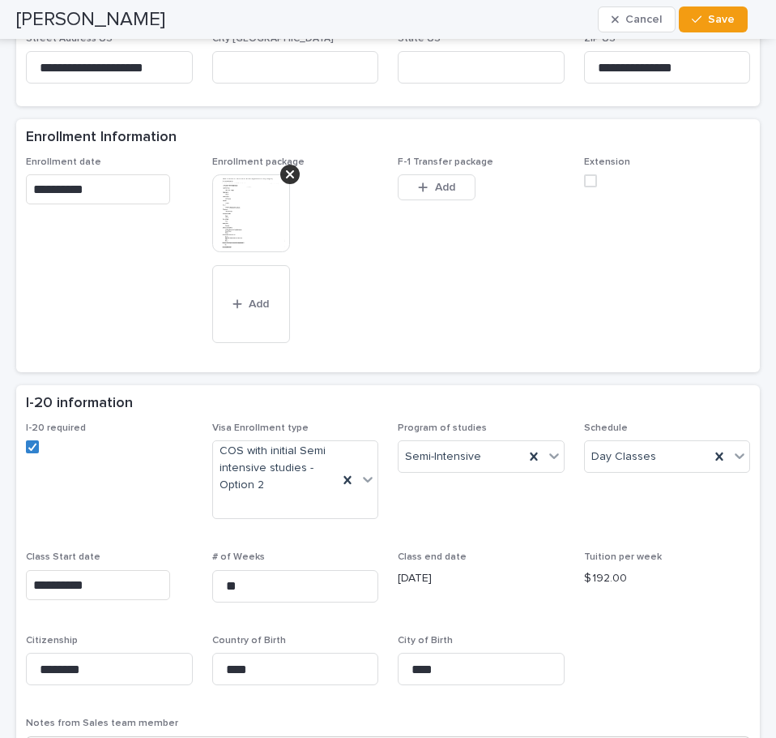
scroll to position [729, 0]
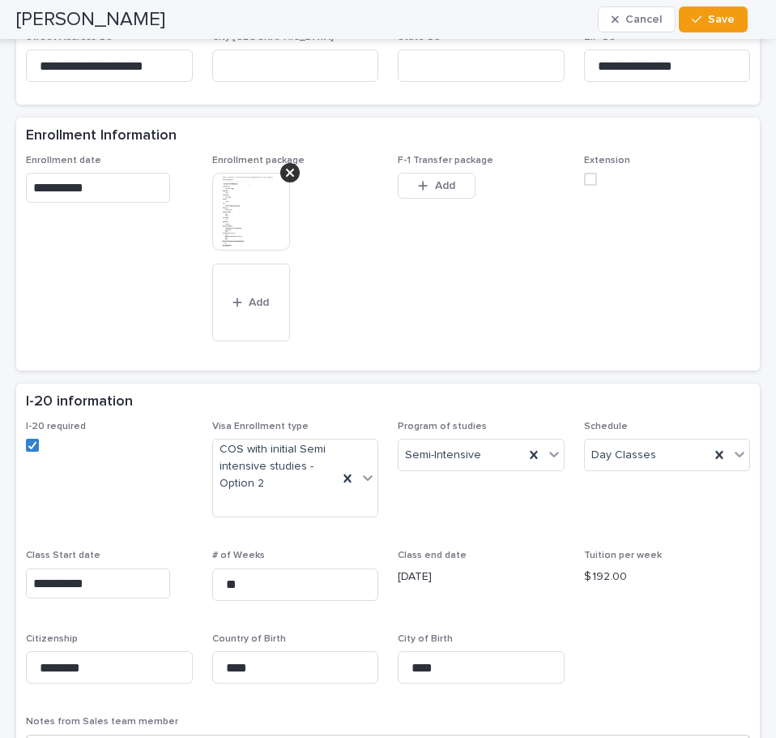
click at [275, 219] on img at bounding box center [251, 212] width 78 height 78
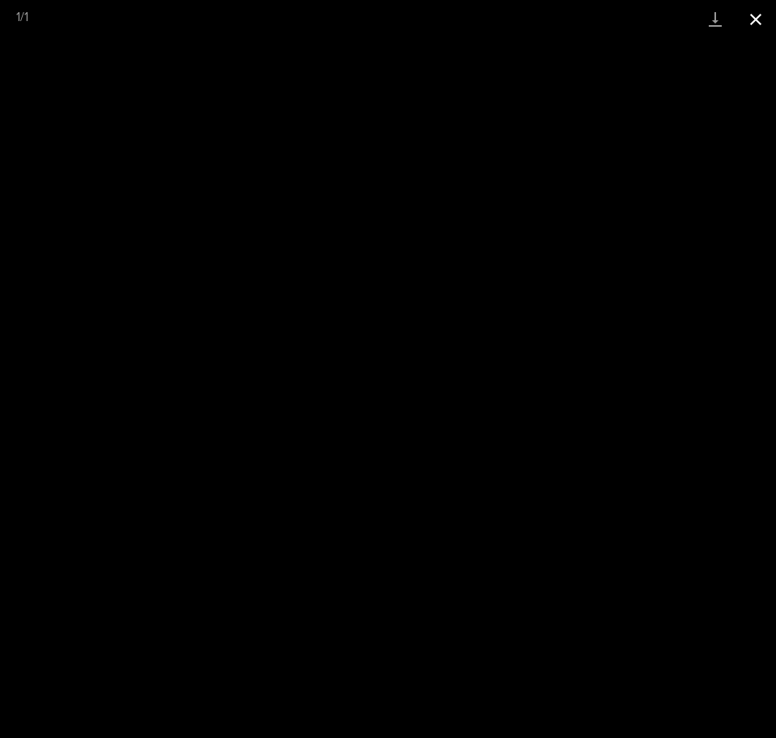
click at [769, 18] on button "Close gallery" at bounding box center [756, 19] width 41 height 38
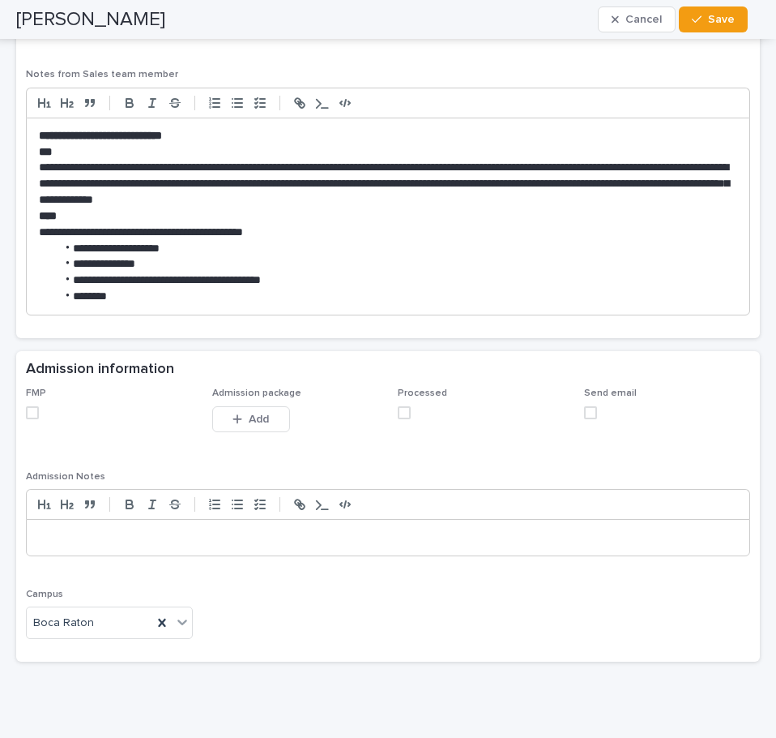
scroll to position [1378, 0]
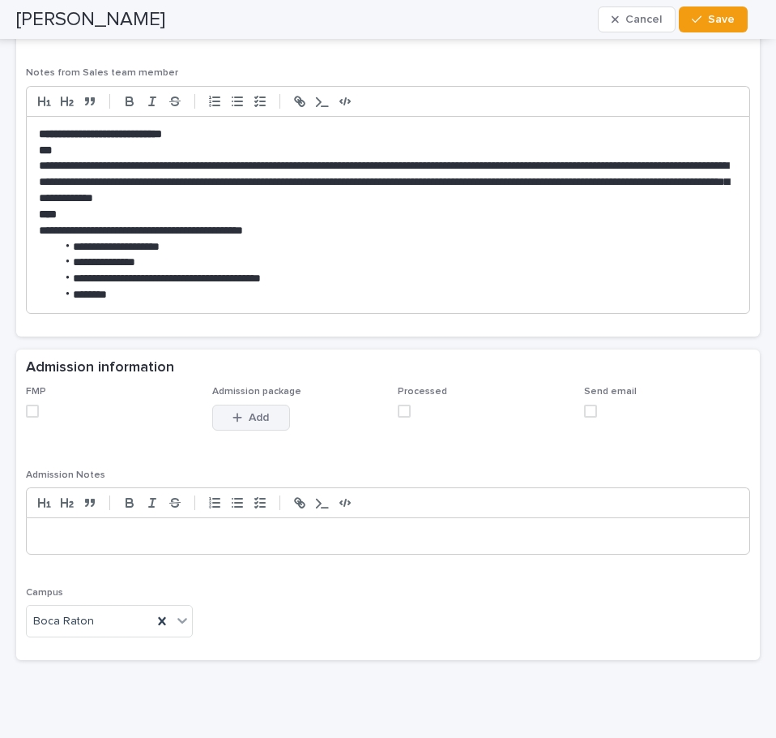
click at [233, 413] on icon "button" at bounding box center [238, 417] width 10 height 11
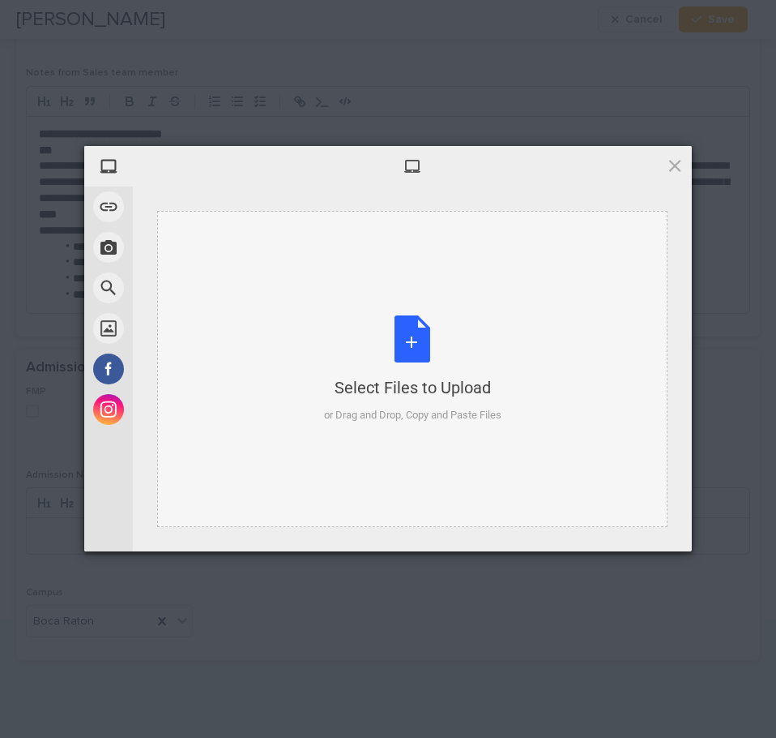
click at [404, 340] on div "Select Files to Upload or Drag and Drop, Copy and Paste Files" at bounding box center [412, 369] width 177 height 108
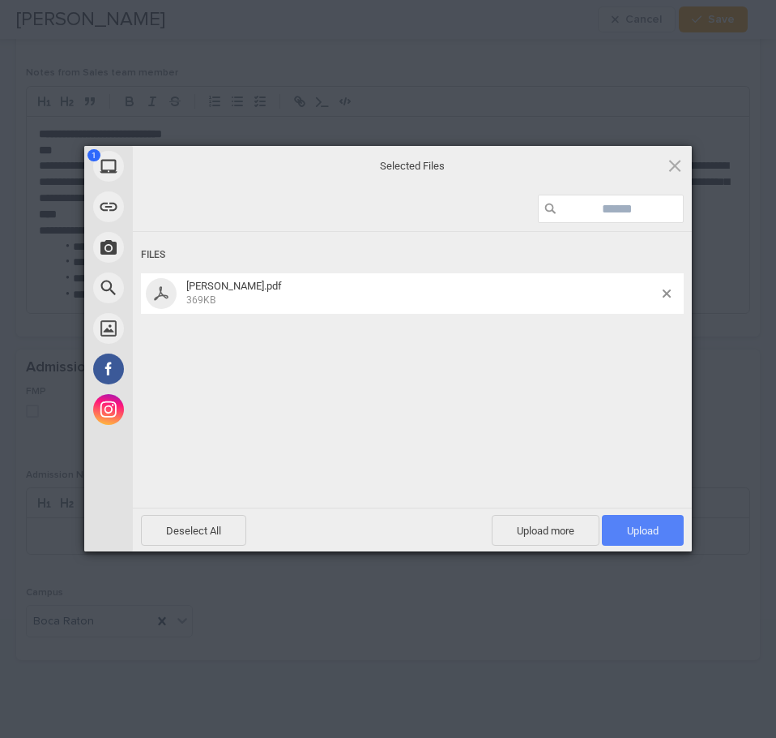
click at [641, 526] on span "Upload 1" at bounding box center [643, 530] width 32 height 12
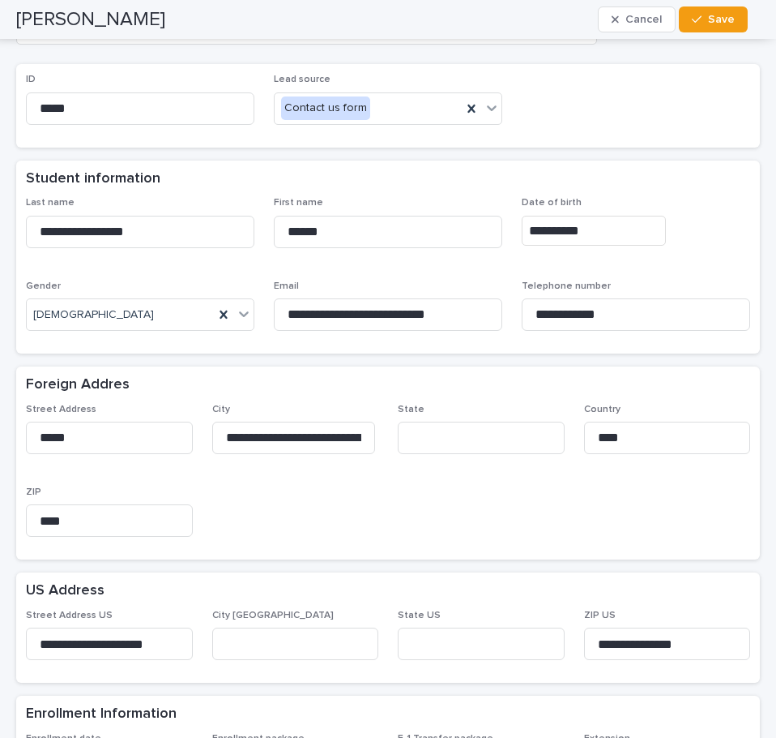
scroll to position [0, 0]
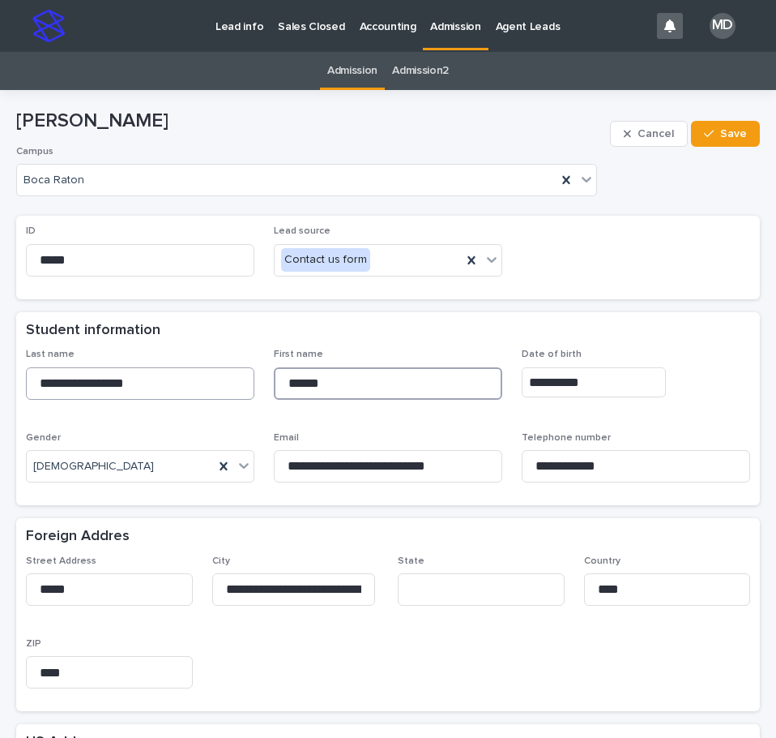
drag, startPoint x: 395, startPoint y: 375, endPoint x: 220, endPoint y: 374, distance: 174.3
click at [220, 374] on div "**********" at bounding box center [388, 422] width 725 height 147
drag, startPoint x: 164, startPoint y: 387, endPoint x: -1, endPoint y: 378, distance: 164.8
click at [0, 378] on html "**********" at bounding box center [388, 369] width 776 height 738
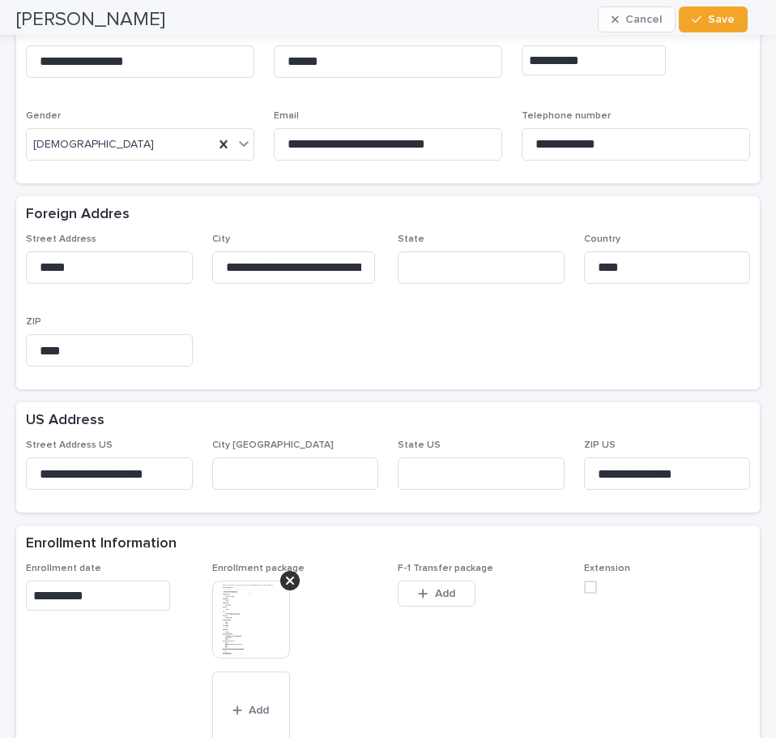
scroll to position [324, 0]
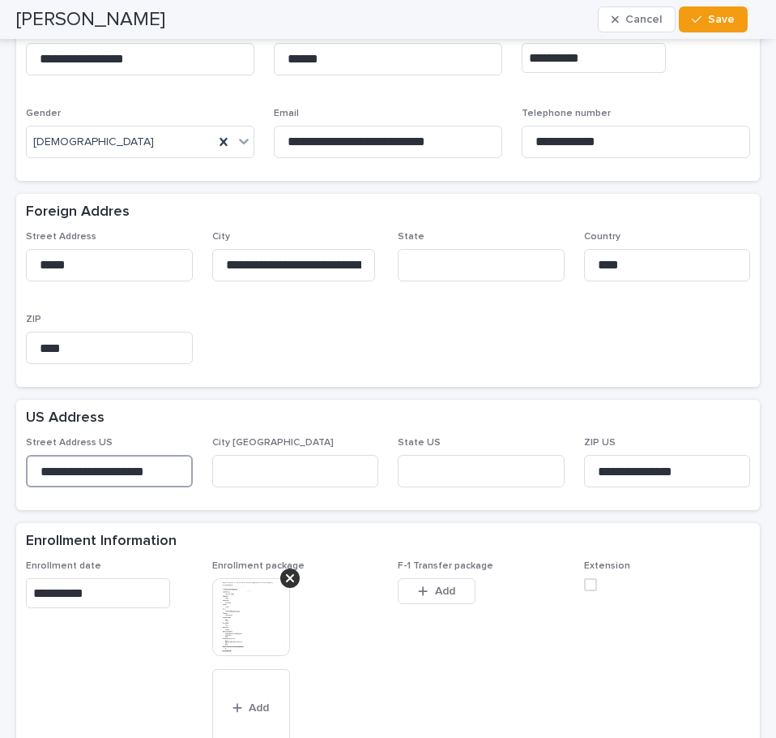
click at [163, 470] on input "**********" at bounding box center [109, 471] width 167 height 32
drag, startPoint x: 217, startPoint y: 263, endPoint x: 528, endPoint y: 264, distance: 310.4
click at [528, 264] on div "**********" at bounding box center [388, 304] width 725 height 147
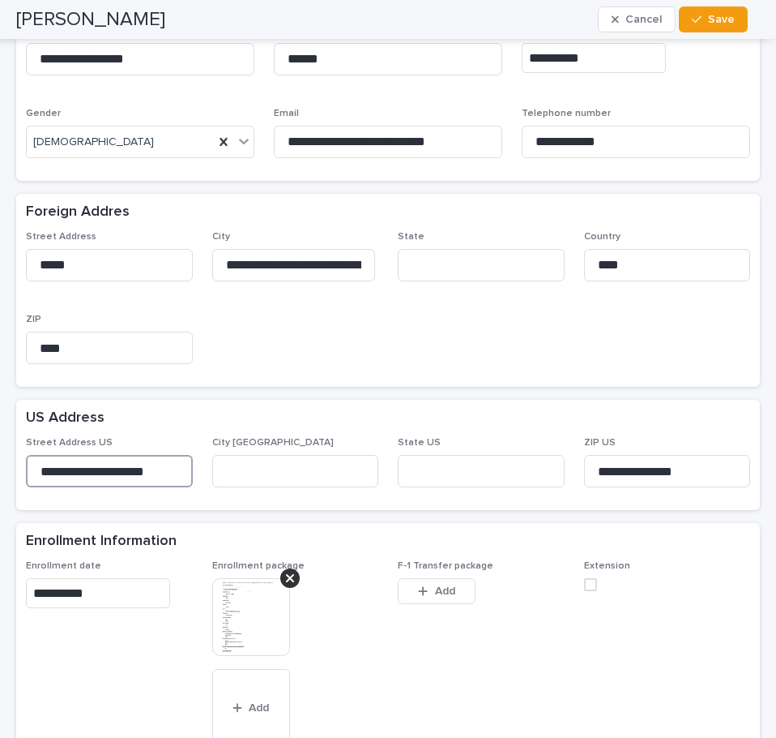
drag, startPoint x: 178, startPoint y: 464, endPoint x: -1, endPoint y: 451, distance: 179.6
click at [0, 451] on html "**********" at bounding box center [388, 369] width 776 height 738
drag, startPoint x: 95, startPoint y: 261, endPoint x: 10, endPoint y: 253, distance: 85.5
click at [0, 254] on html "**********" at bounding box center [388, 369] width 776 height 738
drag, startPoint x: 454, startPoint y: 145, endPoint x: 157, endPoint y: 138, distance: 296.7
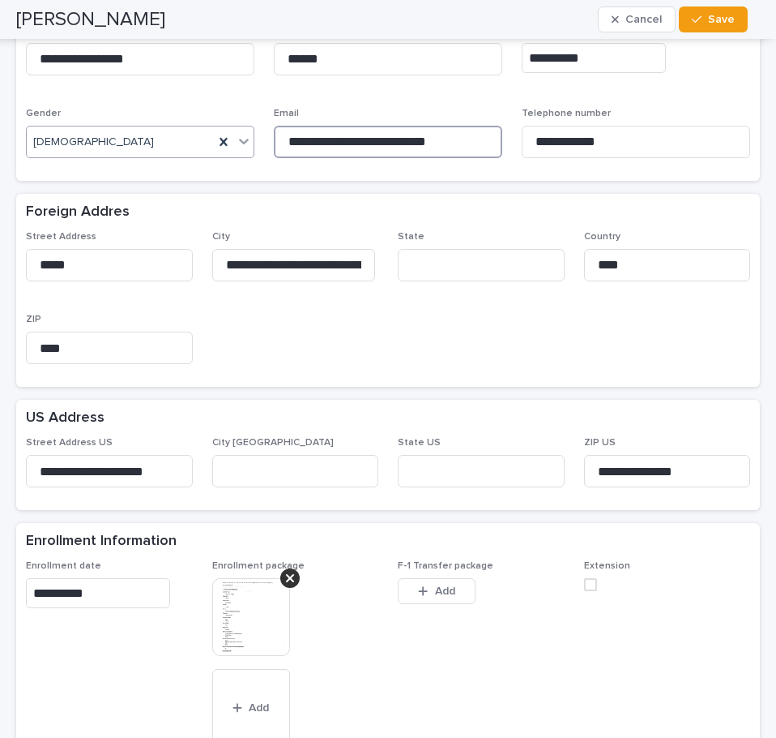
click at [157, 138] on div "**********" at bounding box center [388, 97] width 725 height 147
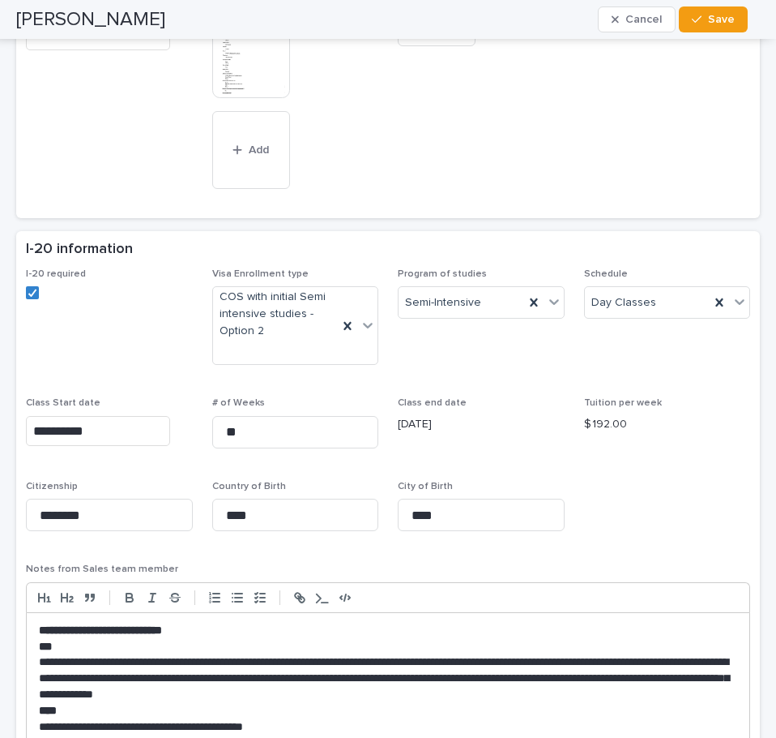
scroll to position [773, 0]
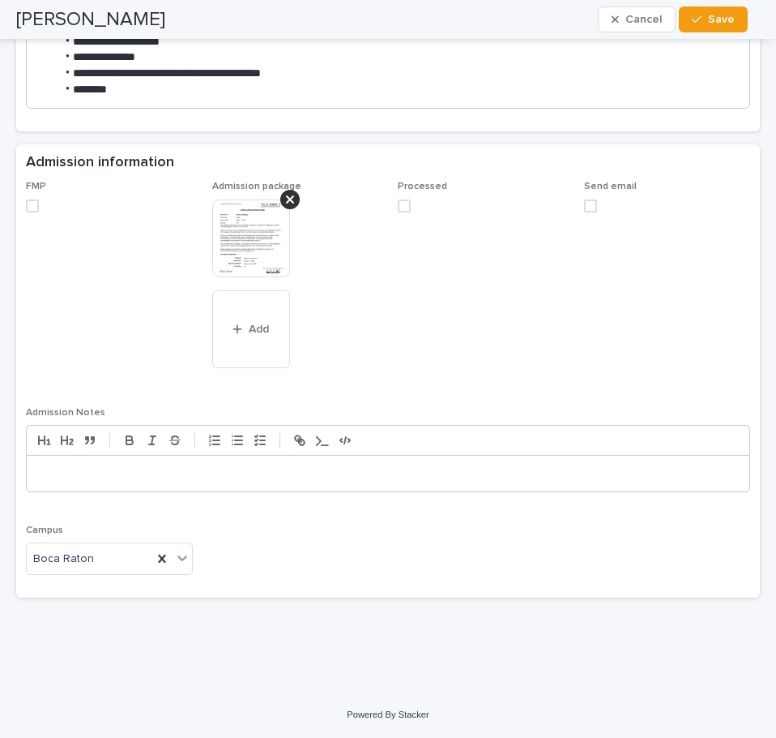
drag, startPoint x: 284, startPoint y: 195, endPoint x: 338, endPoint y: 254, distance: 80.3
click at [286, 195] on icon at bounding box center [290, 199] width 8 height 13
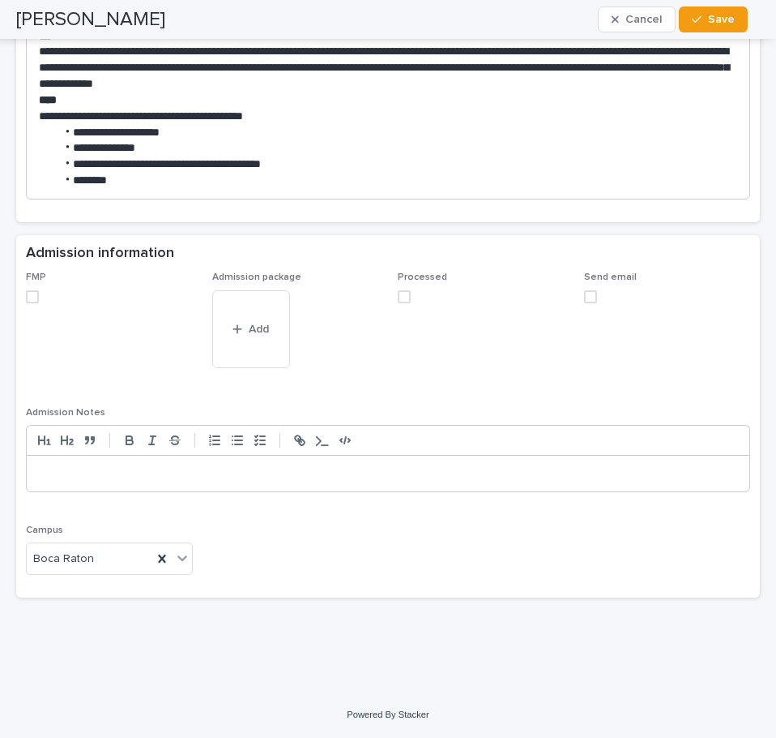
scroll to position [1441, 0]
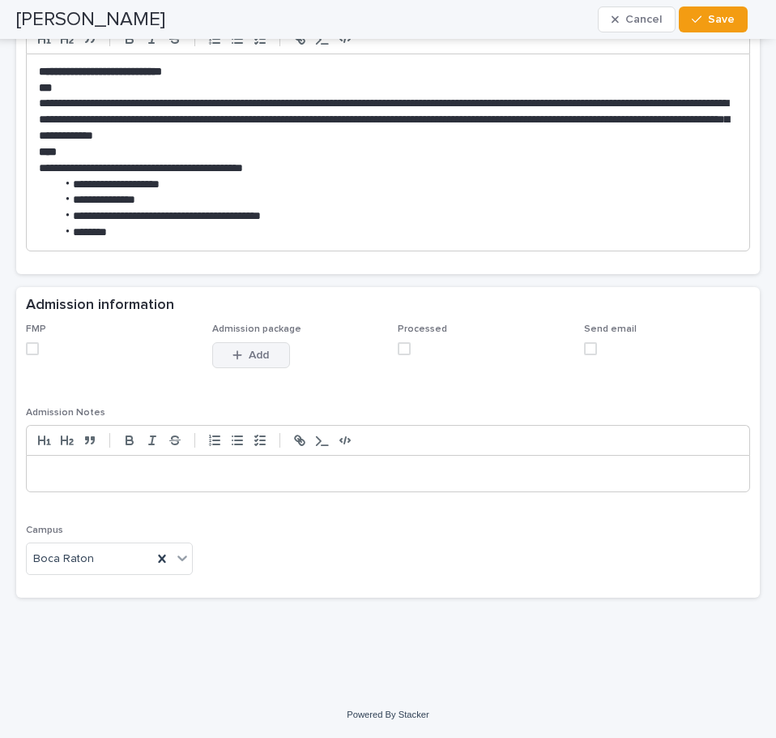
click at [252, 357] on span "Add" at bounding box center [259, 354] width 20 height 11
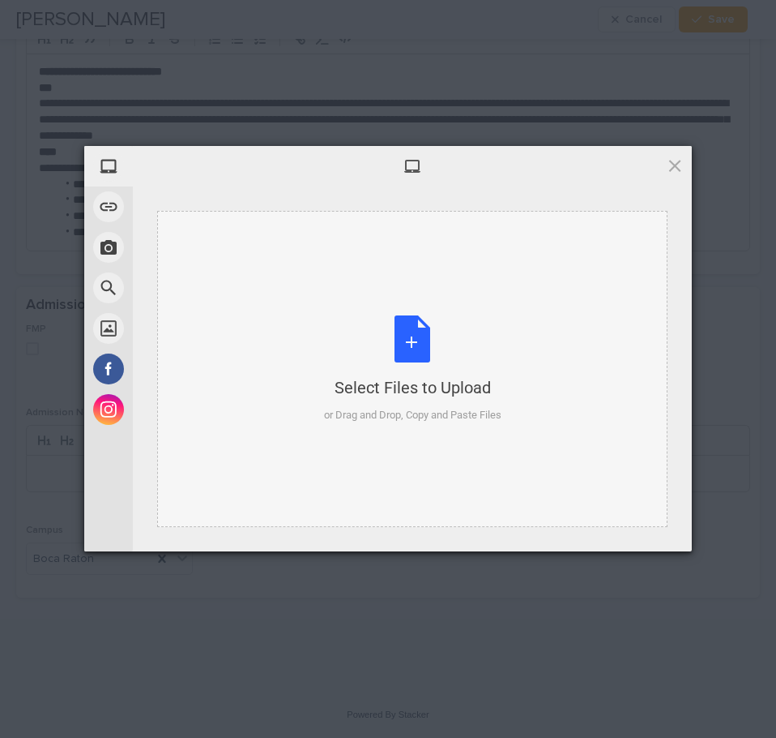
click at [403, 334] on div "Select Files to Upload or Drag and Drop, Copy and Paste Files" at bounding box center [412, 369] width 177 height 108
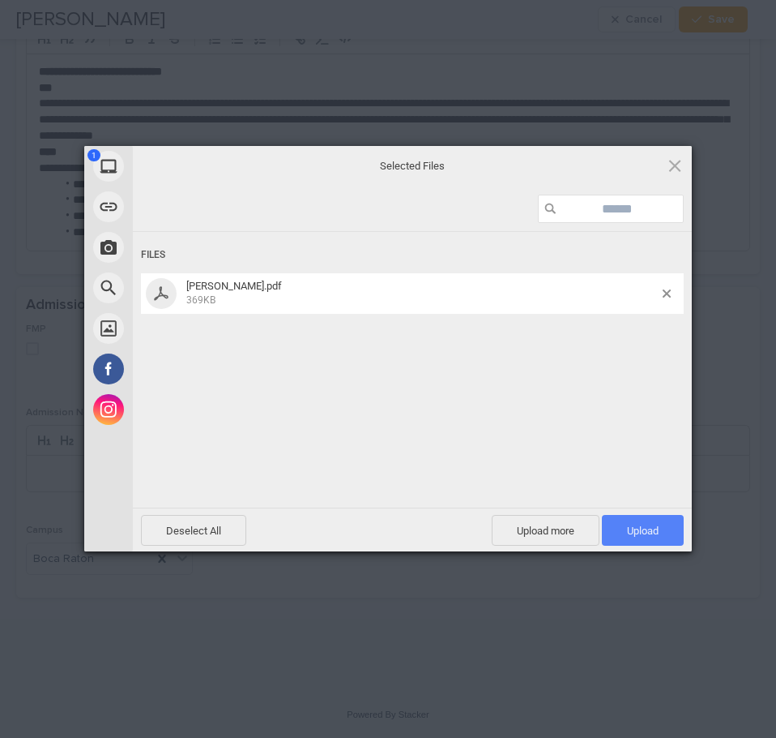
click at [633, 531] on span "Upload 1" at bounding box center [643, 530] width 32 height 12
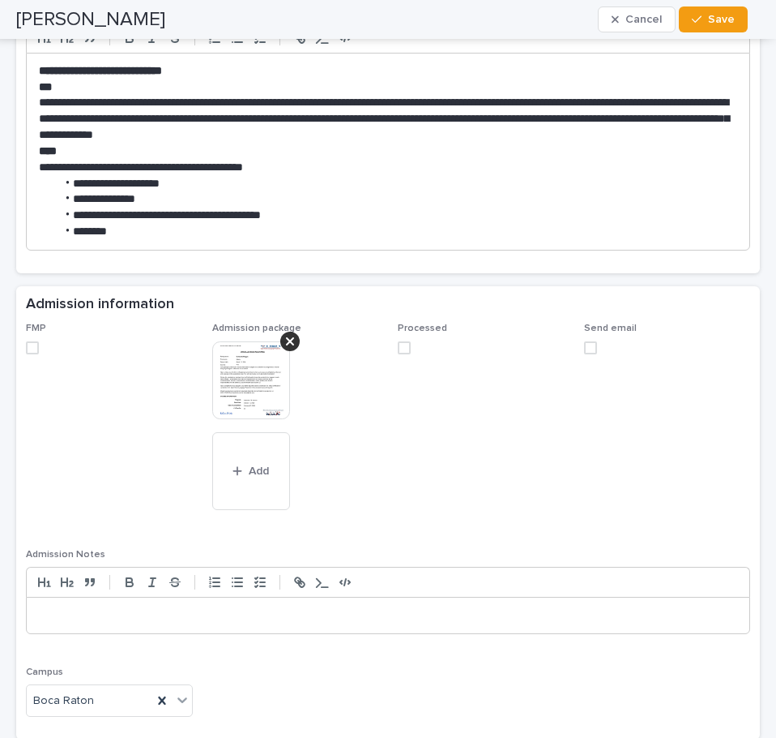
click at [246, 379] on img at bounding box center [251, 380] width 78 height 78
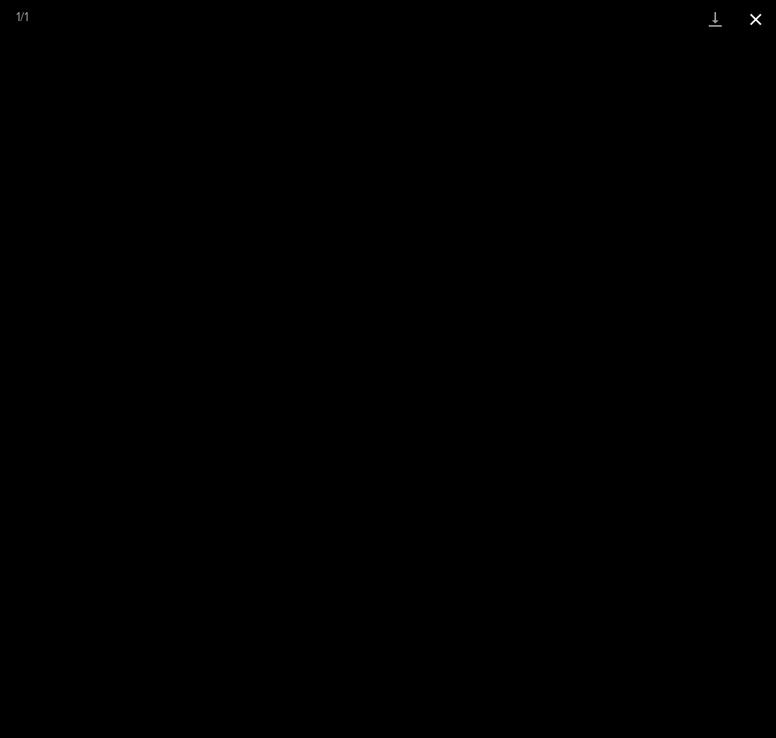
click at [756, 17] on button "Close gallery" at bounding box center [756, 19] width 41 height 38
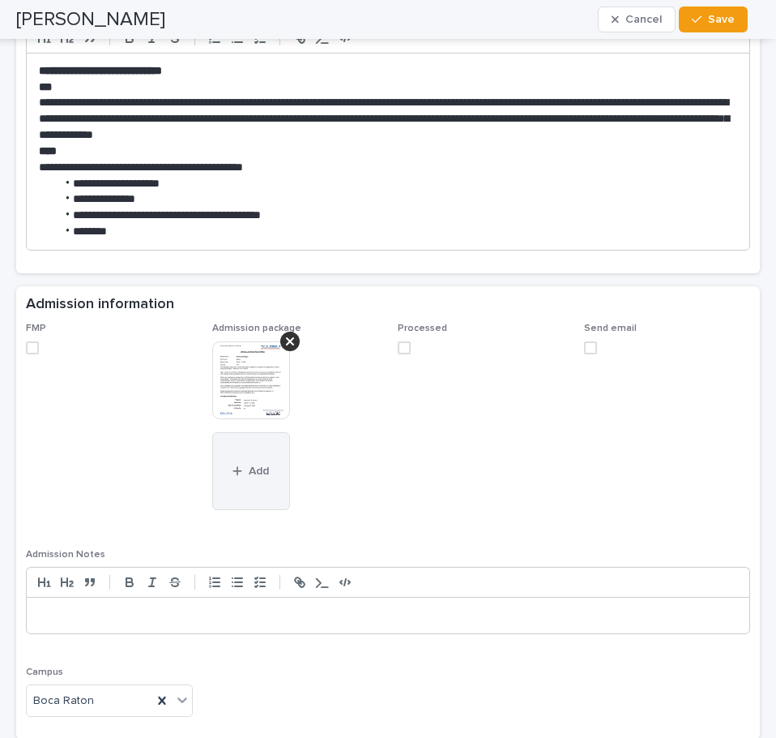
click at [227, 463] on button "Add" at bounding box center [251, 471] width 78 height 78
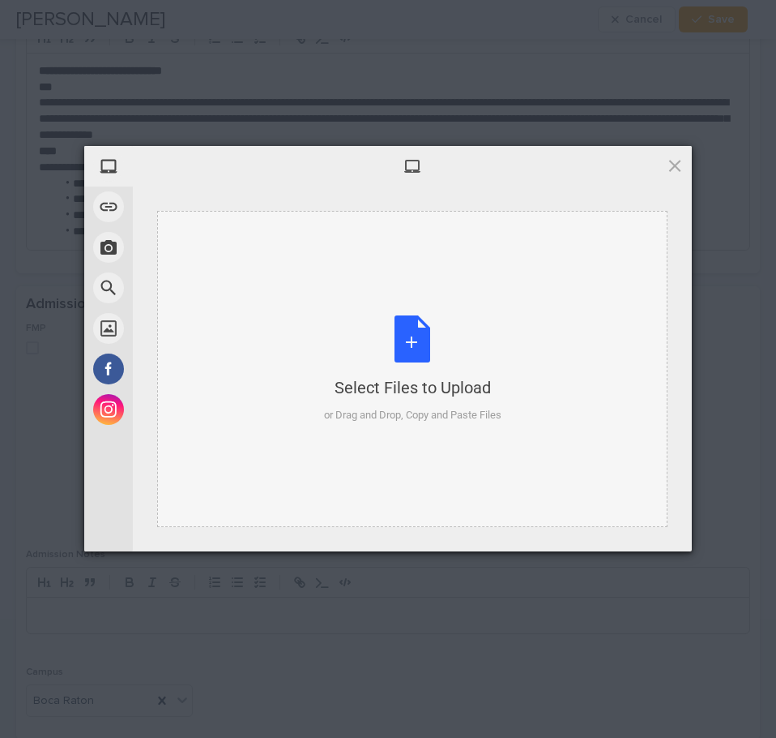
click at [411, 344] on div "Select Files to Upload or Drag and Drop, Copy and Paste Files" at bounding box center [412, 369] width 177 height 108
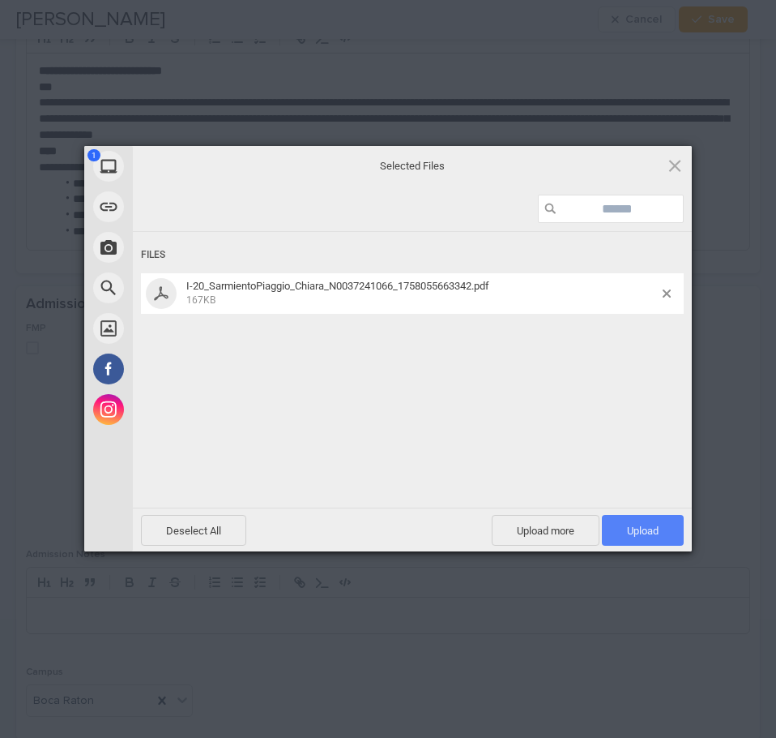
click at [661, 524] on span "Upload 1" at bounding box center [643, 530] width 82 height 31
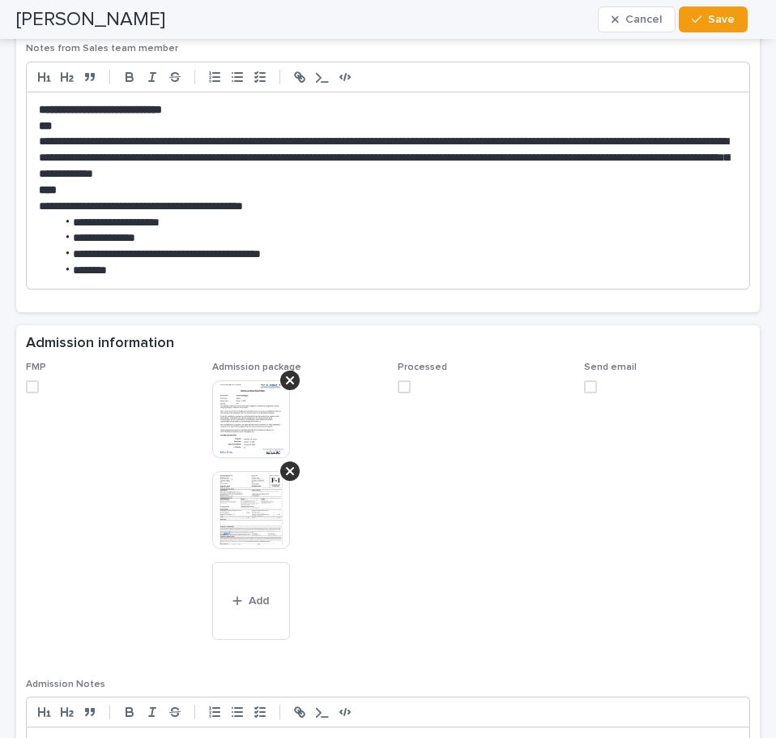
scroll to position [1603, 0]
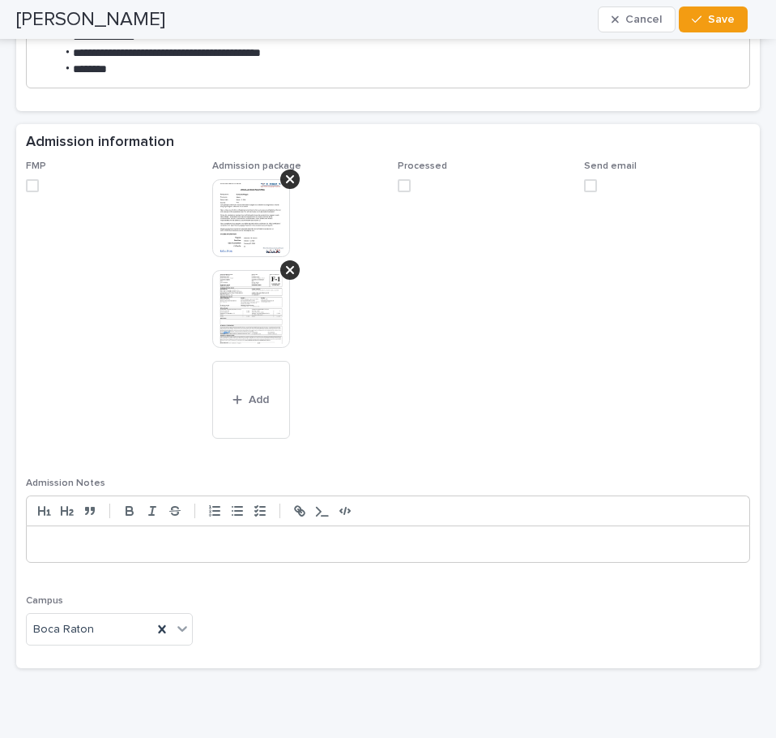
click at [242, 297] on img at bounding box center [251, 309] width 78 height 78
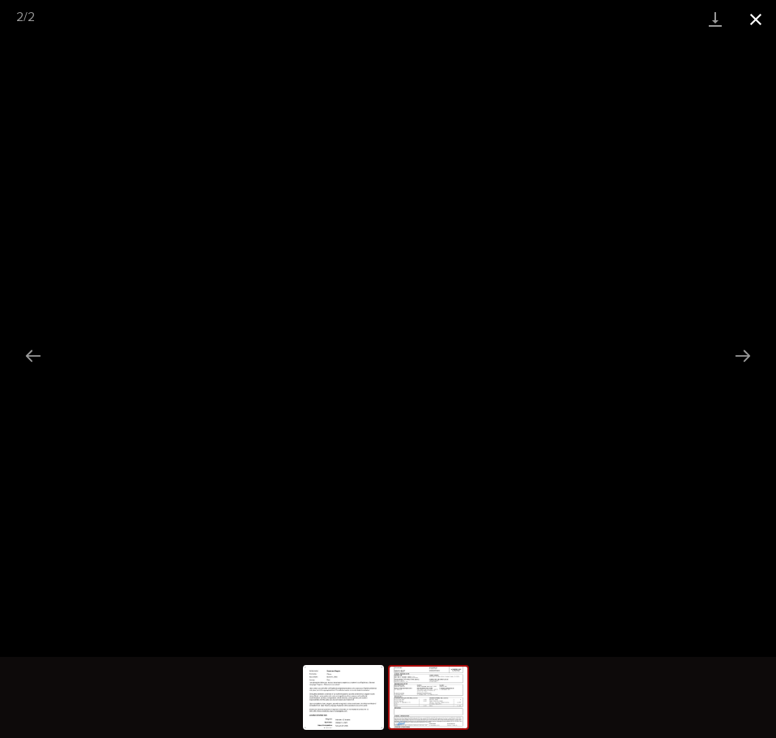
click at [751, 24] on button "Close gallery" at bounding box center [756, 19] width 41 height 38
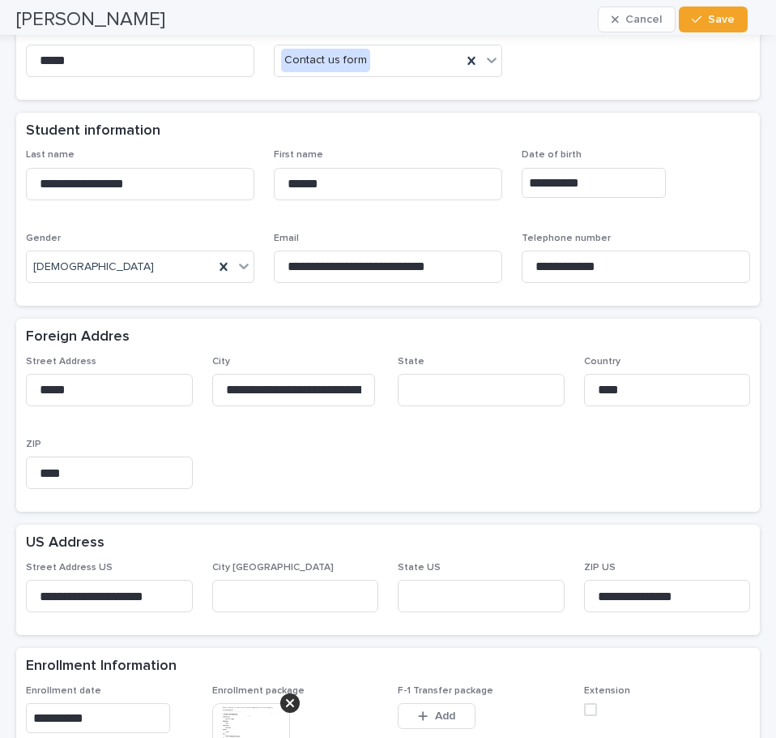
scroll to position [63, 0]
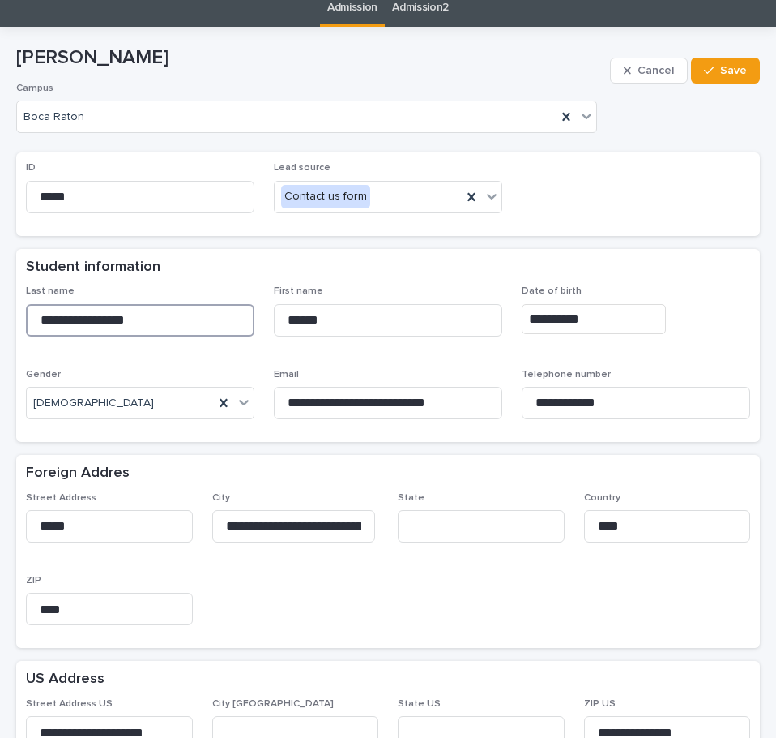
drag, startPoint x: 144, startPoint y: 316, endPoint x: -1, endPoint y: 307, distance: 145.4
click at [0, 307] on html "**********" at bounding box center [388, 369] width 776 height 738
drag, startPoint x: 365, startPoint y: 319, endPoint x: 229, endPoint y: 293, distance: 138.6
click at [208, 308] on div "**********" at bounding box center [388, 358] width 725 height 147
drag, startPoint x: 468, startPoint y: 402, endPoint x: 263, endPoint y: 402, distance: 205.1
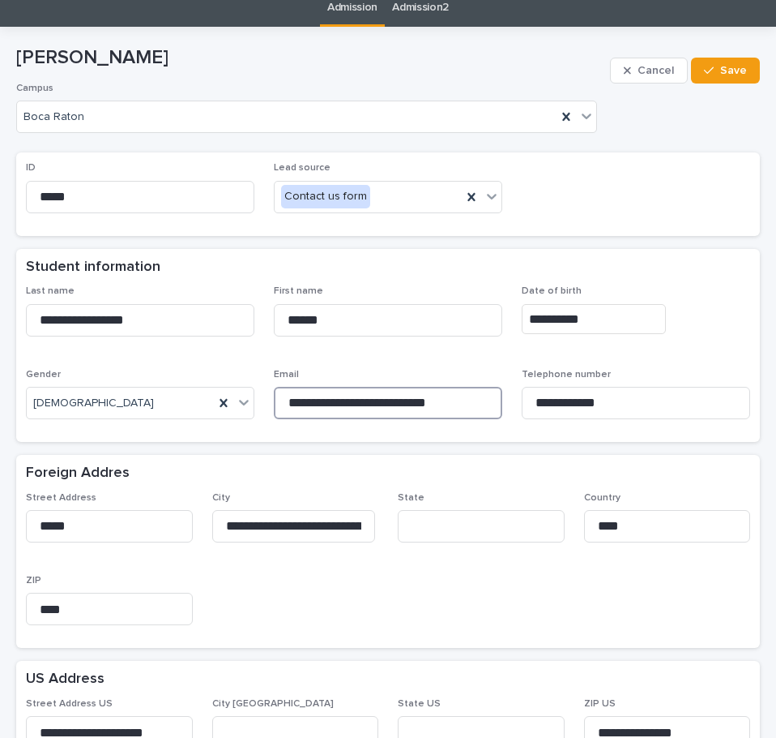
click at [263, 402] on div "**********" at bounding box center [388, 358] width 725 height 147
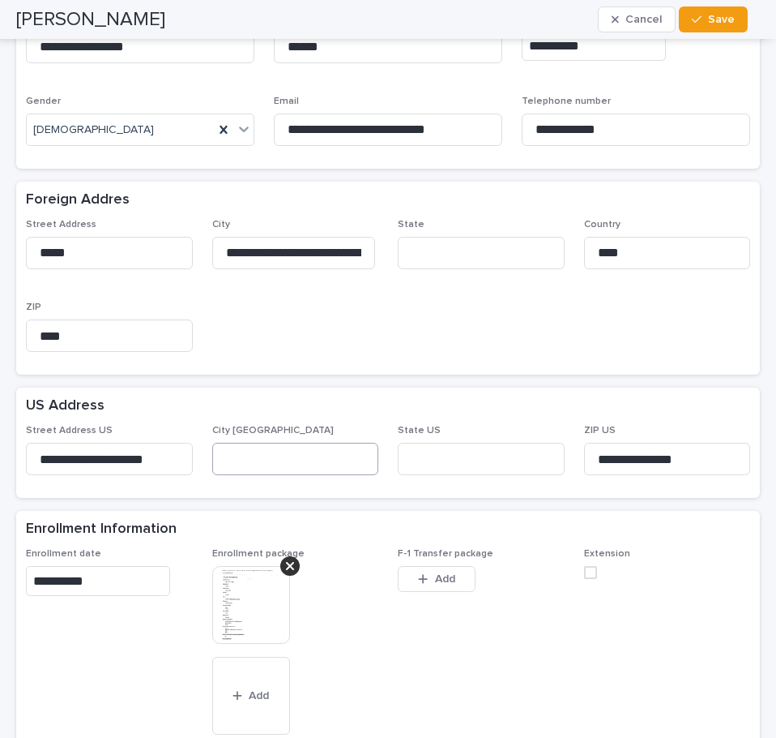
scroll to position [387, 0]
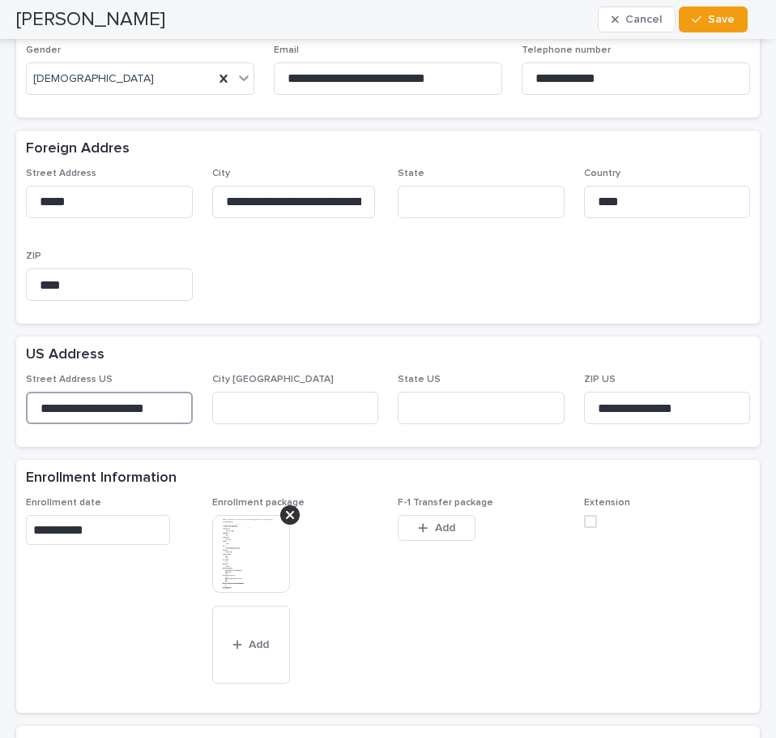
drag, startPoint x: 170, startPoint y: 403, endPoint x: -1, endPoint y: 401, distance: 171.0
click at [0, 401] on html "**********" at bounding box center [388, 369] width 776 height 738
drag, startPoint x: 678, startPoint y: 400, endPoint x: 398, endPoint y: 392, distance: 280.5
click at [398, 392] on div "**********" at bounding box center [388, 405] width 725 height 63
drag, startPoint x: 62, startPoint y: 190, endPoint x: -1, endPoint y: 180, distance: 63.3
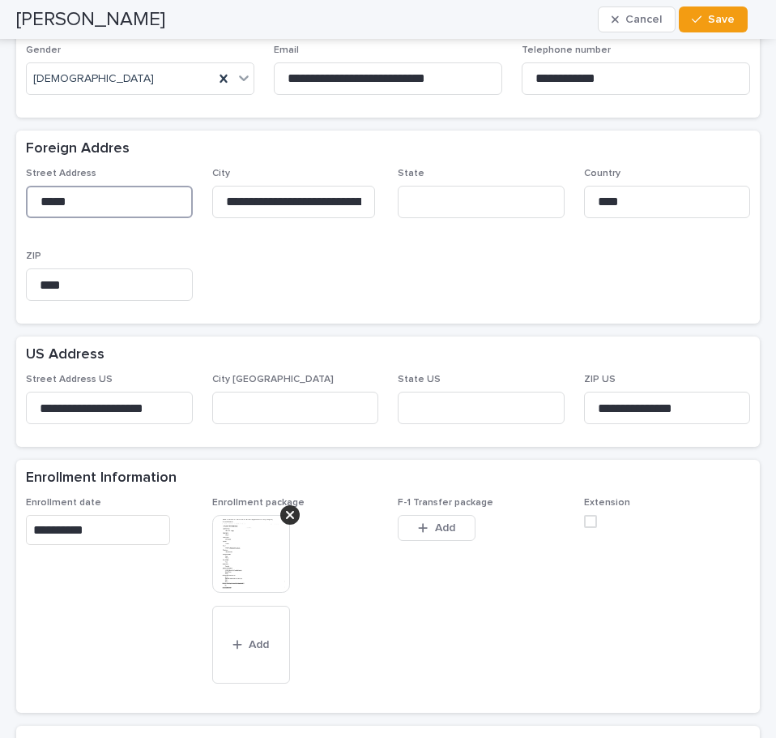
click at [0, 180] on html "**********" at bounding box center [388, 369] width 776 height 738
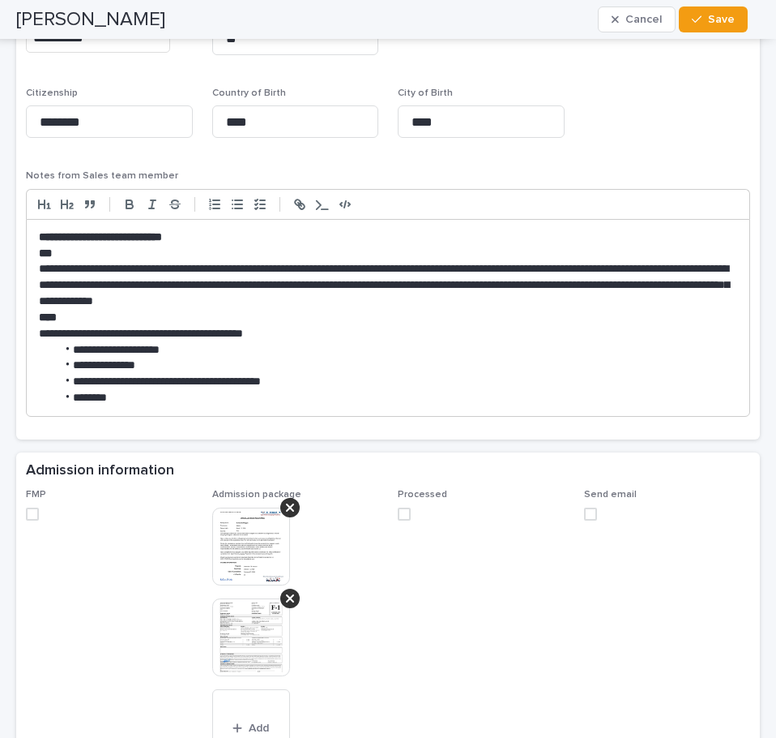
scroll to position [1674, 0]
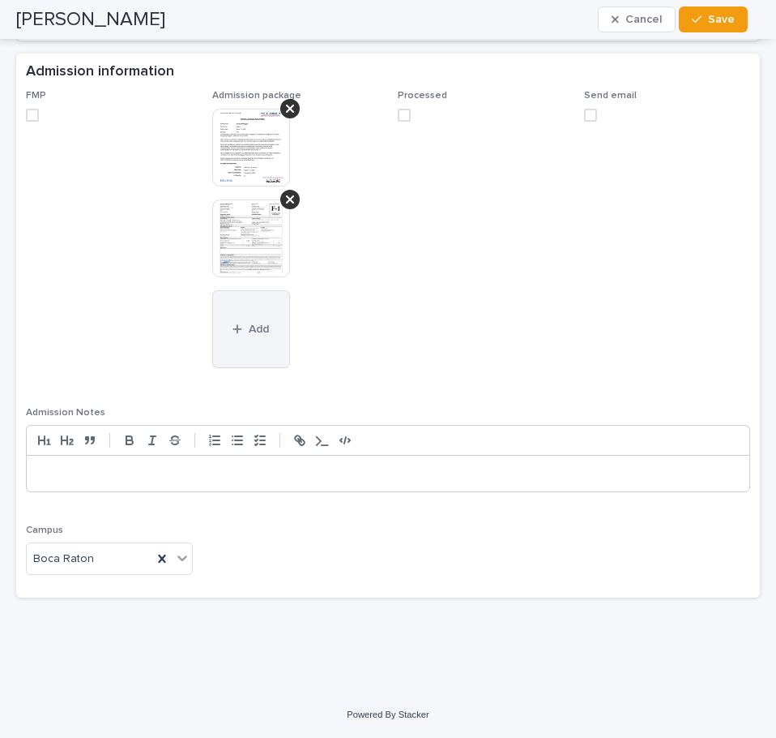
click at [241, 315] on button "Add" at bounding box center [251, 329] width 78 height 78
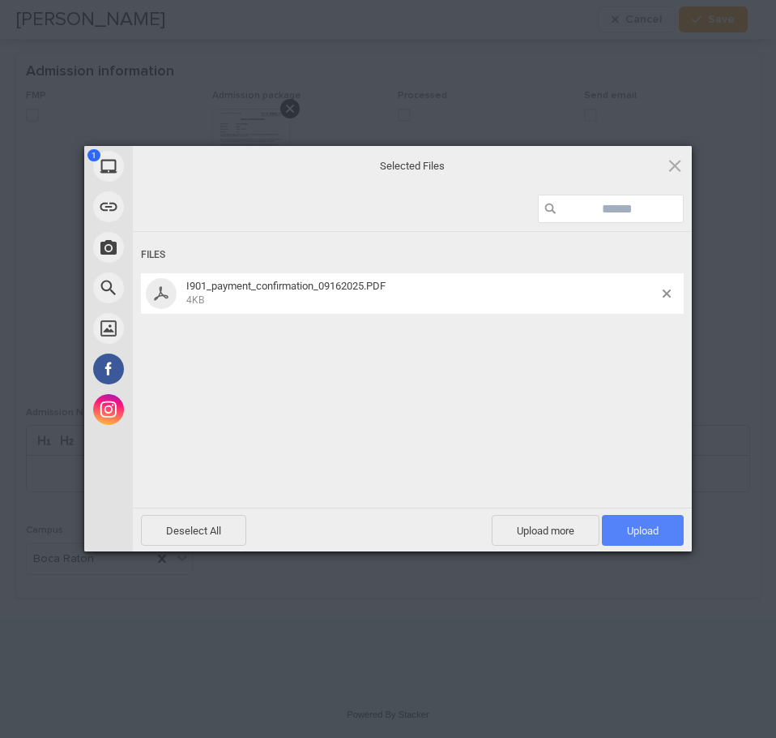
click at [665, 537] on span "Upload 1" at bounding box center [643, 530] width 82 height 31
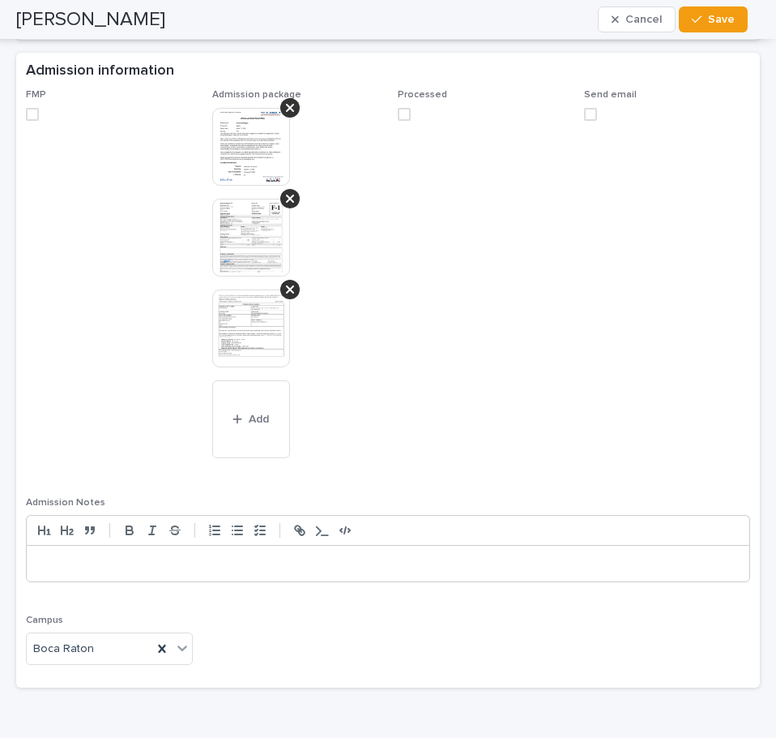
click at [34, 111] on span at bounding box center [32, 114] width 13 height 13
click at [398, 109] on span at bounding box center [404, 114] width 13 height 13
drag, startPoint x: 720, startPoint y: 26, endPoint x: 597, endPoint y: 254, distance: 258.5
click at [720, 26] on button "Save" at bounding box center [713, 19] width 69 height 26
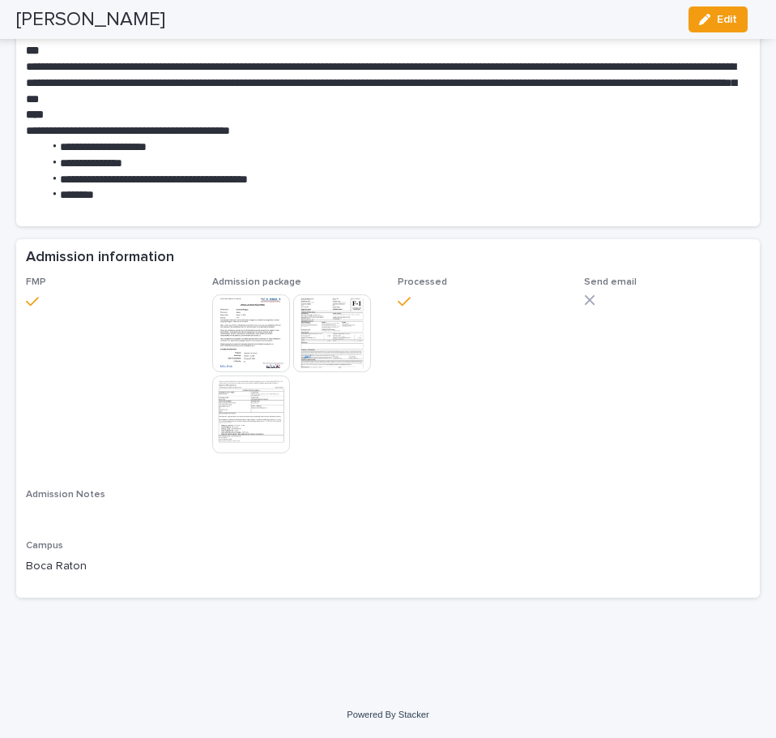
scroll to position [1141, 0]
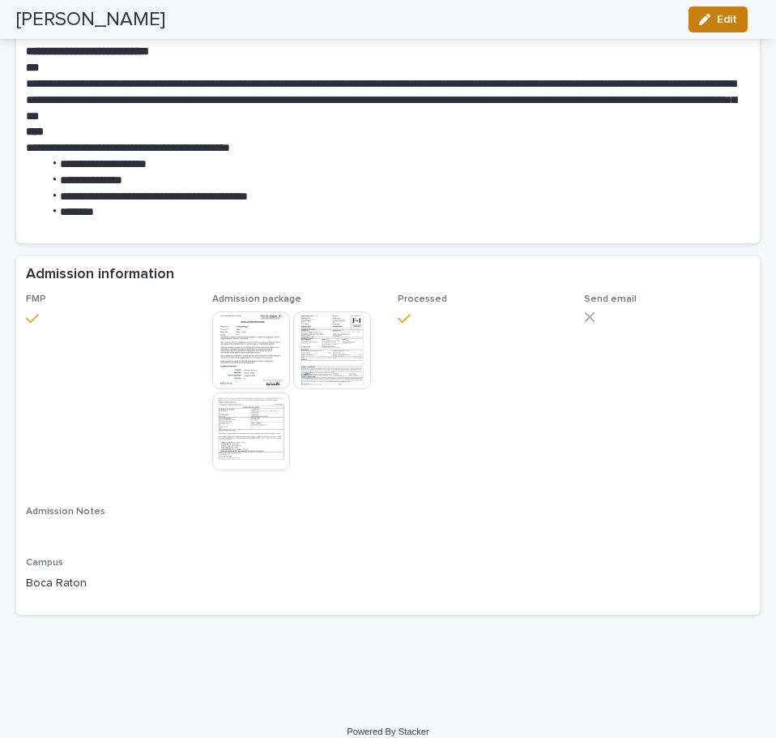
click at [723, 17] on span "Edit" at bounding box center [727, 19] width 20 height 11
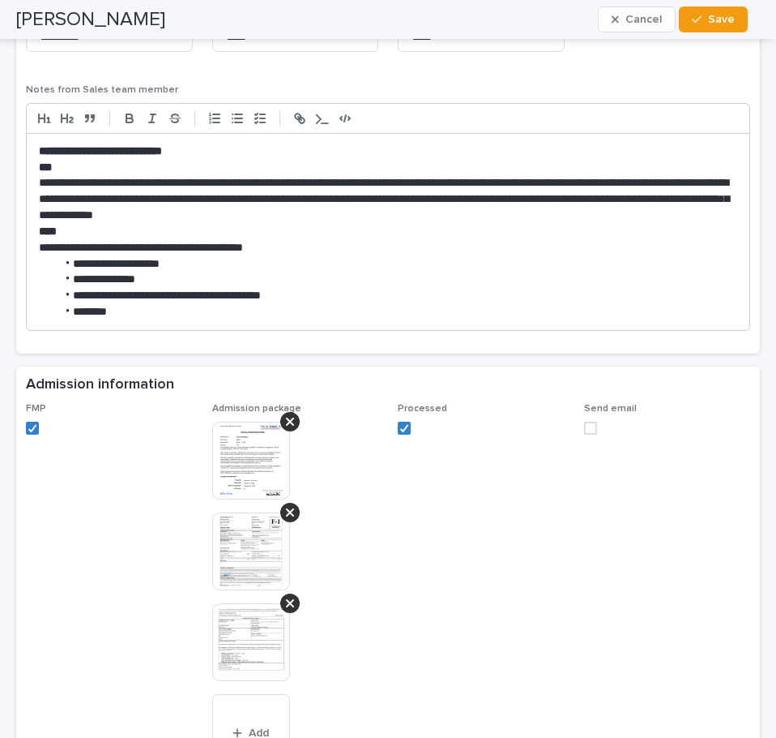
scroll to position [1384, 0]
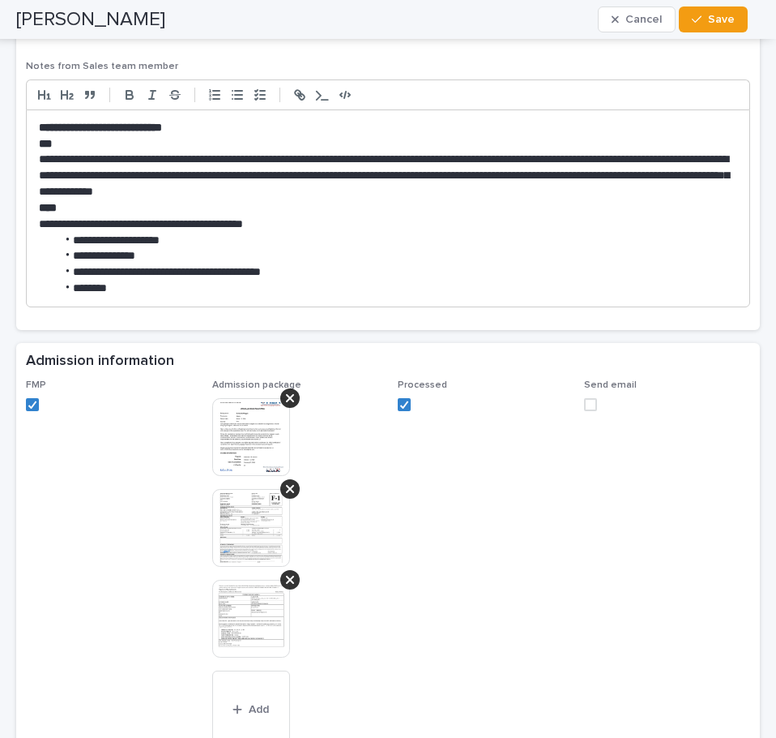
click at [584, 402] on span at bounding box center [590, 404] width 13 height 13
click at [728, 24] on span "Save" at bounding box center [721, 19] width 27 height 11
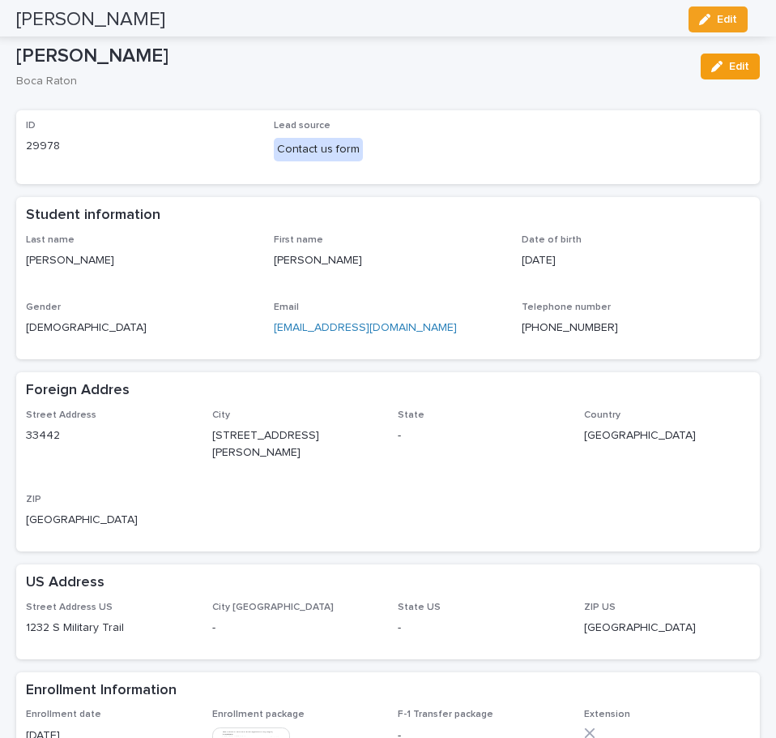
scroll to position [0, 0]
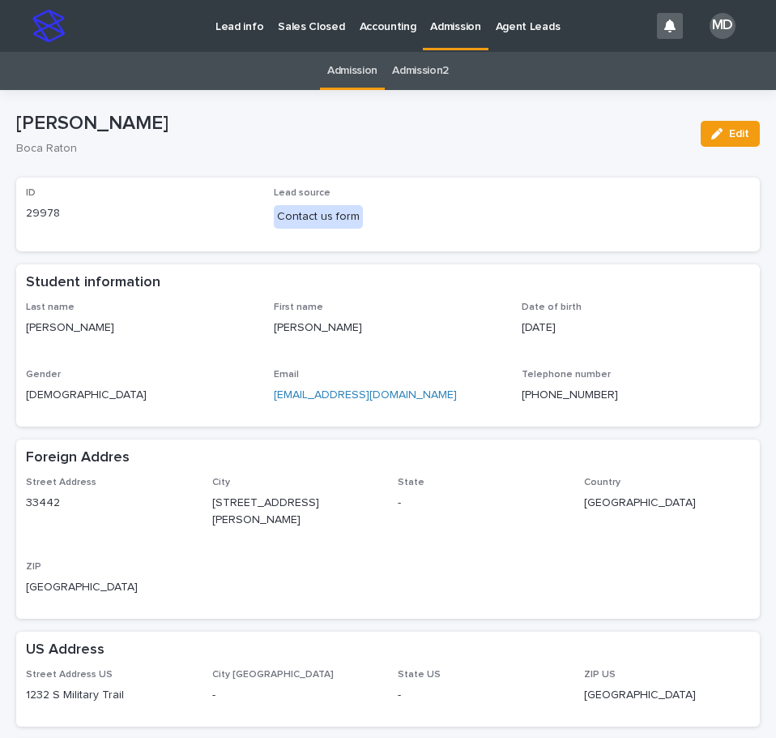
click at [447, 27] on p "Admission" at bounding box center [455, 17] width 50 height 34
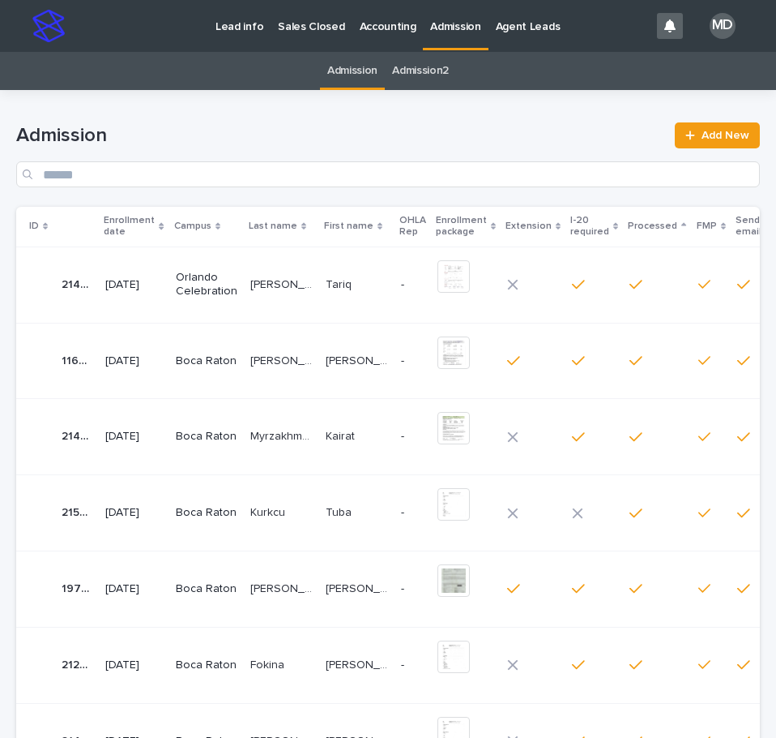
click at [430, 24] on p "Admission" at bounding box center [455, 17] width 50 height 34
